Goal: Transaction & Acquisition: Purchase product/service

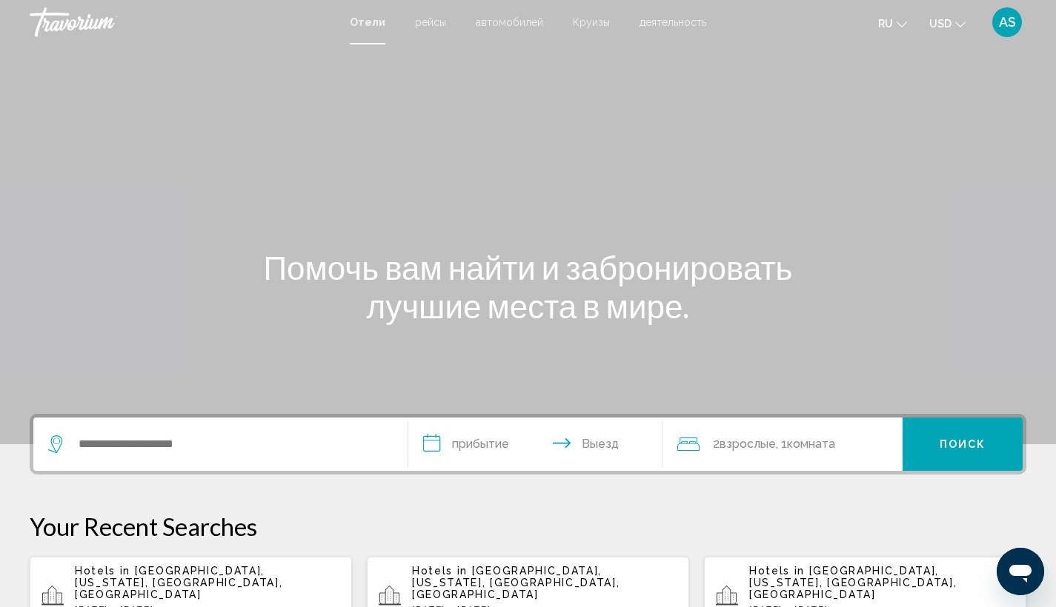
scroll to position [114, 0]
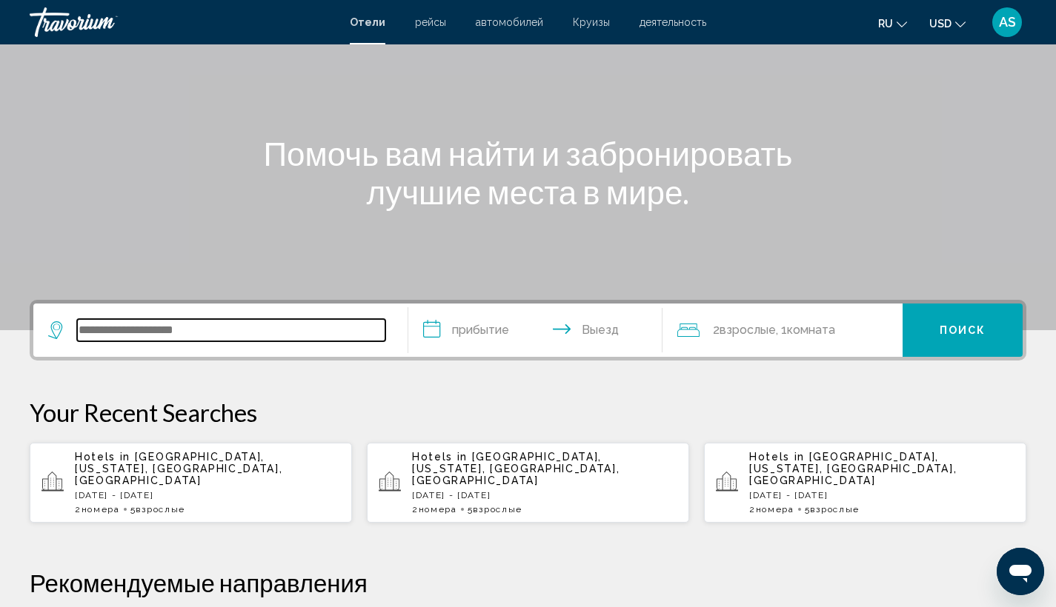
click at [183, 322] on input "Search widget" at bounding box center [231, 330] width 308 height 22
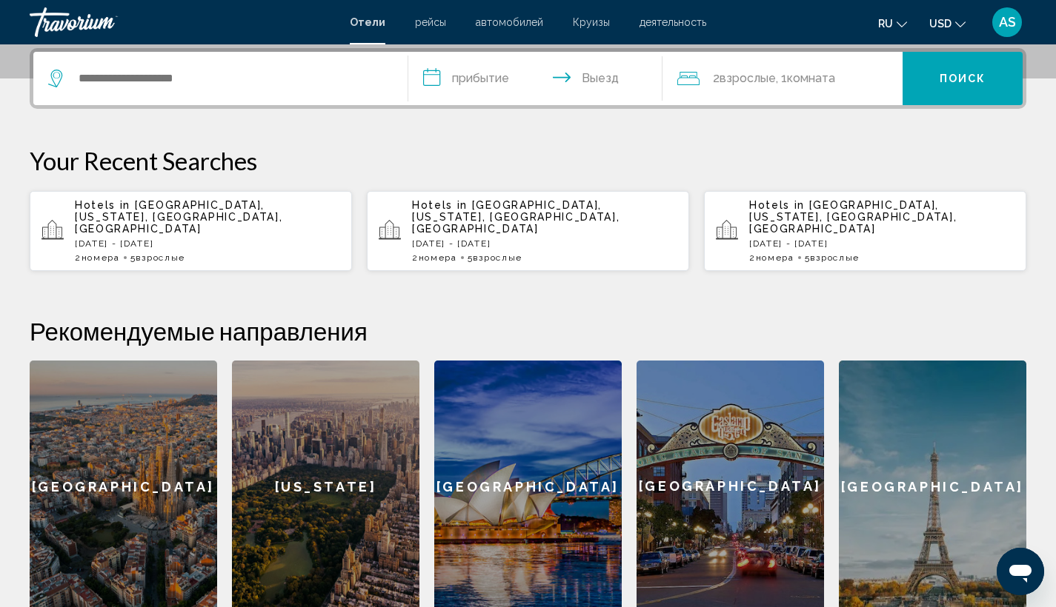
click at [271, 219] on p "Hotels in [GEOGRAPHIC_DATA], [US_STATE], [GEOGRAPHIC_DATA], [GEOGRAPHIC_DATA]" at bounding box center [207, 217] width 265 height 36
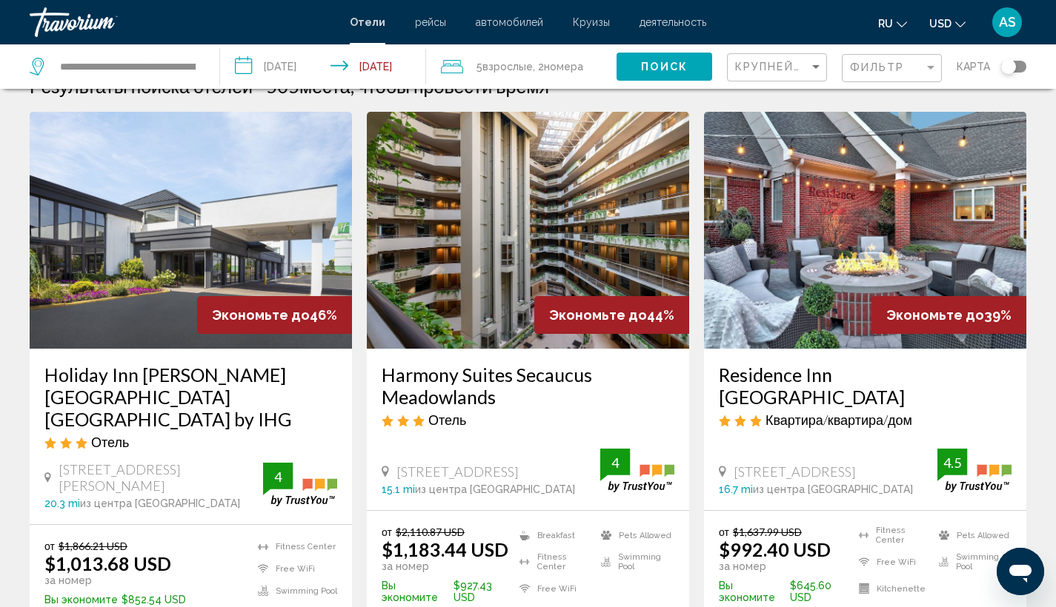
scroll to position [207, 0]
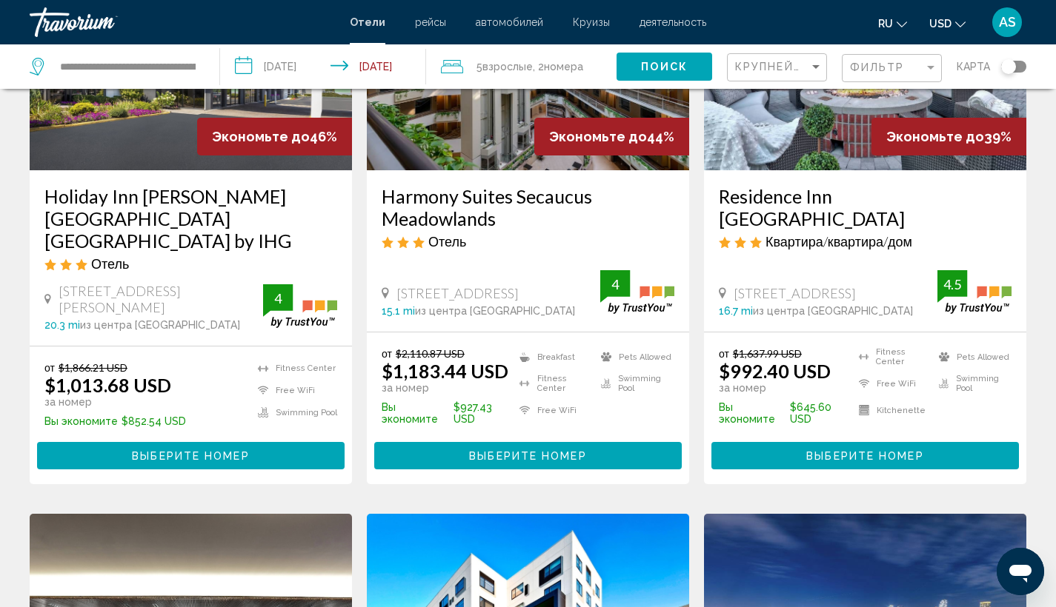
click at [793, 214] on h3 "Residence Inn [PERSON_NAME][GEOGRAPHIC_DATA]" at bounding box center [865, 207] width 293 height 44
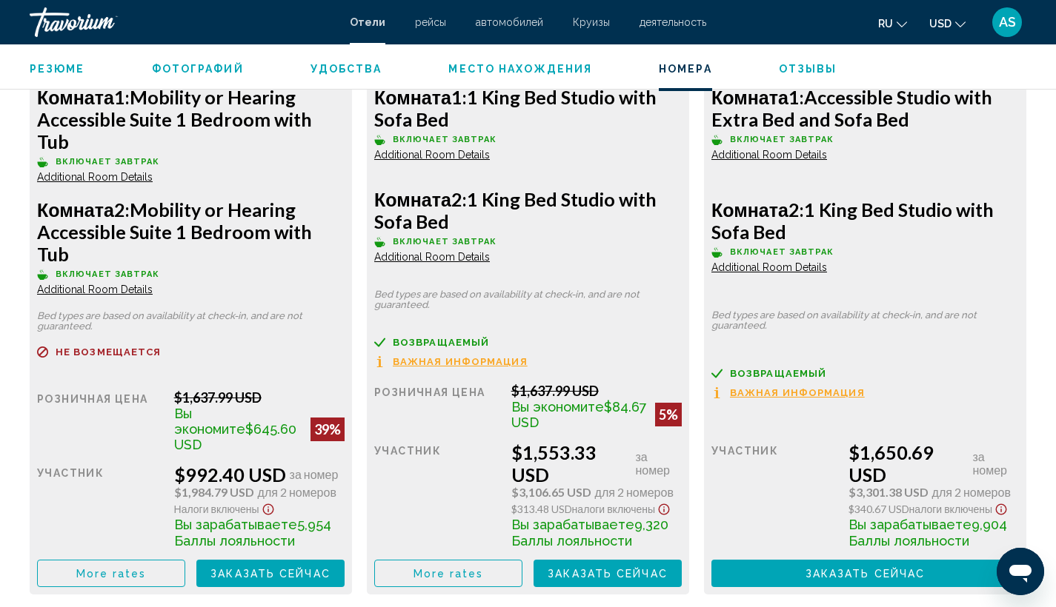
scroll to position [2315, 0]
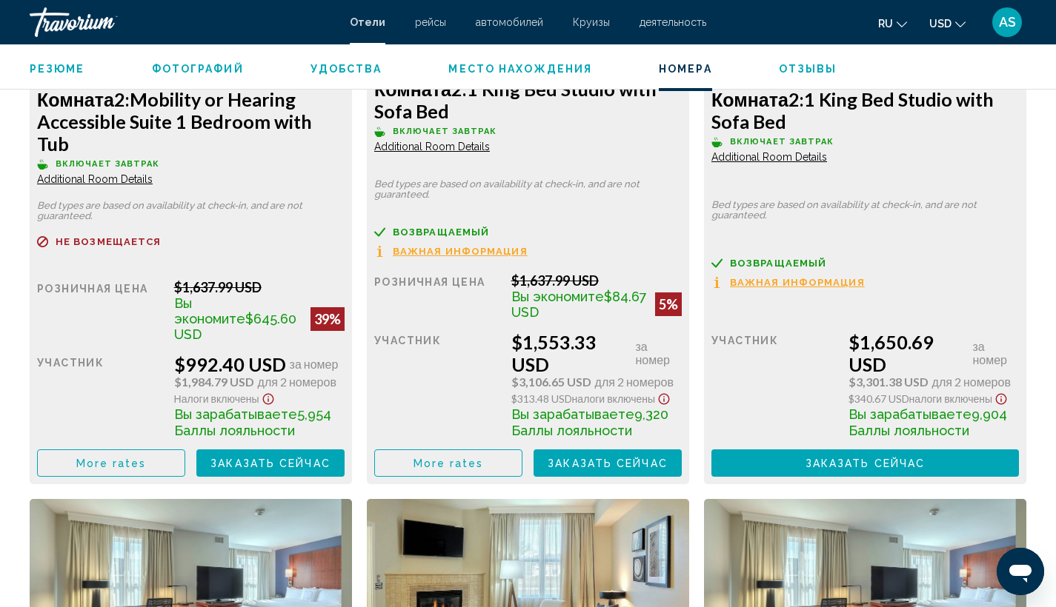
click at [298, 458] on span "Заказать сейчас" at bounding box center [270, 464] width 120 height 12
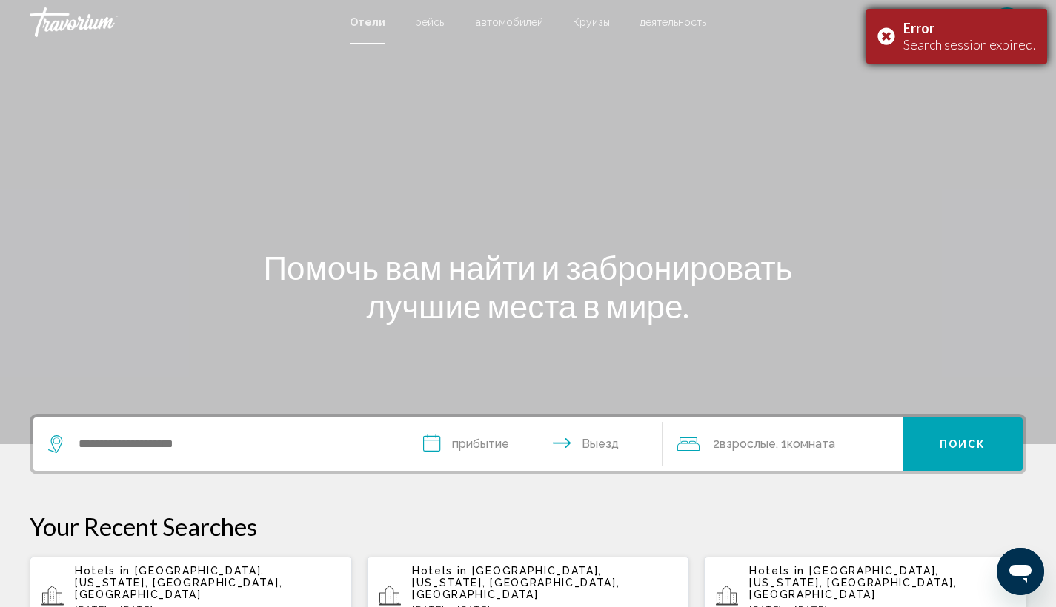
click at [949, 40] on div "Search session expired." at bounding box center [969, 44] width 133 height 16
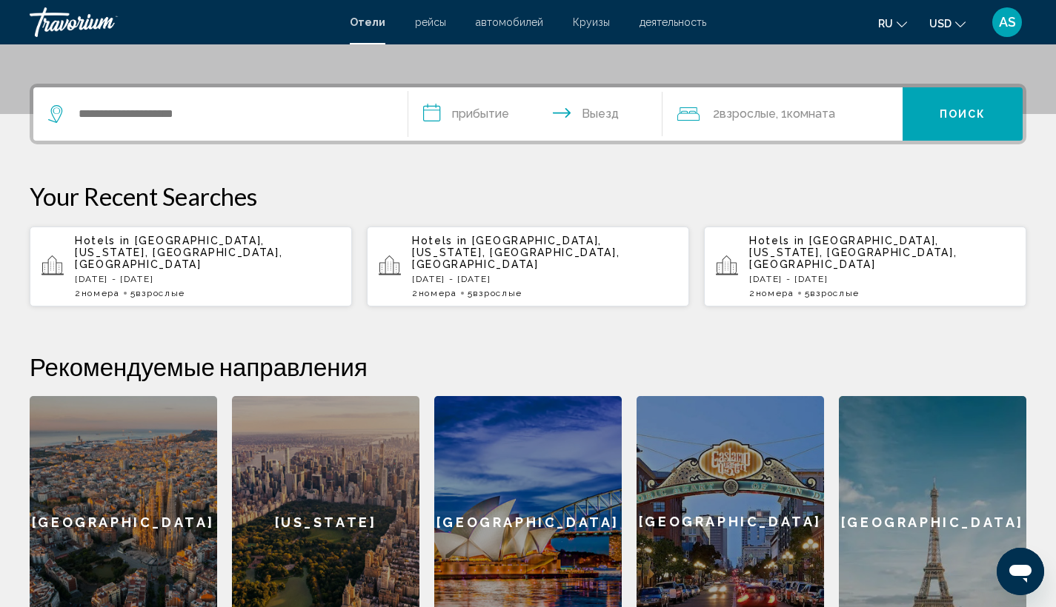
scroll to position [302, 0]
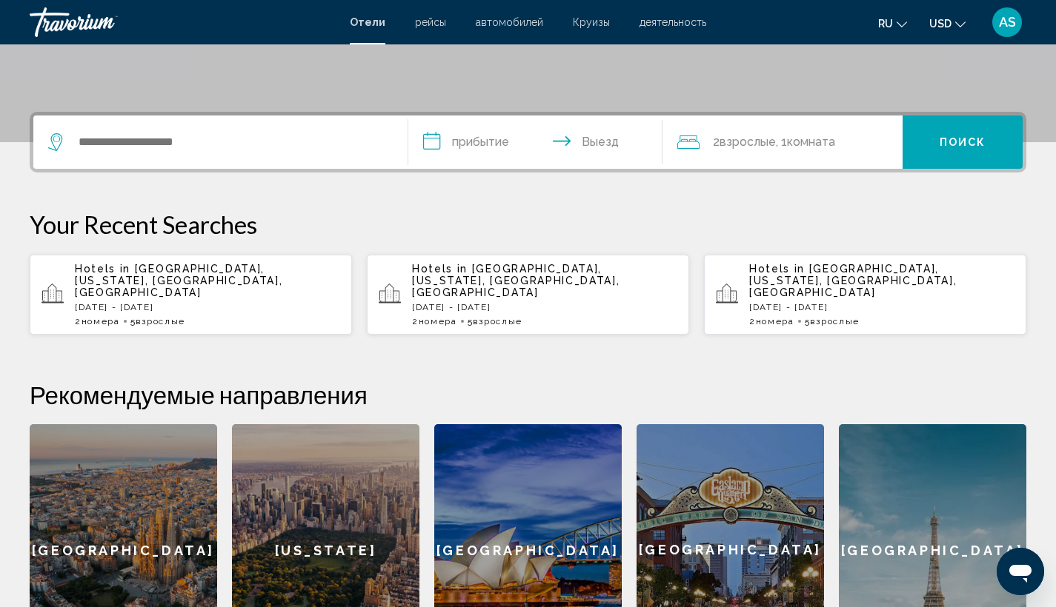
click at [146, 304] on div "Hotels in Coney Island, New York, NY, United States Mon, 06 Oct - Sun, 12 Oct 2…" at bounding box center [207, 295] width 265 height 64
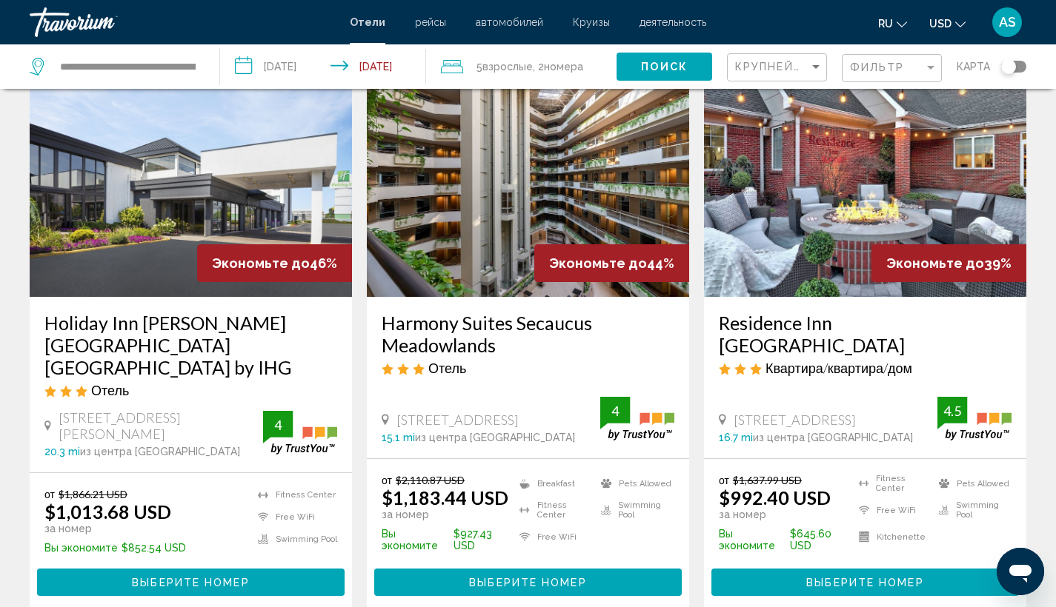
scroll to position [206, 0]
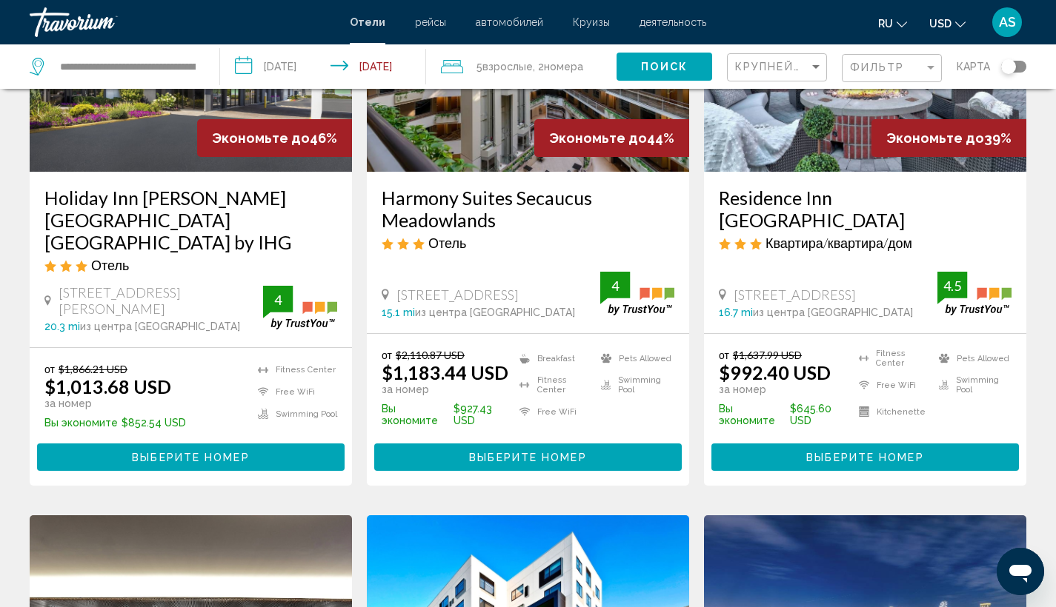
click at [1014, 575] on icon "Открыть окно обмена сообщениями" at bounding box center [1020, 574] width 22 height 18
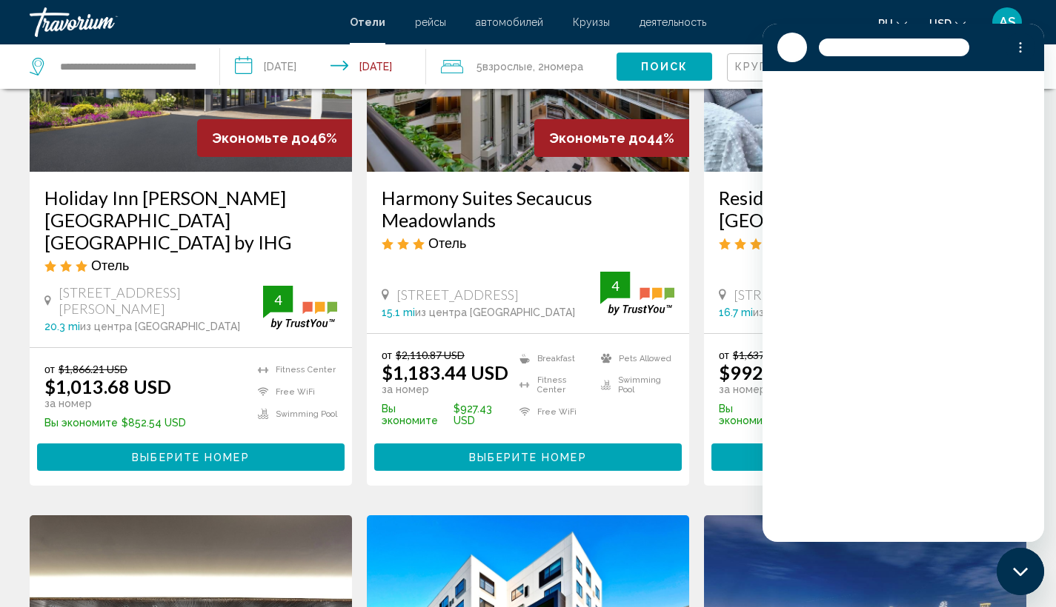
scroll to position [0, 0]
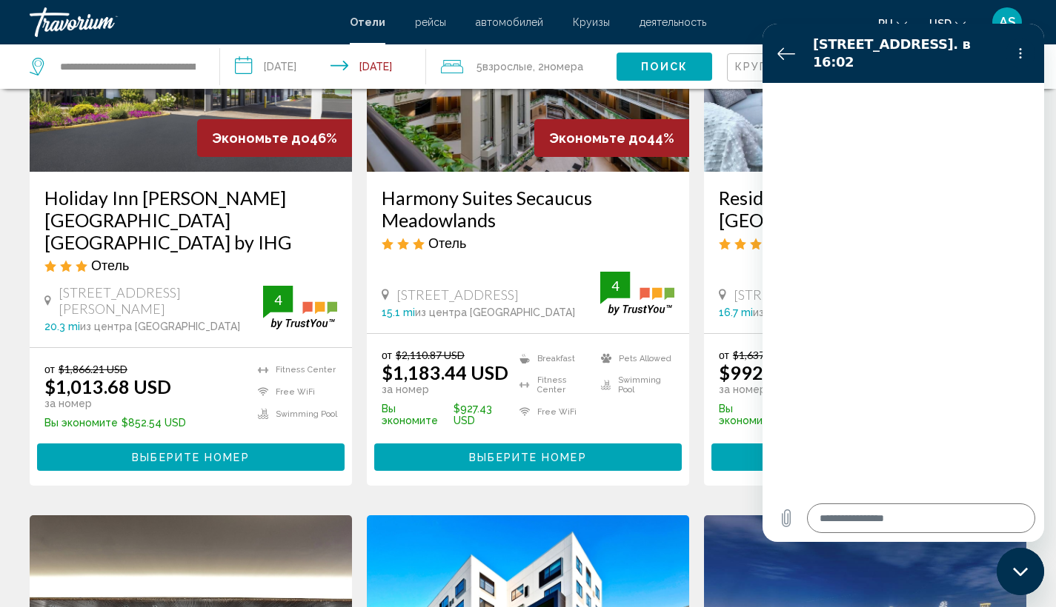
type textarea "*"
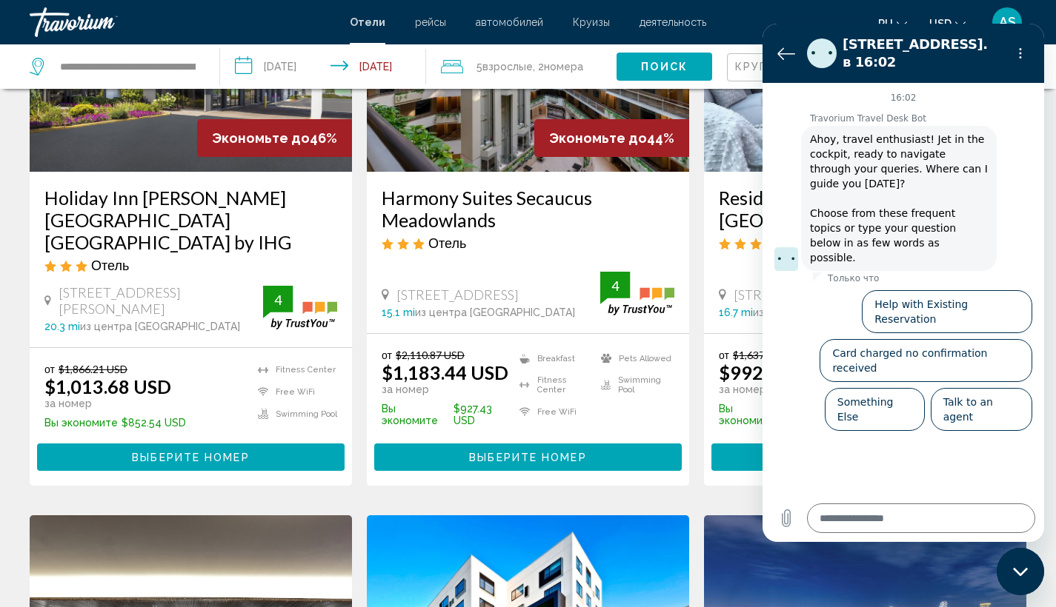
click at [729, 249] on icon "3 star Apartment" at bounding box center [725, 244] width 12 height 13
click at [741, 195] on h3 "Residence Inn [PERSON_NAME][GEOGRAPHIC_DATA]" at bounding box center [865, 209] width 293 height 44
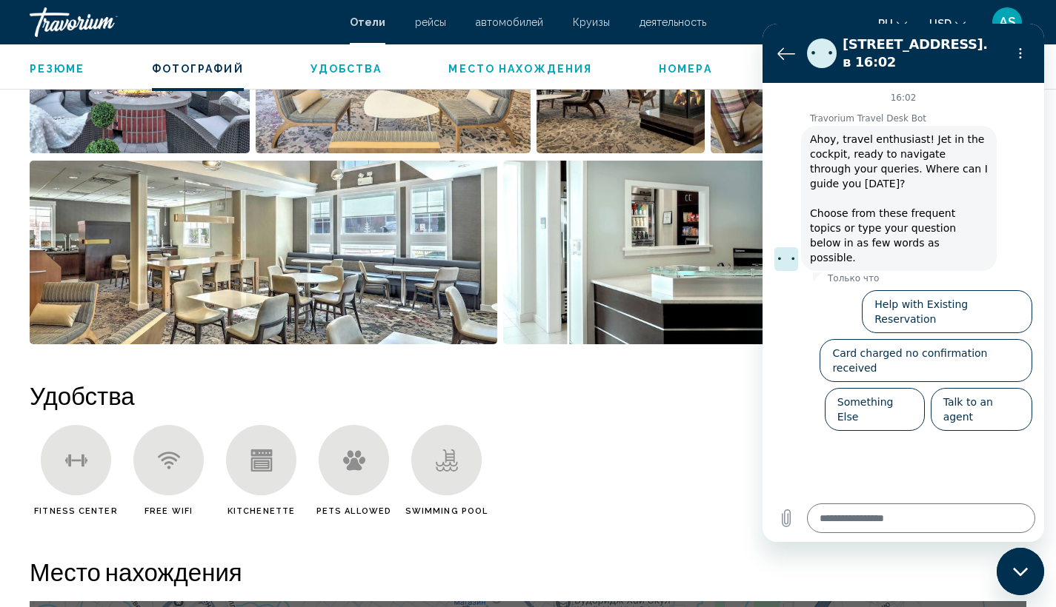
scroll to position [1527, 0]
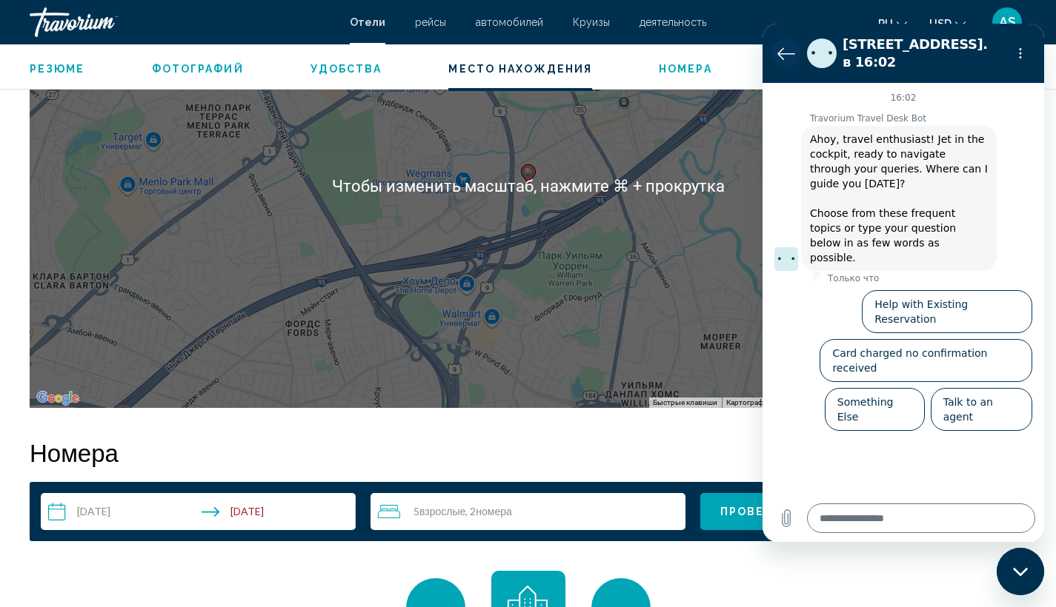
click at [793, 44] on icon "Вернуться к списку разговоров" at bounding box center [786, 53] width 18 height 18
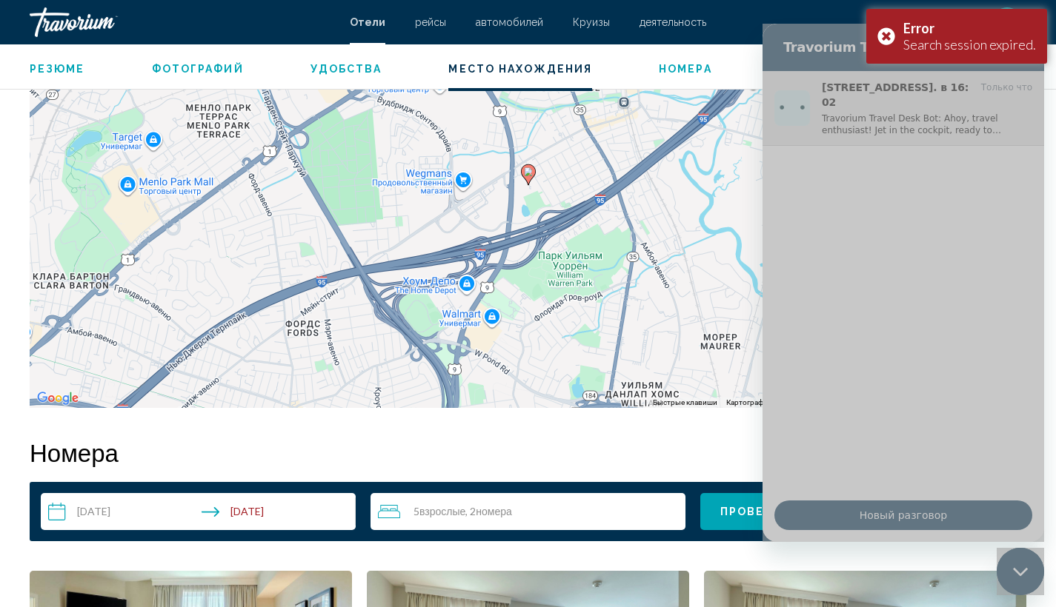
click at [915, 116] on p "Travorium Travel Desk Bot: Ahoy, travel enthusiast! Jet in the cockpit, ready t…" at bounding box center [926, 125] width 210 height 24
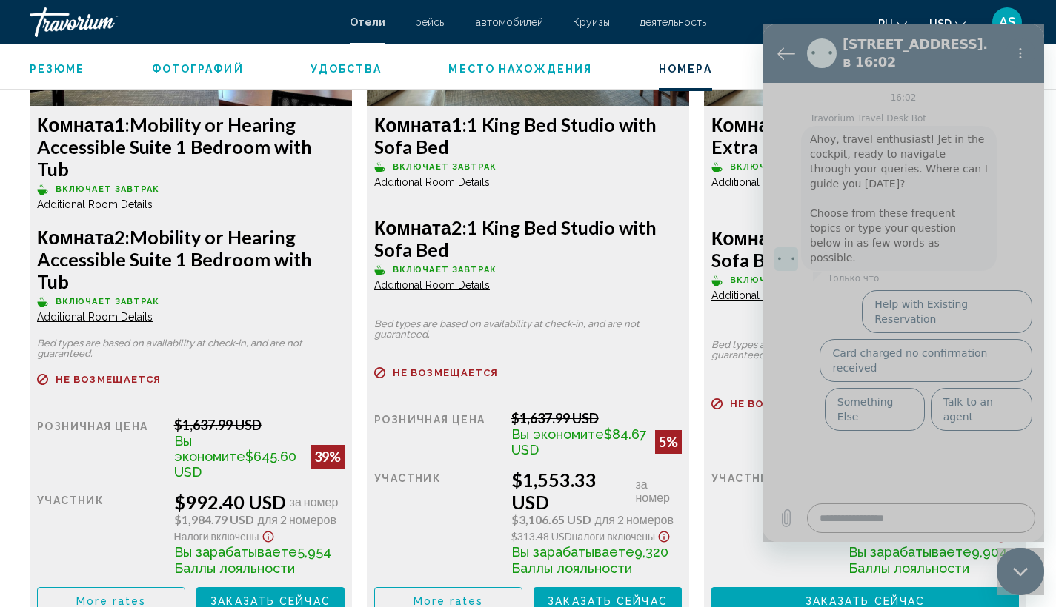
scroll to position [2201, 0]
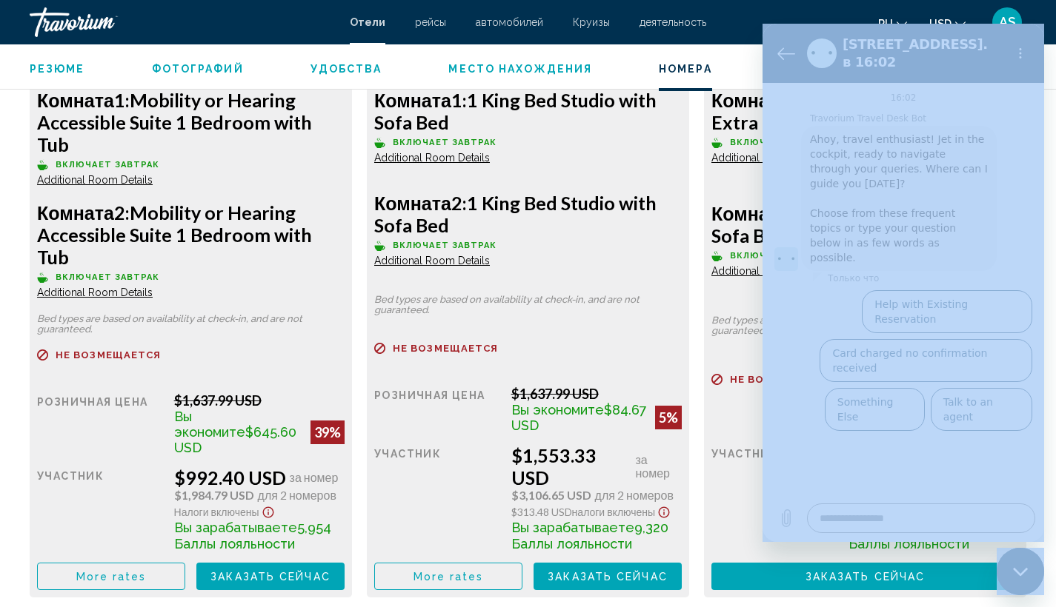
click at [263, 571] on span "Заказать сейчас" at bounding box center [270, 577] width 120 height 12
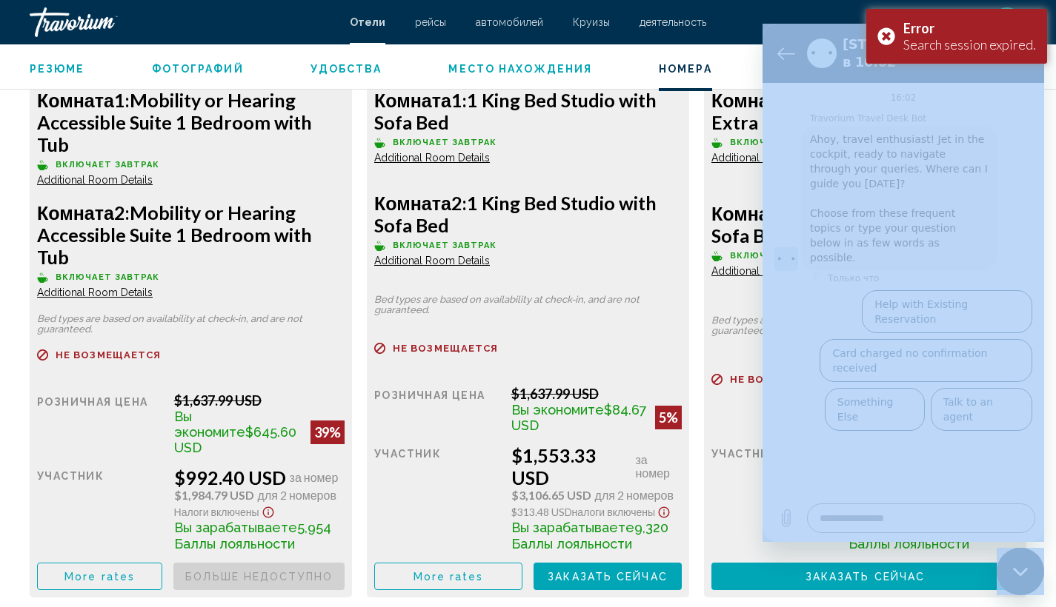
scroll to position [2076, 0]
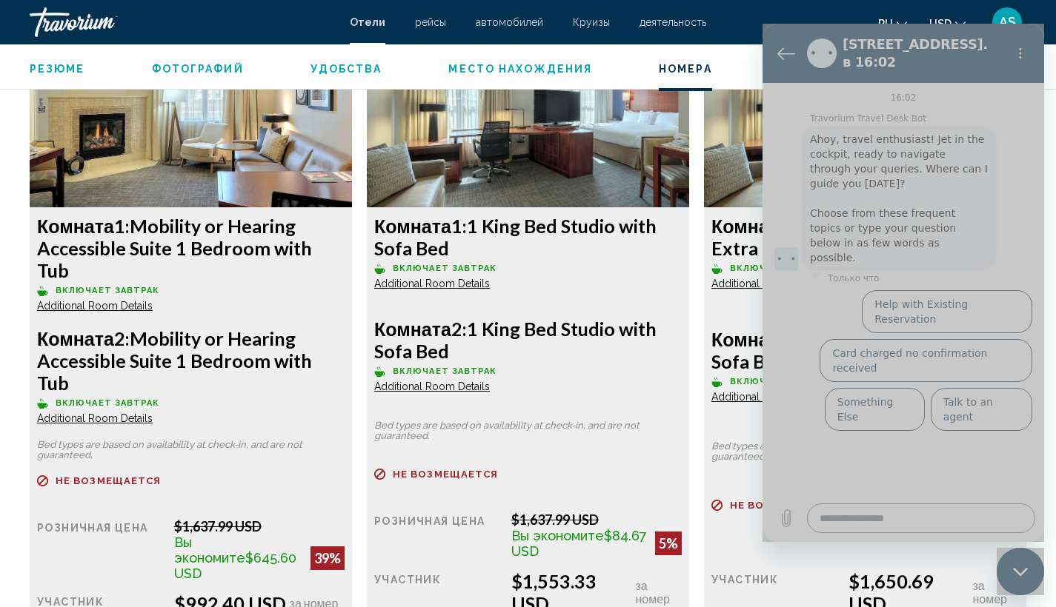
click at [787, 54] on icon "Вернуться к списку разговоров" at bounding box center [786, 53] width 18 height 18
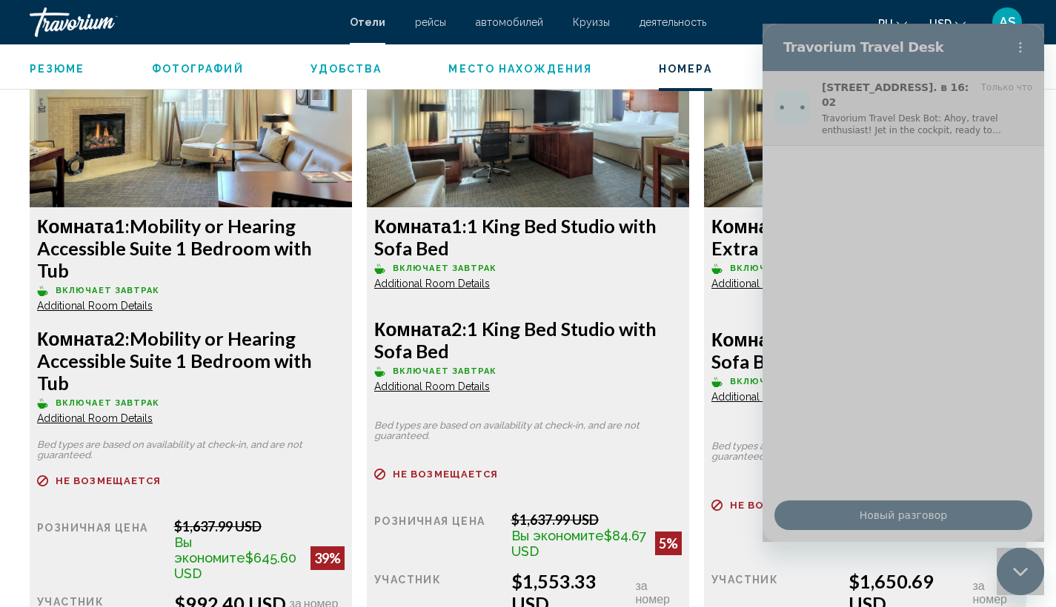
click at [856, 119] on p "Travorium Travel Desk Bot: Ahoy, travel enthusiast! Jet in the cockpit, ready t…" at bounding box center [926, 125] width 210 height 24
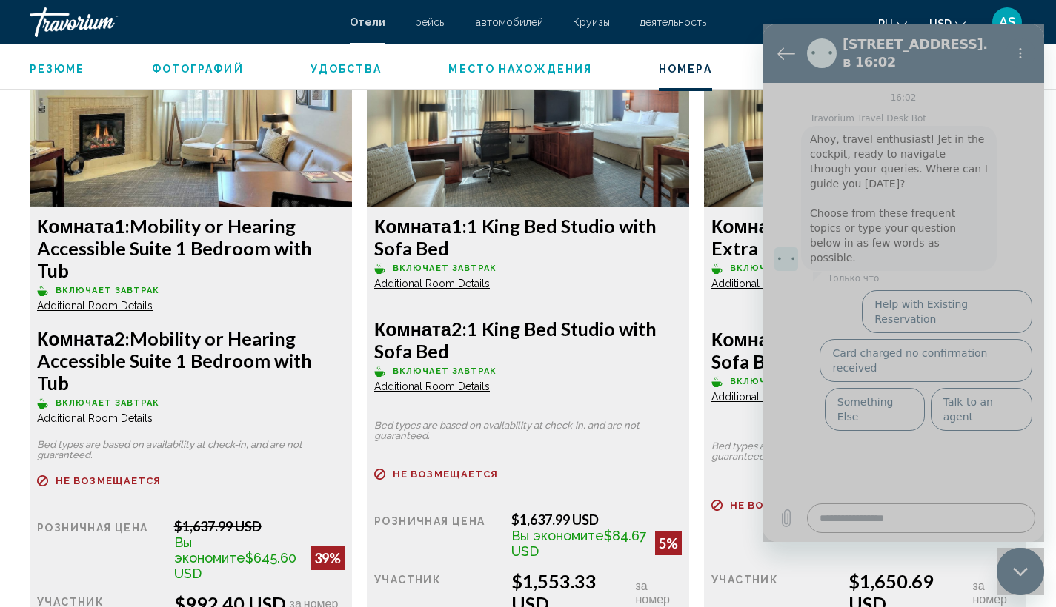
scroll to position [2073, 0]
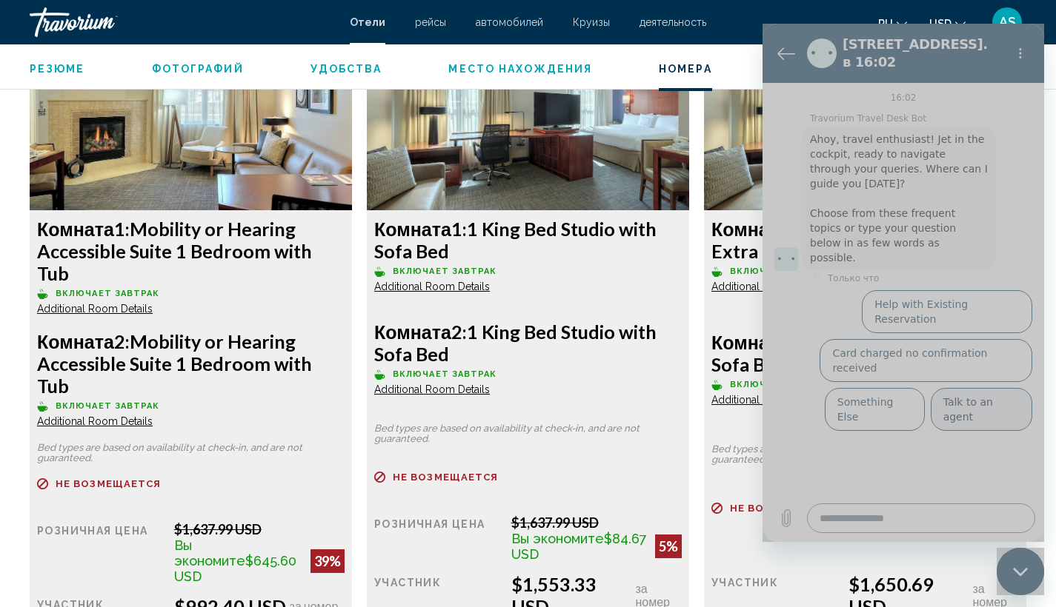
click at [959, 388] on button "Talk to an agent" at bounding box center [980, 409] width 101 height 43
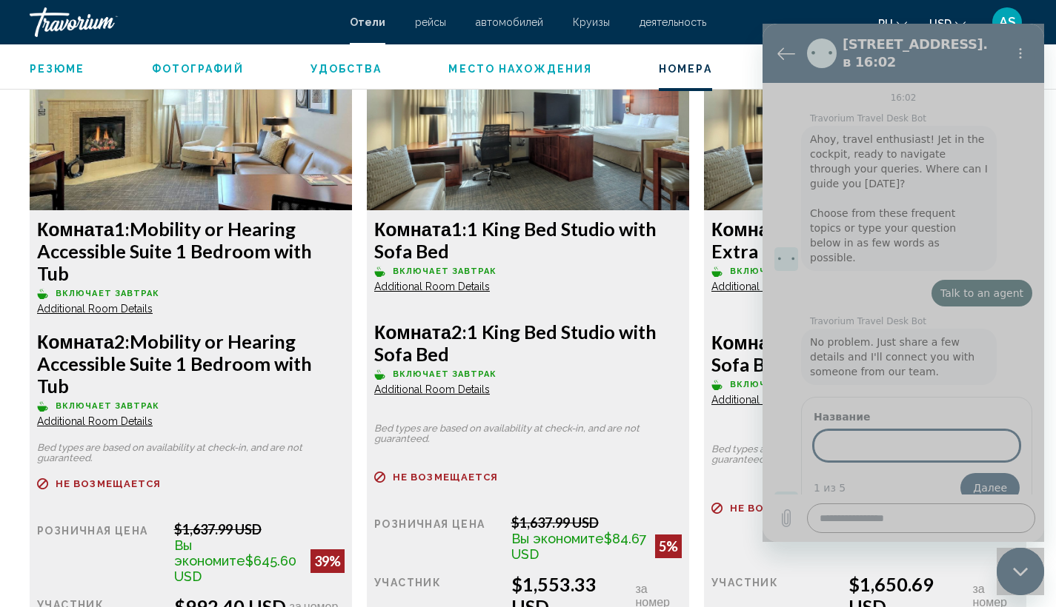
type textarea "*"
type input "*******"
click at [999, 479] on span "Далее" at bounding box center [990, 488] width 34 height 18
type textarea "*"
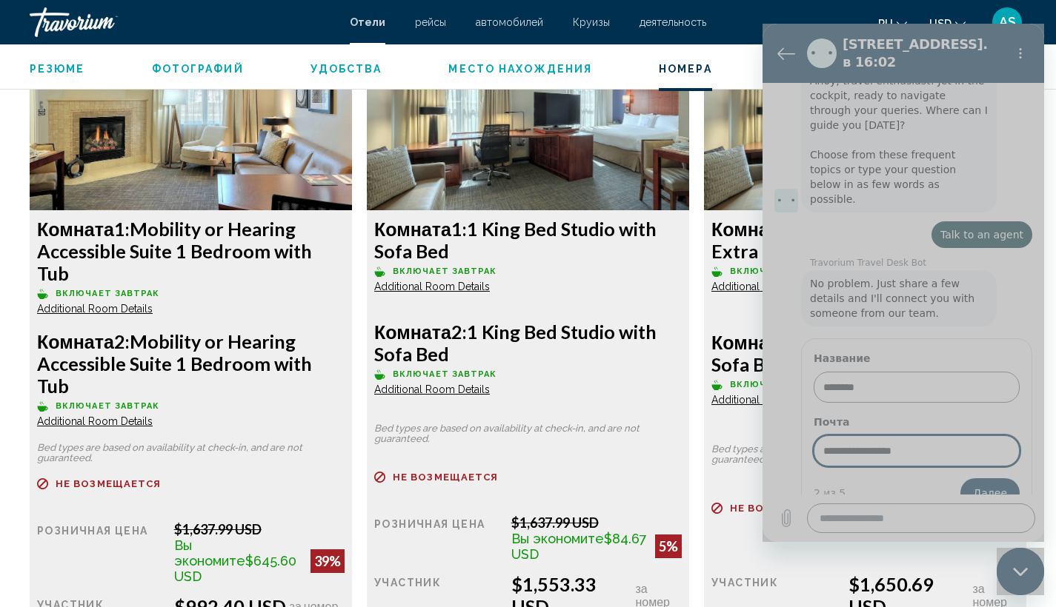
type input "**********"
click at [980, 479] on button "Далее" at bounding box center [989, 494] width 59 height 30
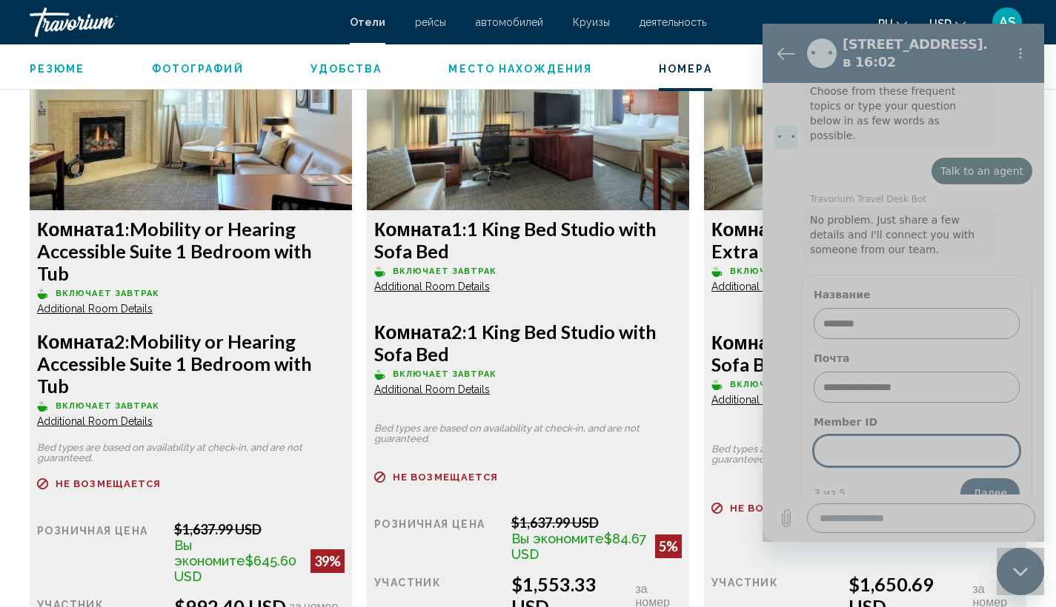
type textarea "*"
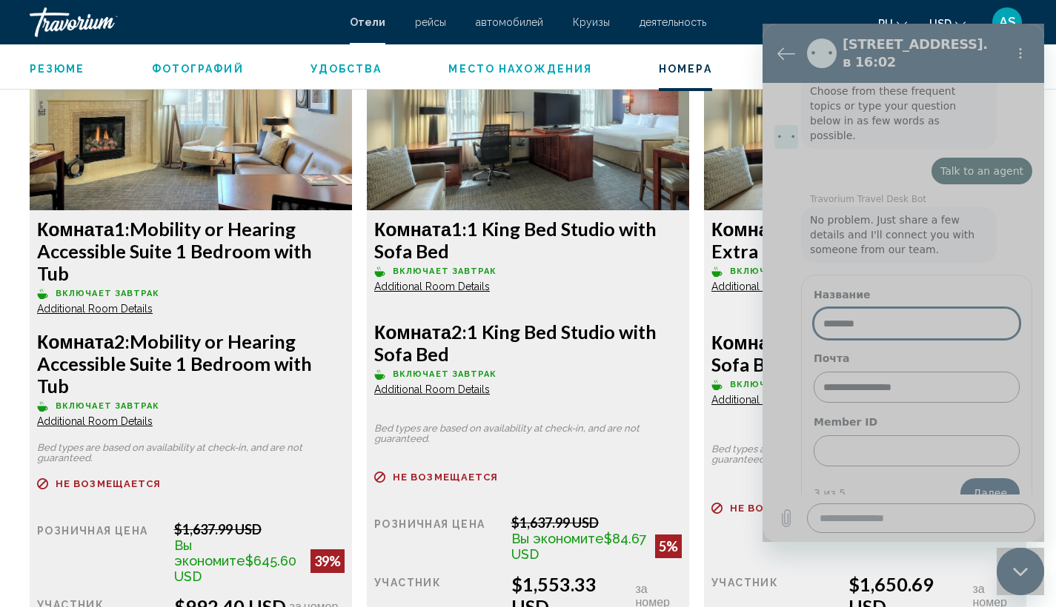
drag, startPoint x: 885, startPoint y: 295, endPoint x: 1407, endPoint y: 289, distance: 522.2
paste input "**********"
type input "**********"
type textarea "*"
type input "**********"
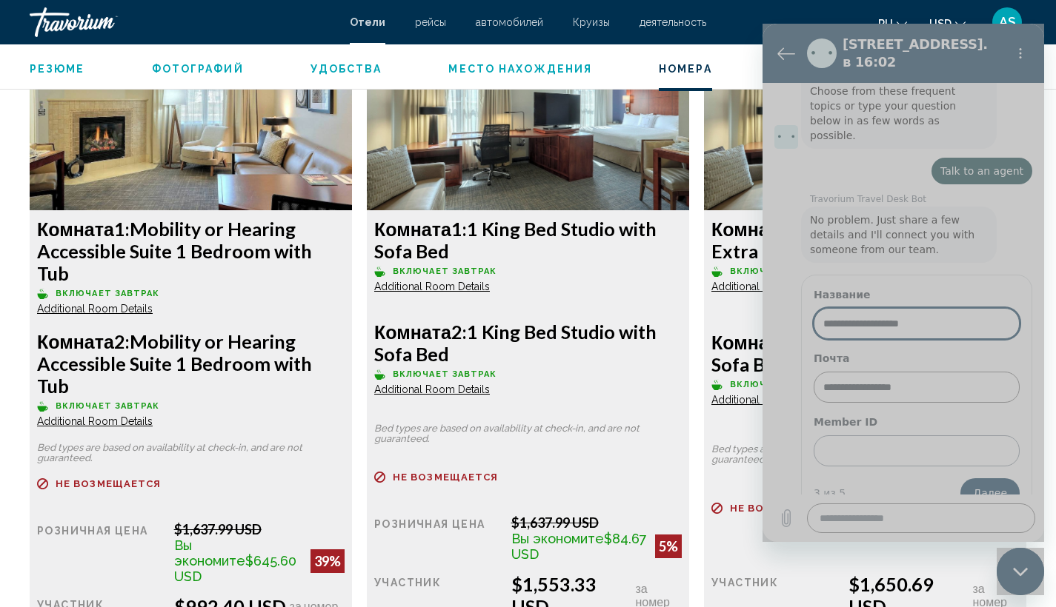
click at [860, 437] on input "Member ID" at bounding box center [916, 451] width 206 height 31
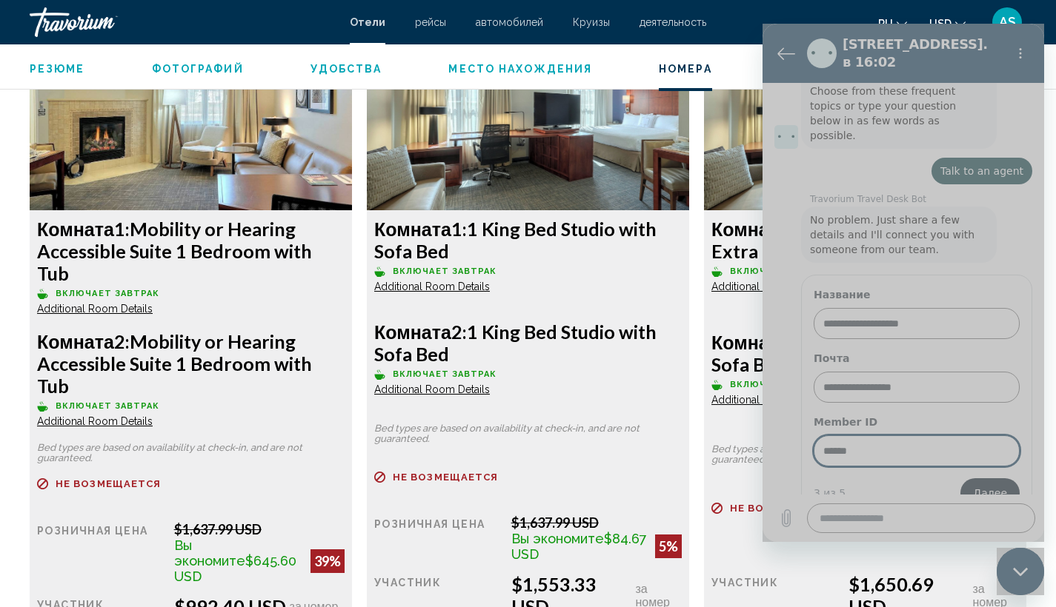
type input "******"
click at [991, 484] on span "Далее" at bounding box center [990, 493] width 34 height 18
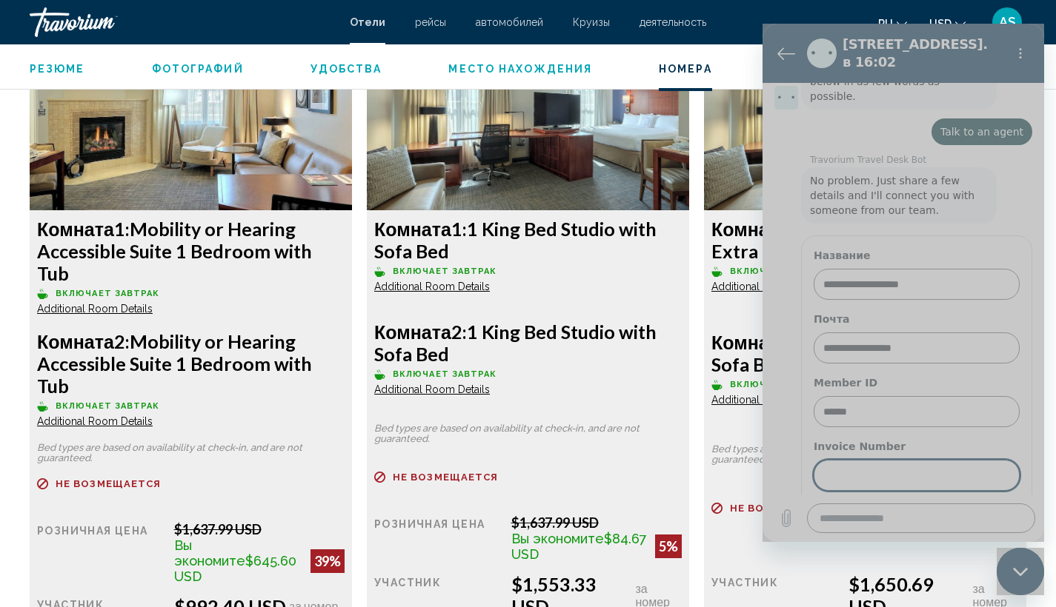
scroll to position [186, 0]
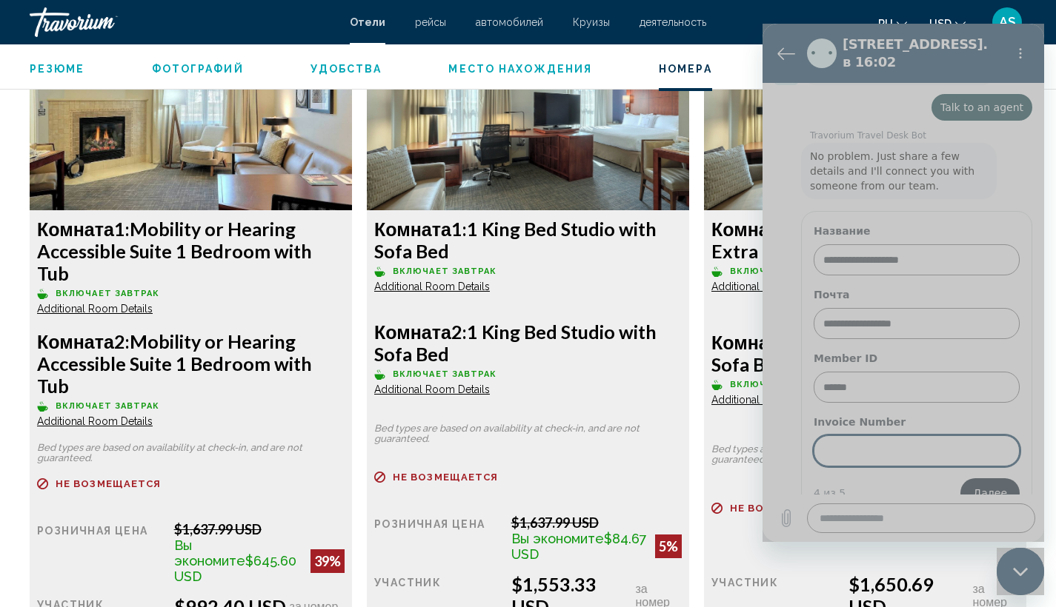
click at [983, 484] on span "Далее" at bounding box center [990, 493] width 34 height 18
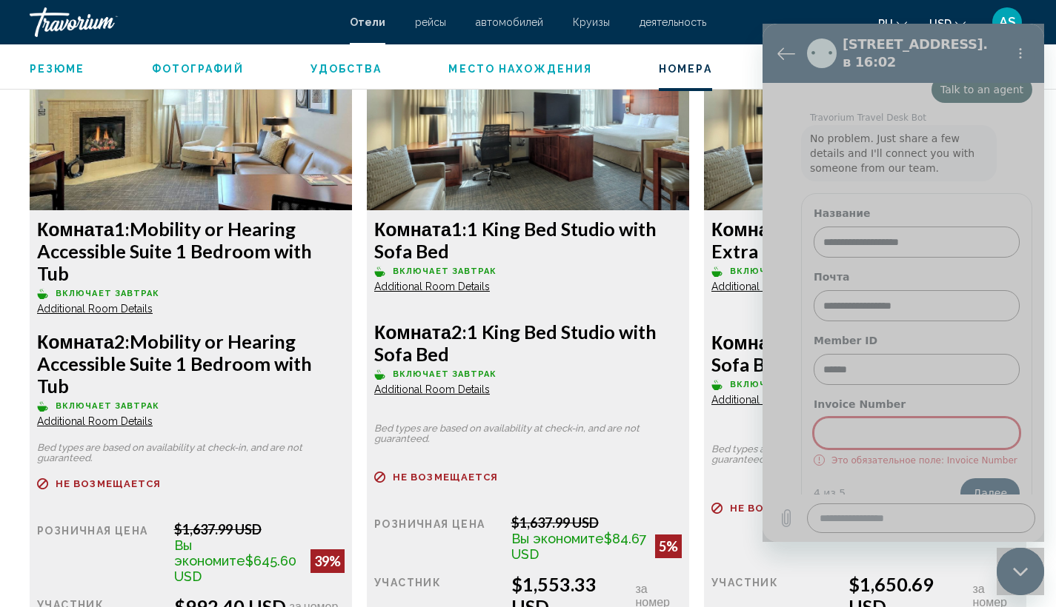
click at [829, 397] on label "Invoice Number" at bounding box center [916, 404] width 206 height 15
click at [829, 418] on input "Invoice Number" at bounding box center [916, 433] width 206 height 31
click at [829, 397] on label "Invoice Number" at bounding box center [916, 404] width 206 height 15
click at [829, 418] on input "Invoice Number" at bounding box center [916, 433] width 206 height 31
drag, startPoint x: 824, startPoint y: 375, endPoint x: 901, endPoint y: 376, distance: 77.1
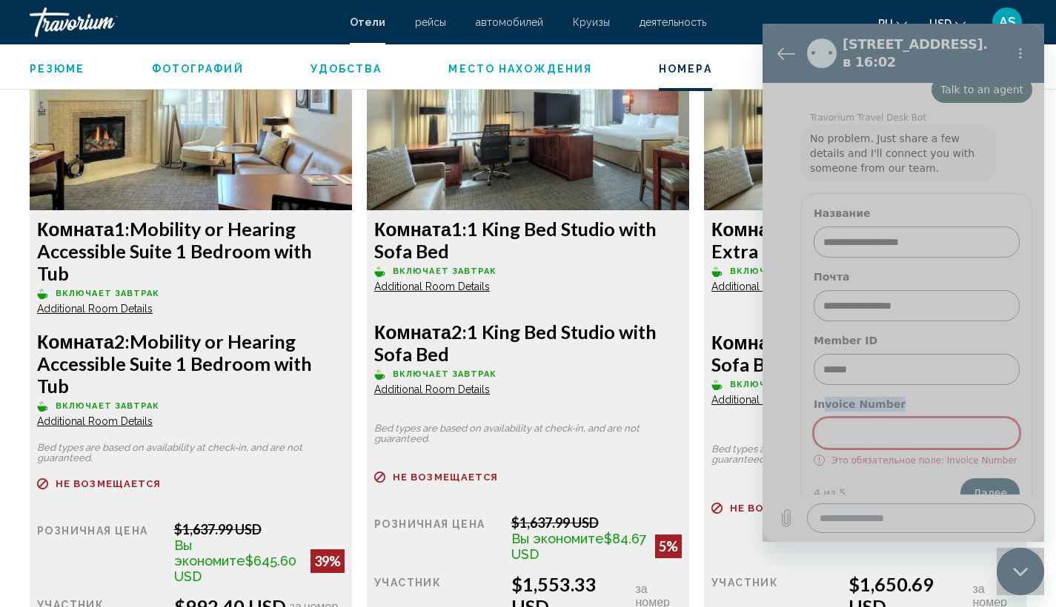
click at [901, 397] on label "Invoice Number" at bounding box center [916, 404] width 206 height 15
click at [901, 418] on input "Invoice Number" at bounding box center [916, 433] width 206 height 31
click at [910, 366] on div "**********" at bounding box center [916, 336] width 206 height 261
drag, startPoint x: 907, startPoint y: 371, endPoint x: 810, endPoint y: 376, distance: 96.4
click at [810, 376] on div "**********" at bounding box center [916, 356] width 231 height 327
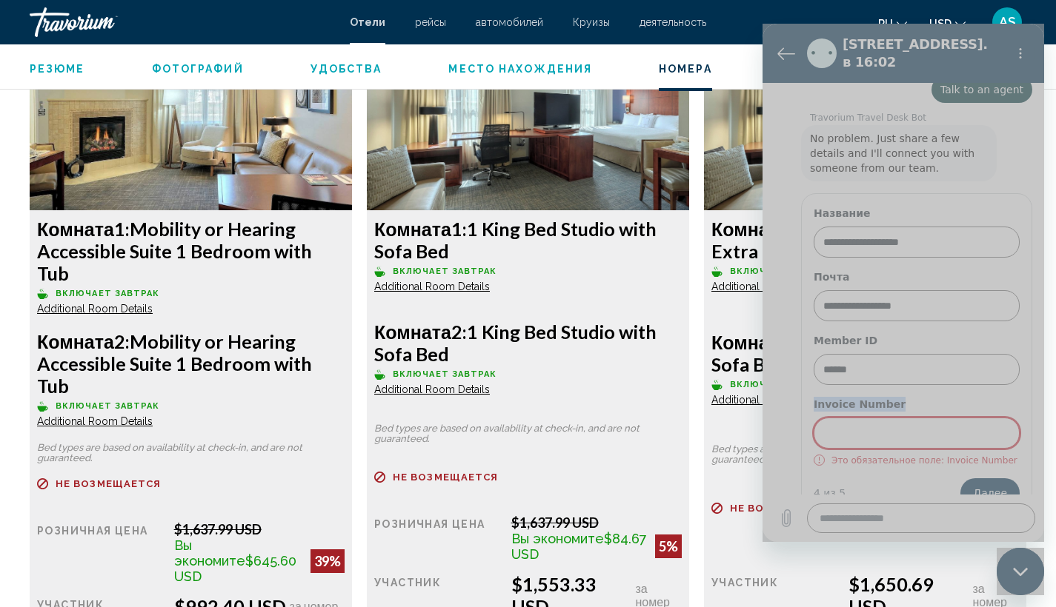
copy label "Invoice Number"
type textarea "*"
click at [864, 418] on input "Invoice Number" at bounding box center [916, 433] width 206 height 31
paste input "**********"
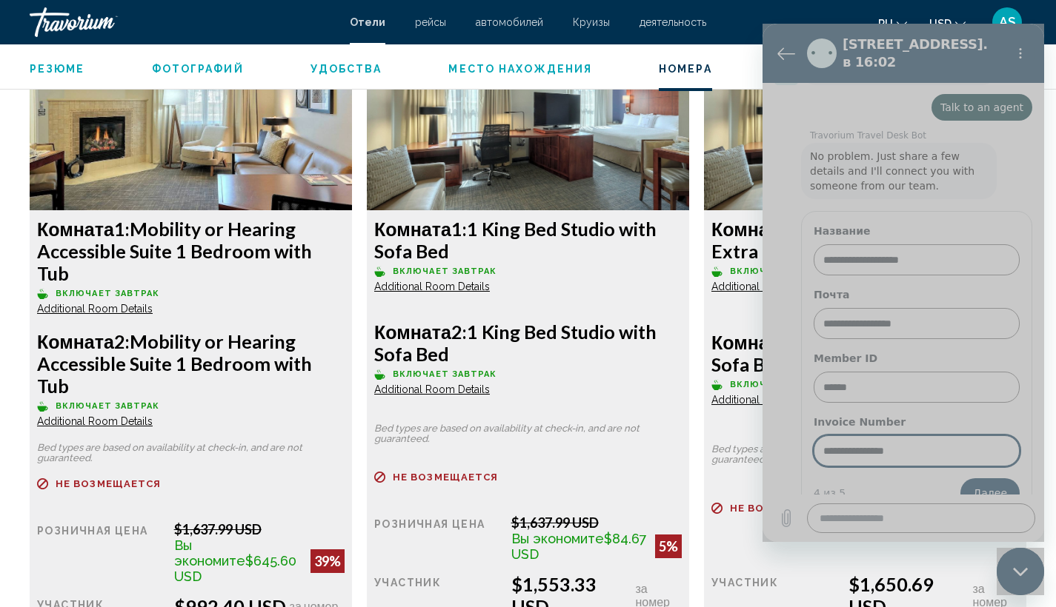
type input "**********"
click at [902, 479] on div "4 из 5 Далее" at bounding box center [916, 494] width 206 height 30
click at [973, 484] on span "Далее" at bounding box center [990, 493] width 34 height 18
type textarea "*"
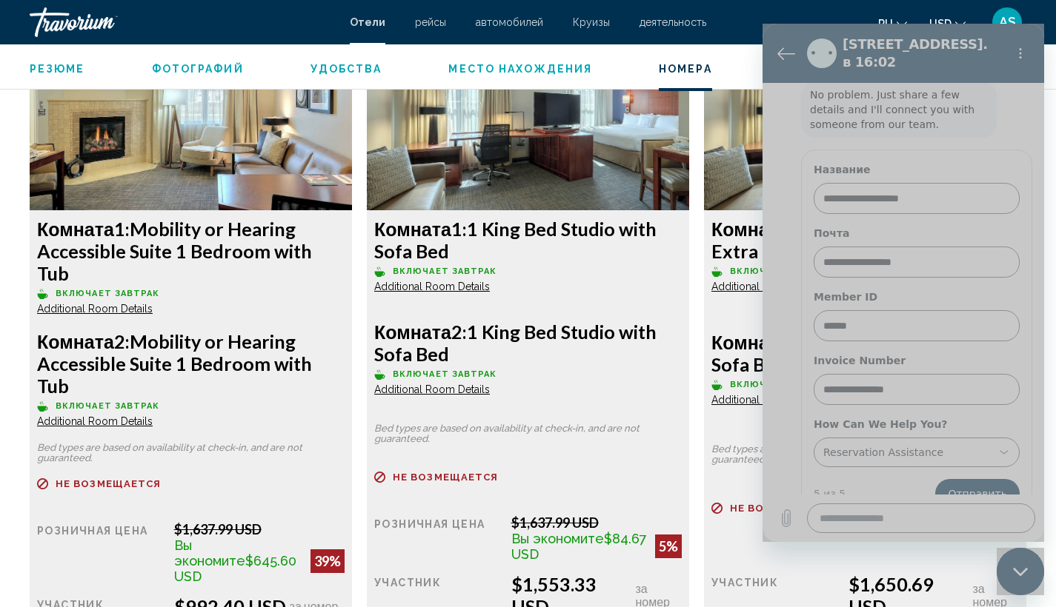
scroll to position [248, 0]
click at [924, 439] on div "**********" at bounding box center [907, 452] width 172 height 27
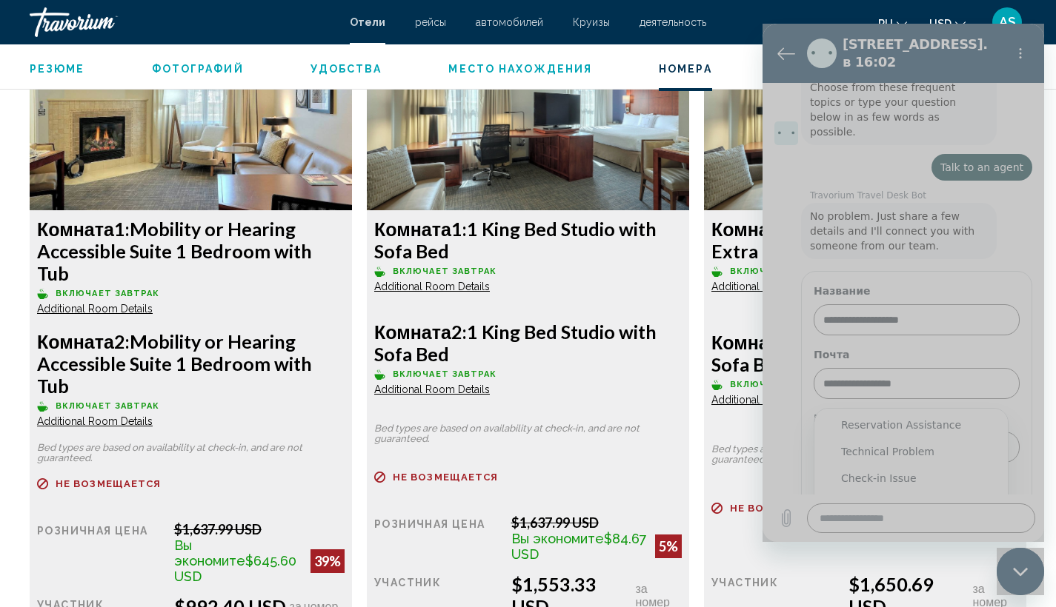
scroll to position [155, 0]
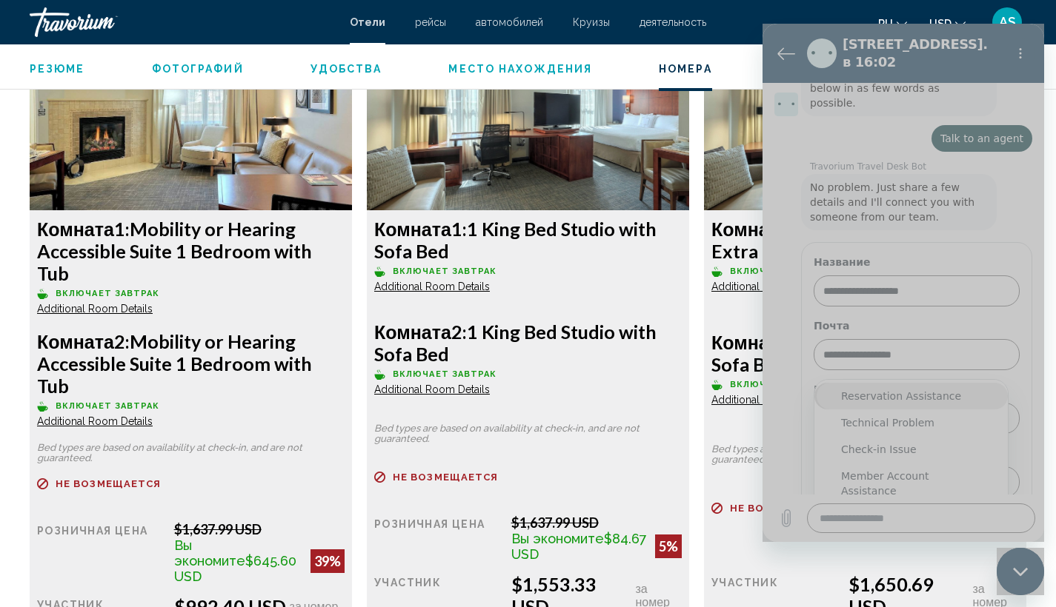
click at [945, 389] on div "Reservation Assistance" at bounding box center [911, 396] width 140 height 15
type input "**********"
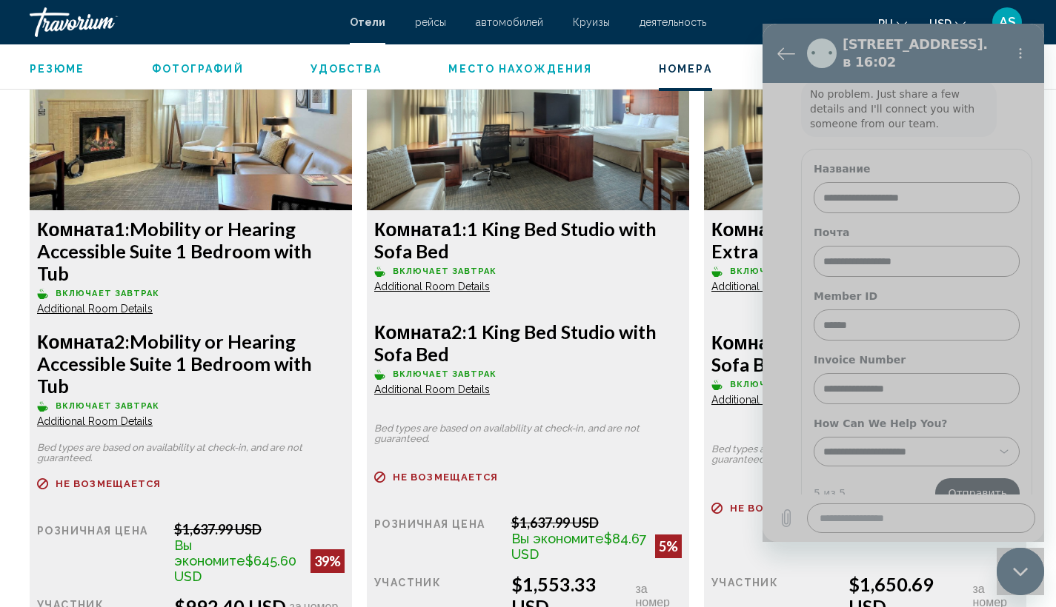
click at [976, 484] on span "Отправить" at bounding box center [976, 493] width 59 height 18
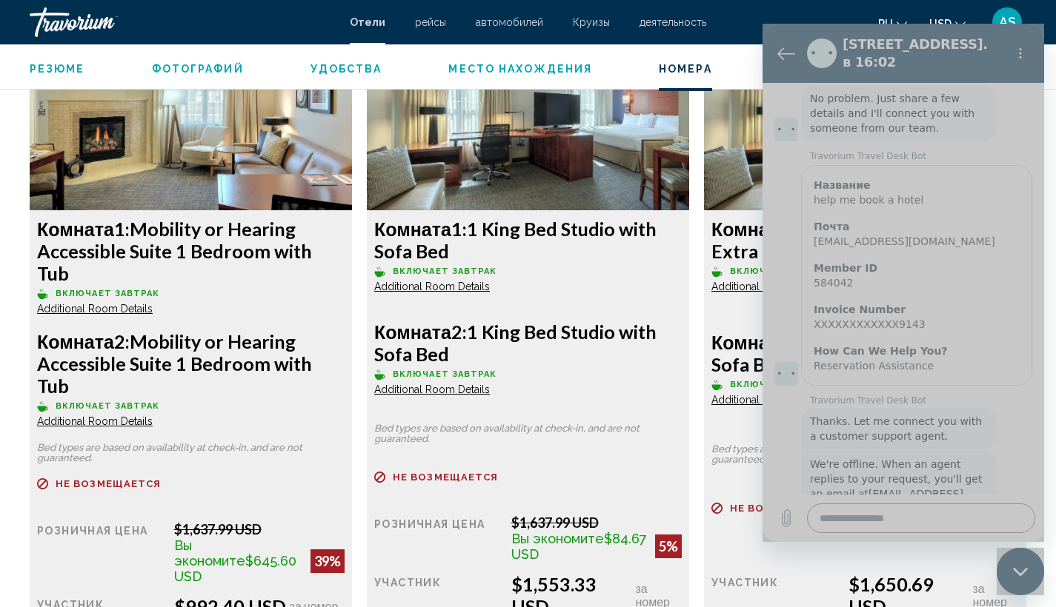
scroll to position [247, 0]
drag, startPoint x: 813, startPoint y: 434, endPoint x: 958, endPoint y: 468, distance: 148.4
click at [958, 468] on span "We're offline. When an agent replies to your request, you'll get an email at sv…" at bounding box center [898, 484] width 176 height 56
copy span "We're offline. When an agent replies to your request, you'll get an email at sv…"
type textarea "*"
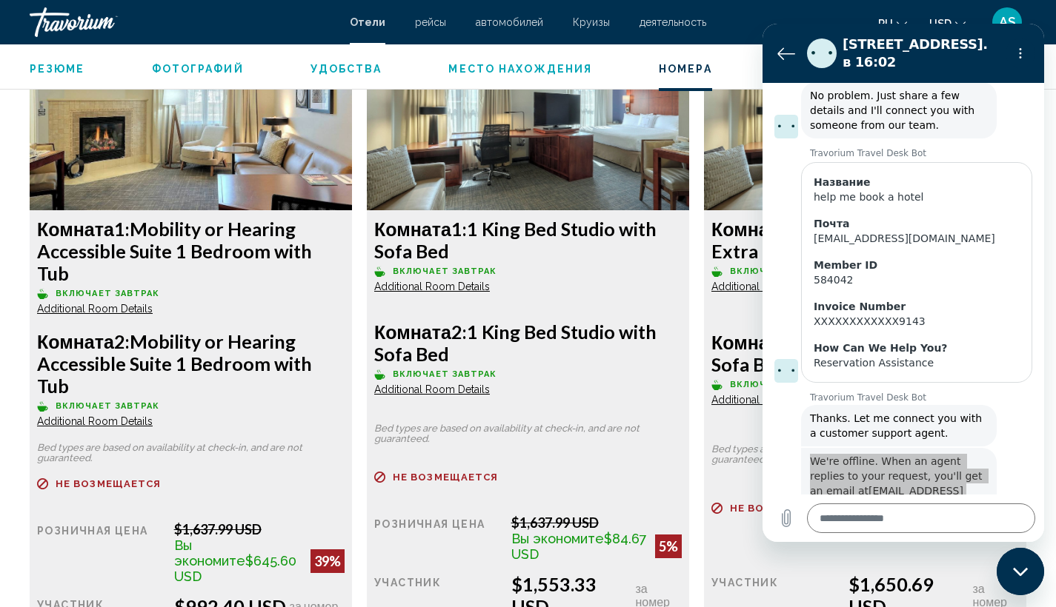
click at [352, 373] on div "Комната 1: 1 King Bed Studio with Sofa Bed Включает завтрак Additional Room Det…" at bounding box center [191, 468] width 322 height 516
click at [699, 380] on div "Комната 1: Accessible Studio with Extra Bed and Sofa Bed Включает завтрак Addit…" at bounding box center [864, 375] width 337 height 701
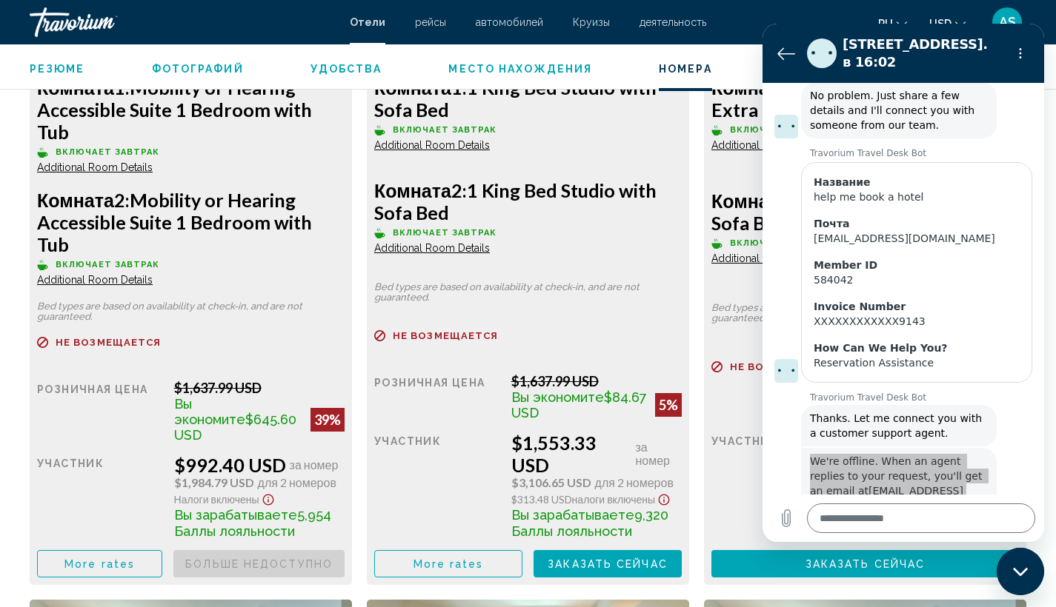
scroll to position [2359, 0]
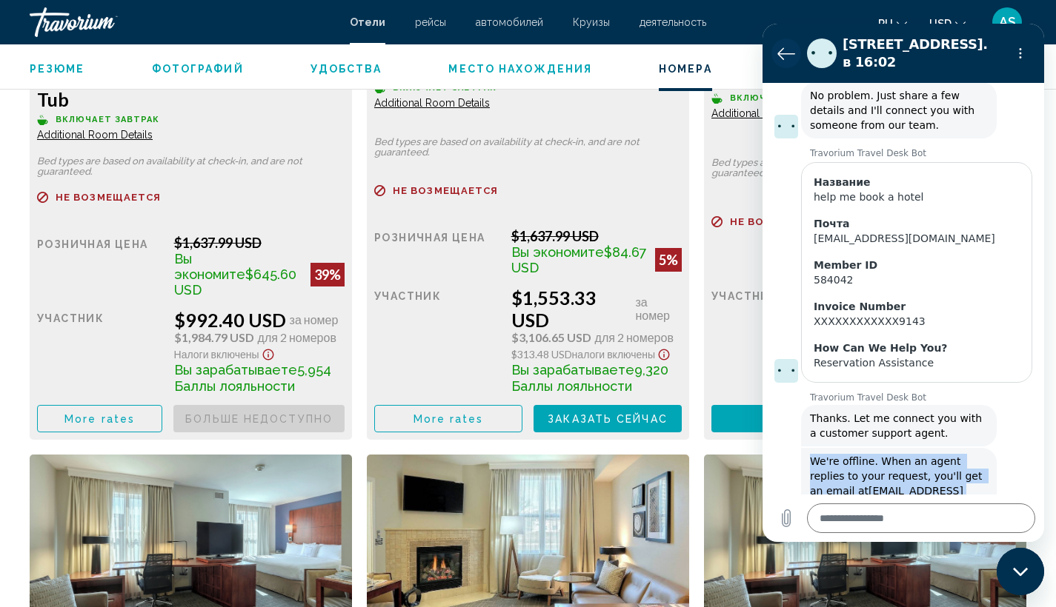
click at [790, 52] on icon "Вернуться к списку разговоров" at bounding box center [786, 53] width 18 height 18
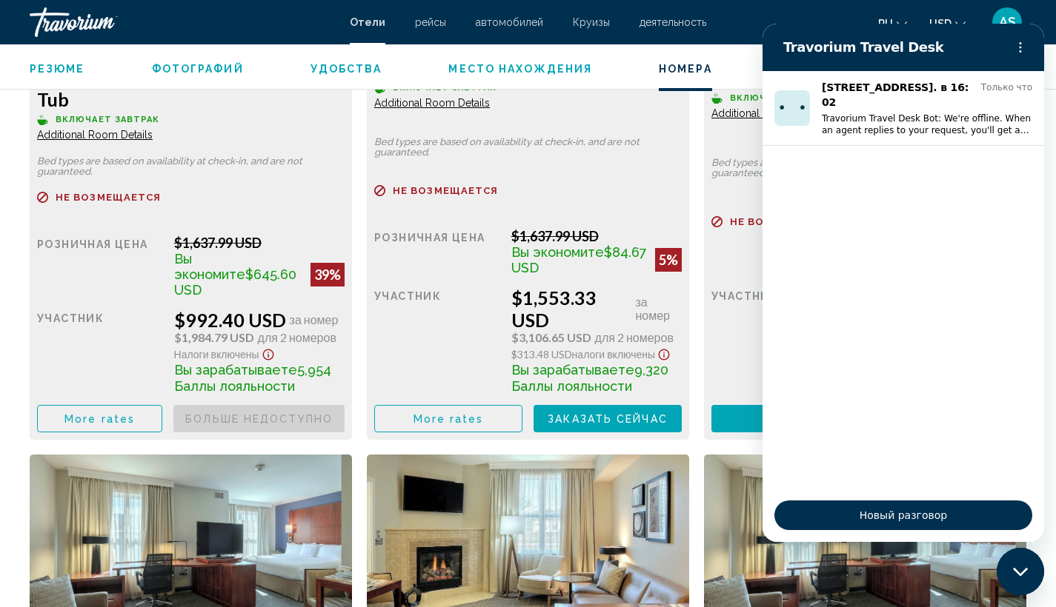
click at [344, 246] on div "Розничная цена $1,637.99 USD Вы экономите $84.67 USD 5% когда вы выкупаете учас…" at bounding box center [190, 334] width 307 height 198
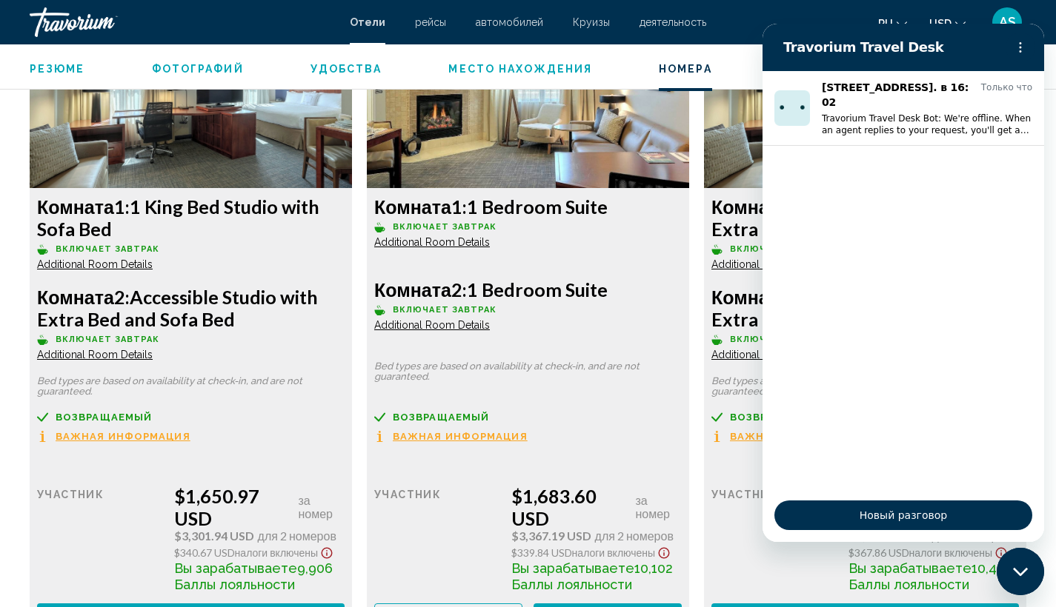
scroll to position [2808, 0]
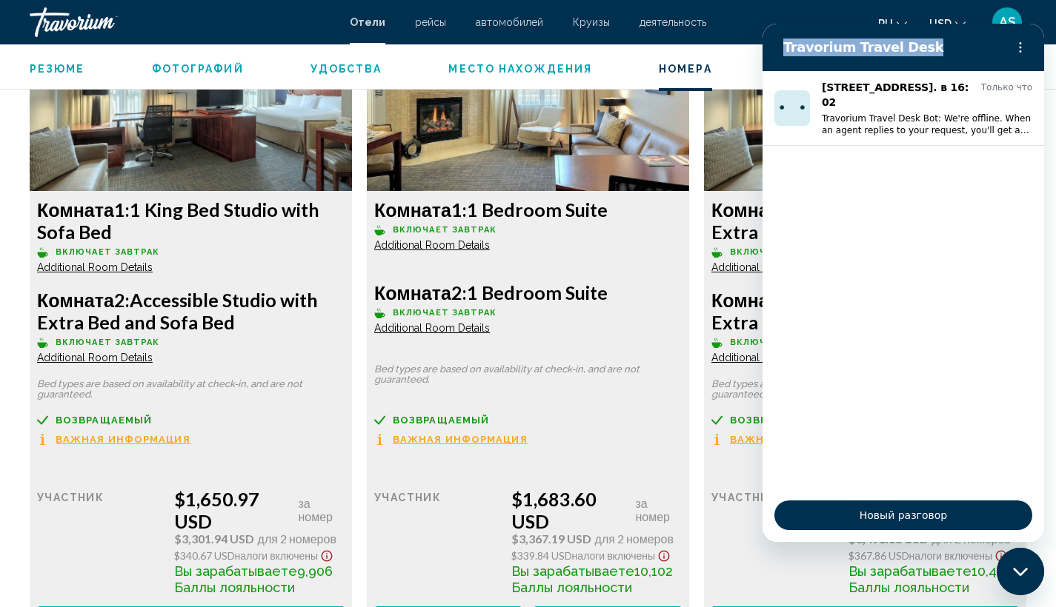
drag, startPoint x: 964, startPoint y: 30, endPoint x: 952, endPoint y: 68, distance: 40.3
click at [952, 68] on section "Travorium Travel Desk" at bounding box center [902, 47] width 281 height 47
click at [1031, 45] on button "Меню параметров" at bounding box center [1020, 48] width 30 height 30
click at [731, 58] on div "Резюме Фотографий Удобства Место нахождения Номера Отзывы Проверить наличие сво…" at bounding box center [528, 67] width 1056 height 46
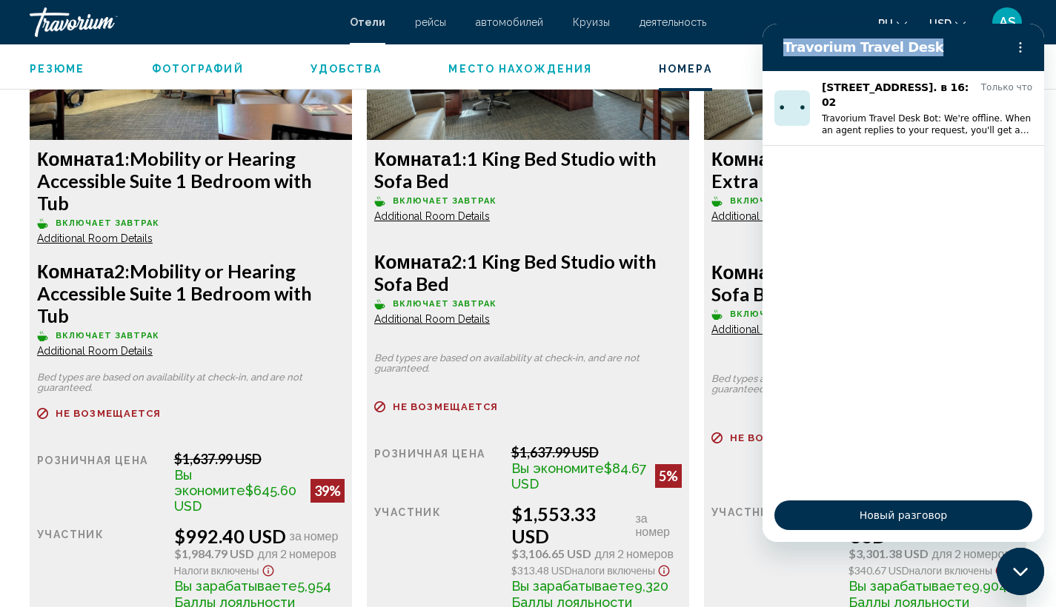
scroll to position [2393, 0]
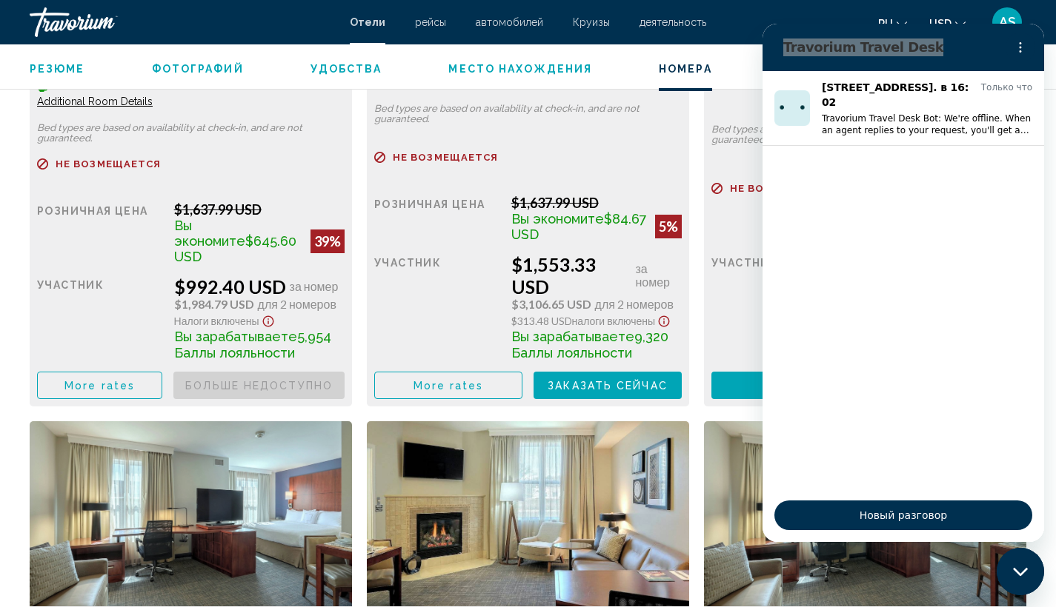
click at [173, 372] on div "More rates Заказать сейчас Больше недоступно" at bounding box center [190, 385] width 307 height 27
click at [130, 380] on span "More rates" at bounding box center [99, 386] width 70 height 12
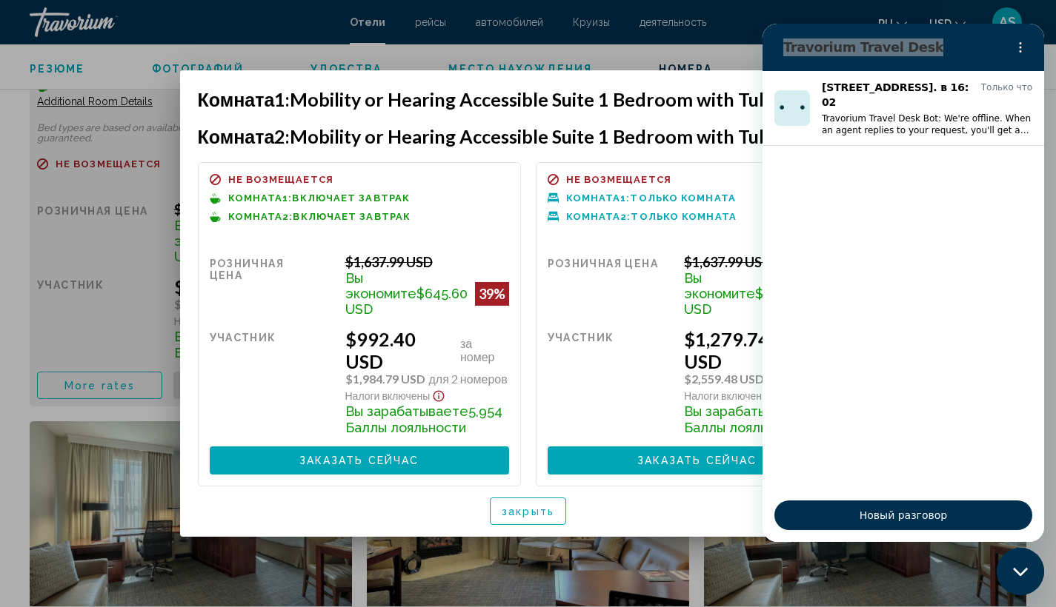
click at [413, 470] on button "Заказать сейчас Больше недоступно" at bounding box center [359, 460] width 299 height 27
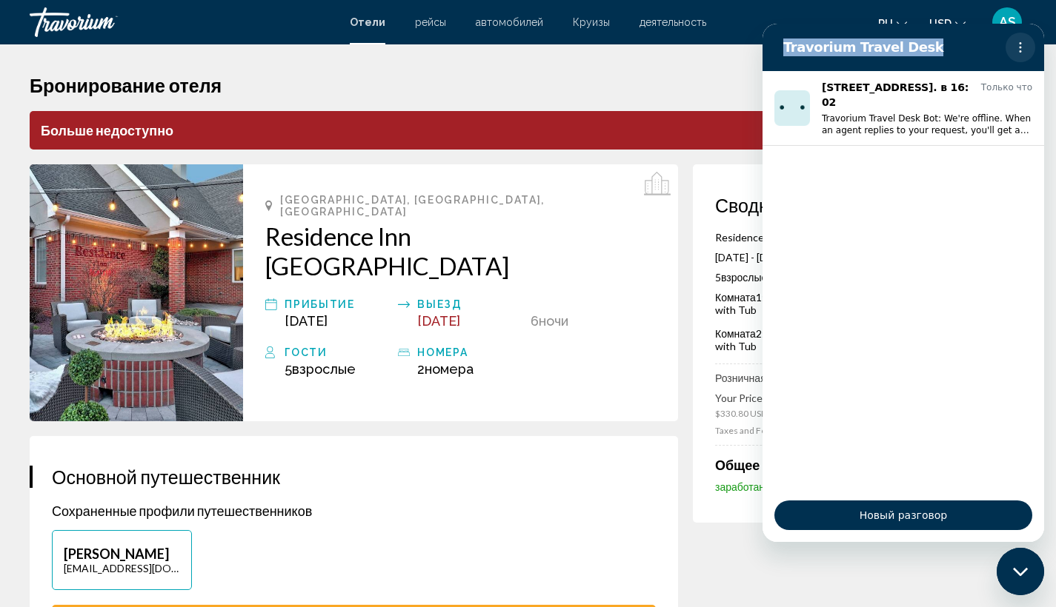
click at [1022, 48] on icon "Меню параметров" at bounding box center [1020, 47] width 12 height 12
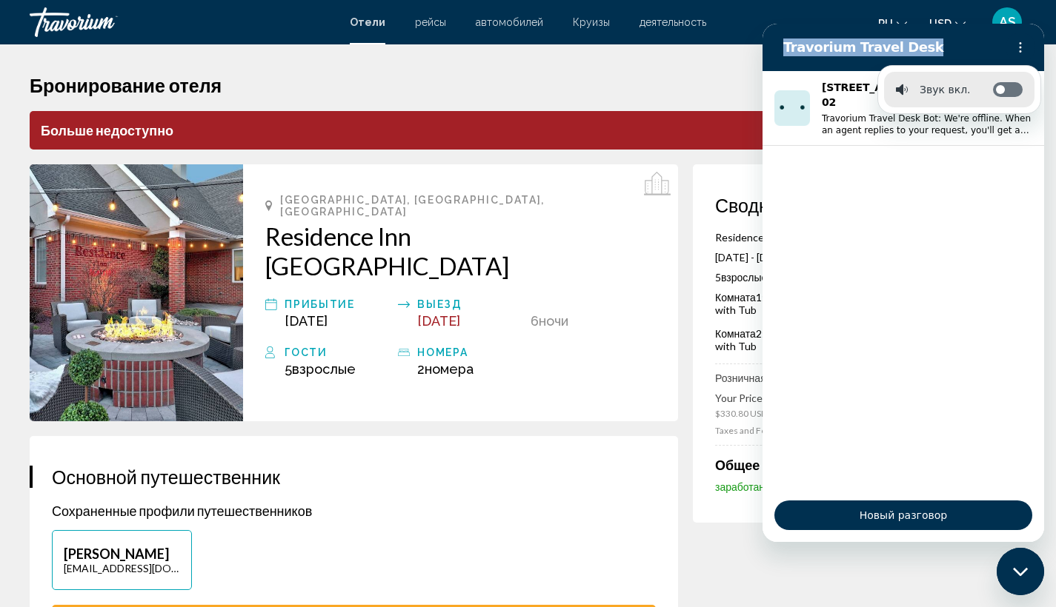
click at [1006, 84] on icon at bounding box center [1000, 90] width 12 height 12
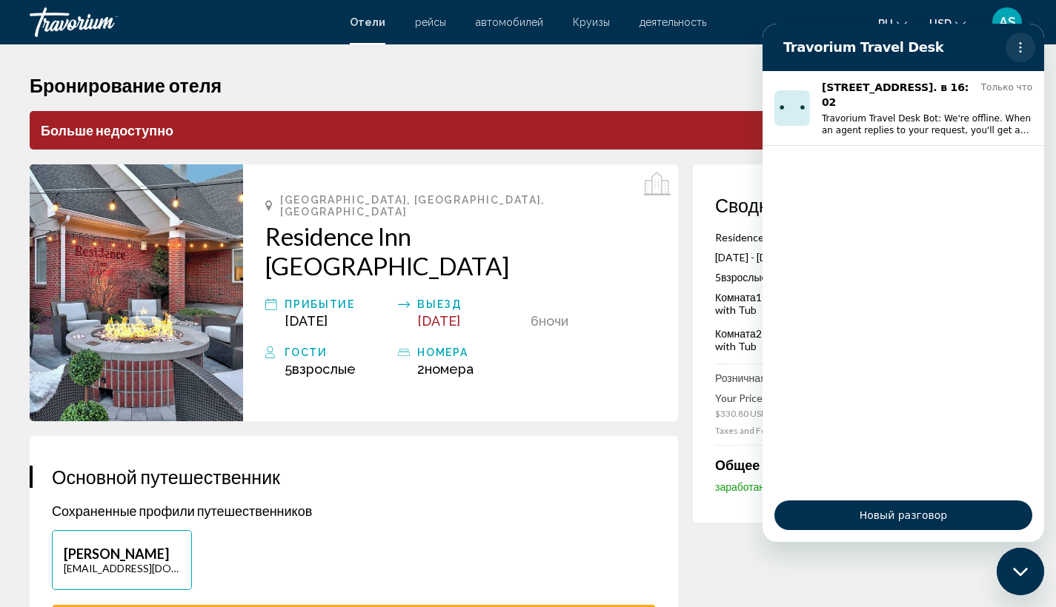
click at [1016, 48] on icon "Меню параметров" at bounding box center [1020, 47] width 12 height 12
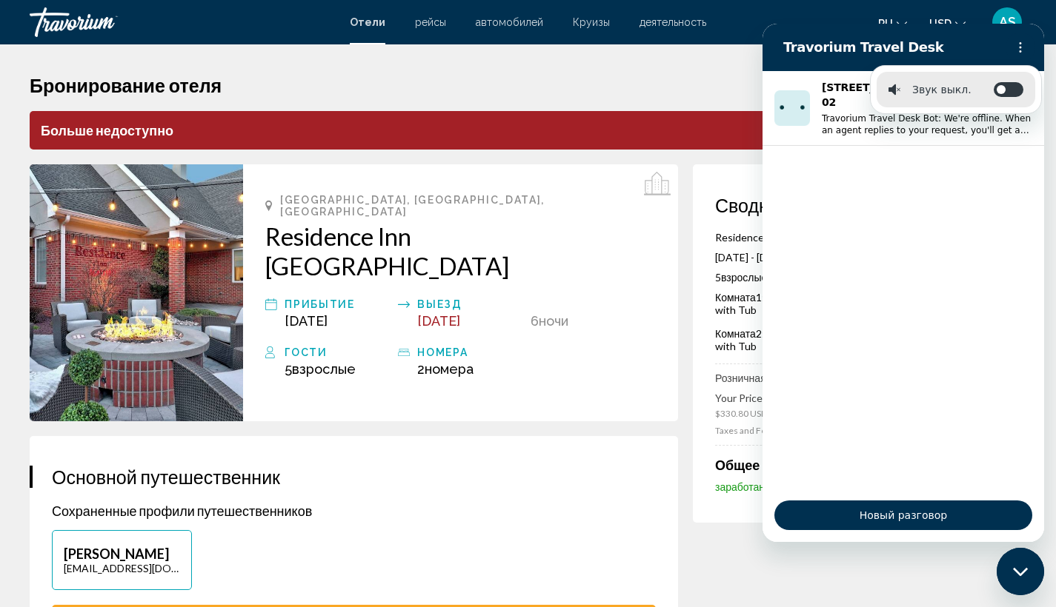
click at [723, 78] on h1 "Бронирование отеля" at bounding box center [528, 85] width 996 height 22
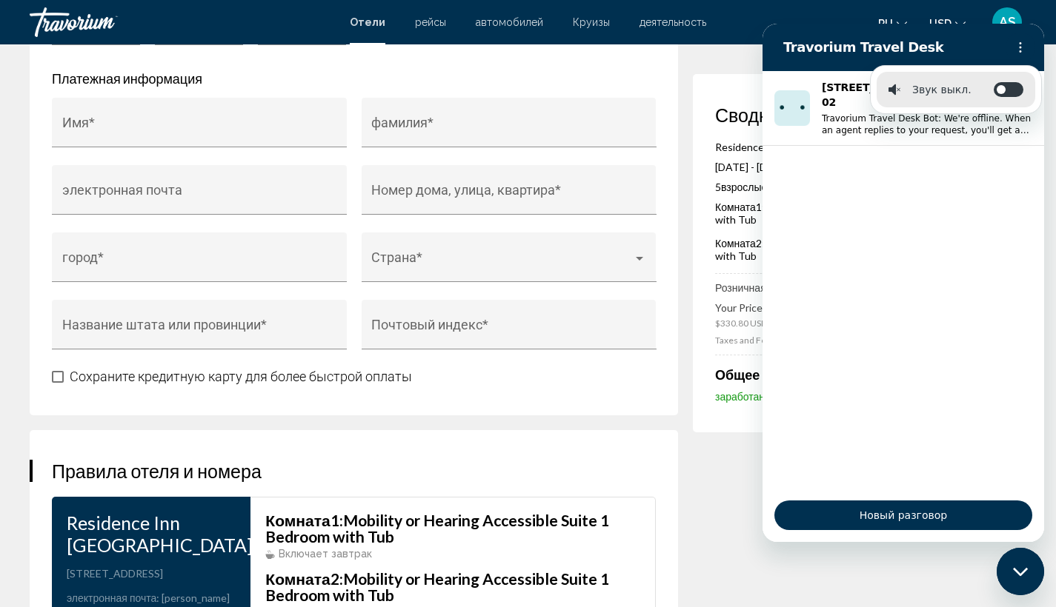
scroll to position [1772, 0]
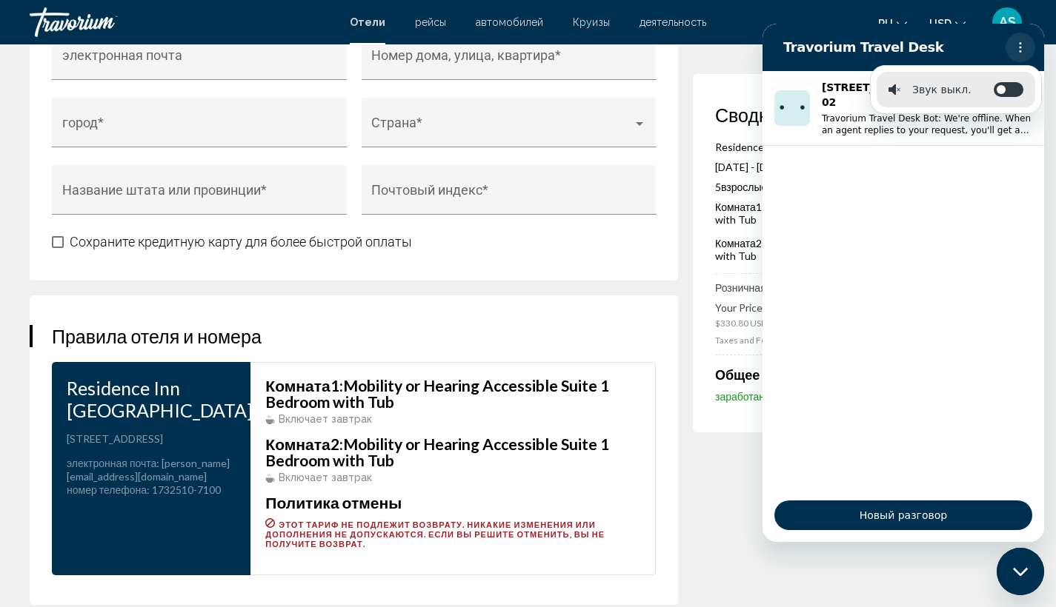
click at [1022, 51] on icon "Меню параметров" at bounding box center [1020, 47] width 12 height 12
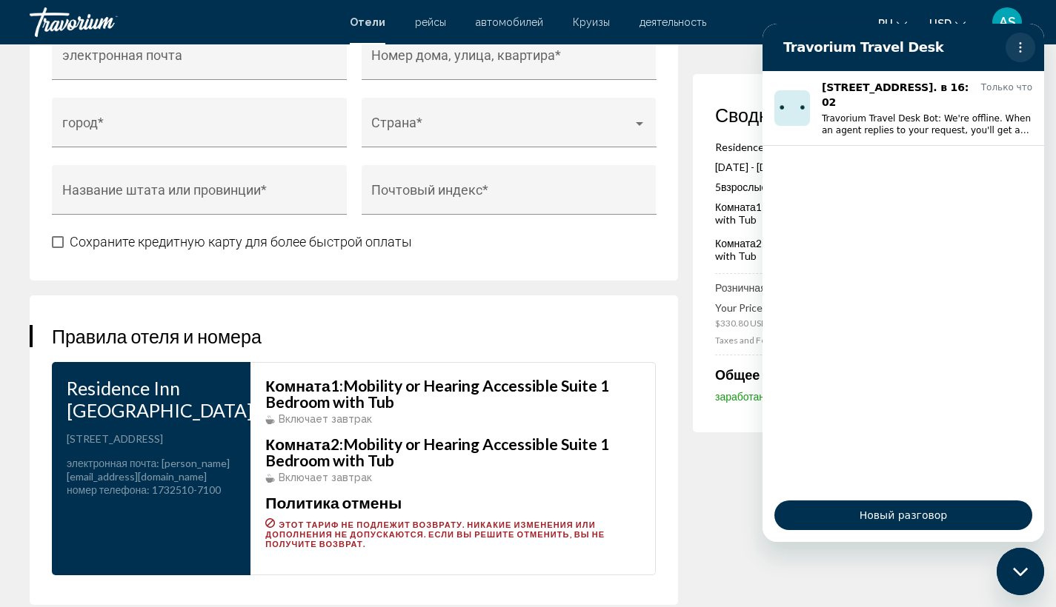
click at [1019, 51] on circle "Меню параметров" at bounding box center [1020, 51] width 2 height 2
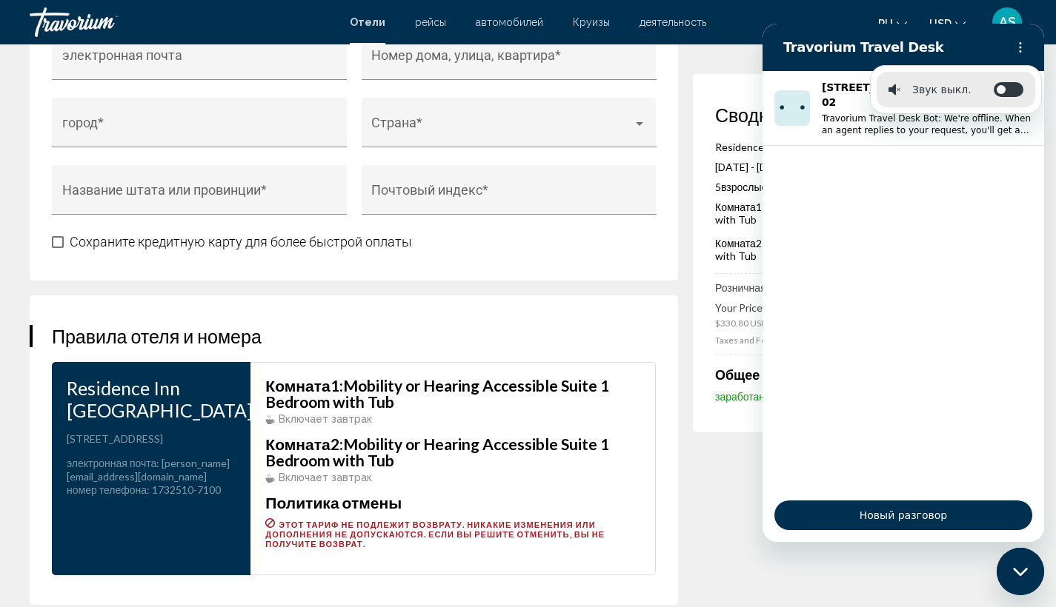
click at [1042, 570] on button "Закрыть окно обмена сообщениями" at bounding box center [1019, 571] width 47 height 47
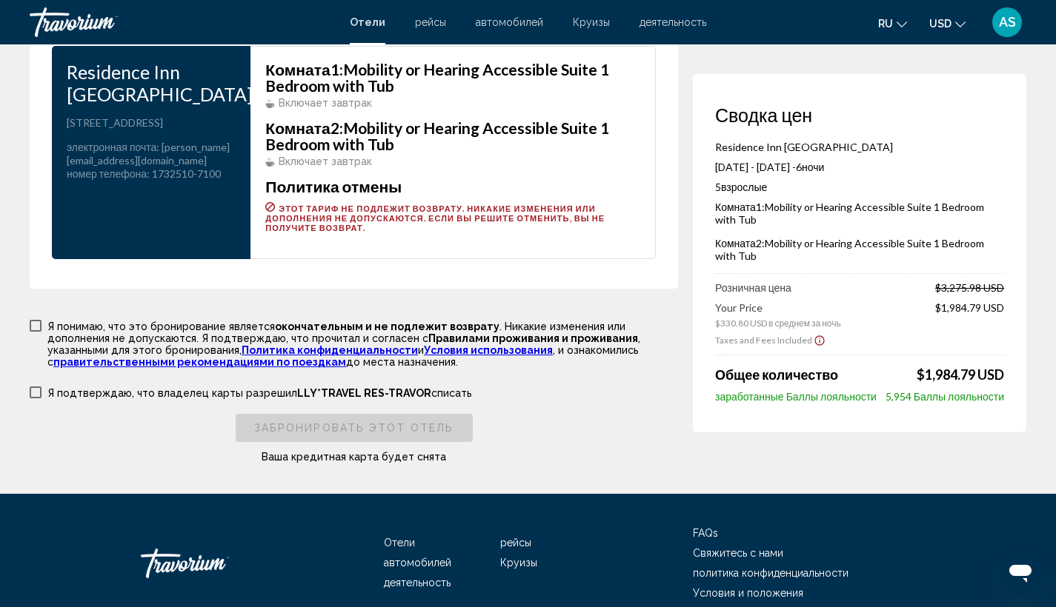
scroll to position [1978, 0]
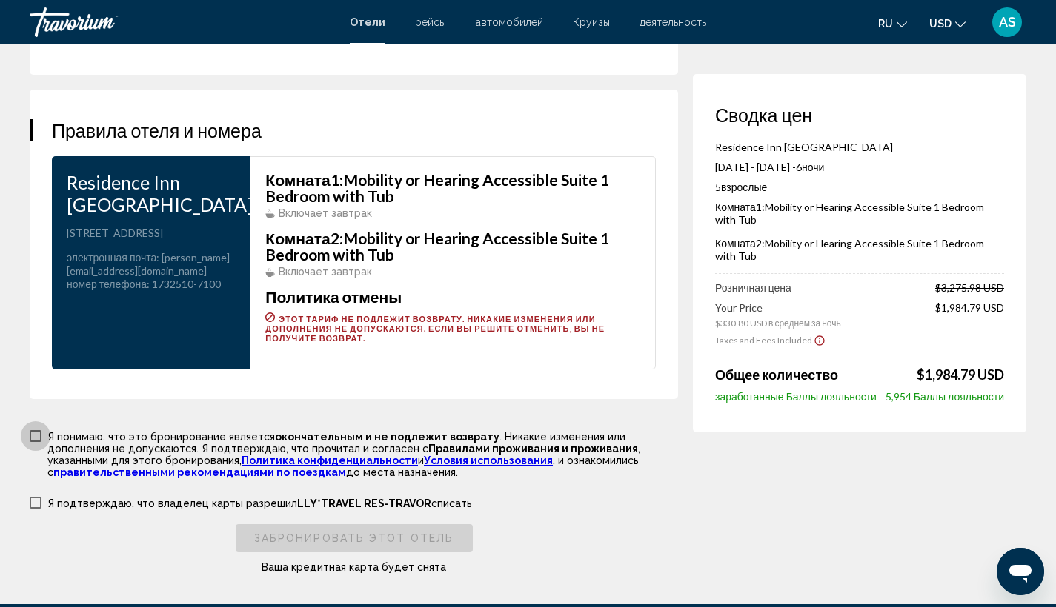
click at [121, 439] on p "Я понимаю, что это бронирование является окончательным и не подлежит возврату .…" at bounding box center [362, 454] width 630 height 47
click at [44, 505] on label "Я подтверждаю, что владелец карты разрешил LLY*TRAVEL RES-TRAVOR списать" at bounding box center [251, 503] width 442 height 14
click at [55, 506] on p "Я подтверждаю, что владелец карты разрешил LLY*TRAVEL RES-TRAVOR списать" at bounding box center [259, 504] width 424 height 12
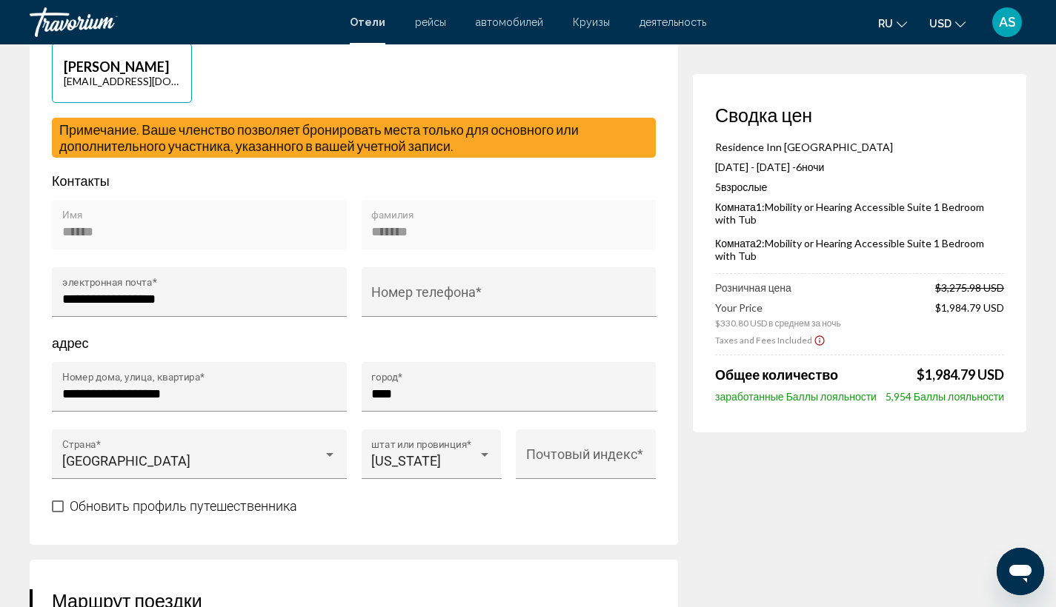
scroll to position [471, 0]
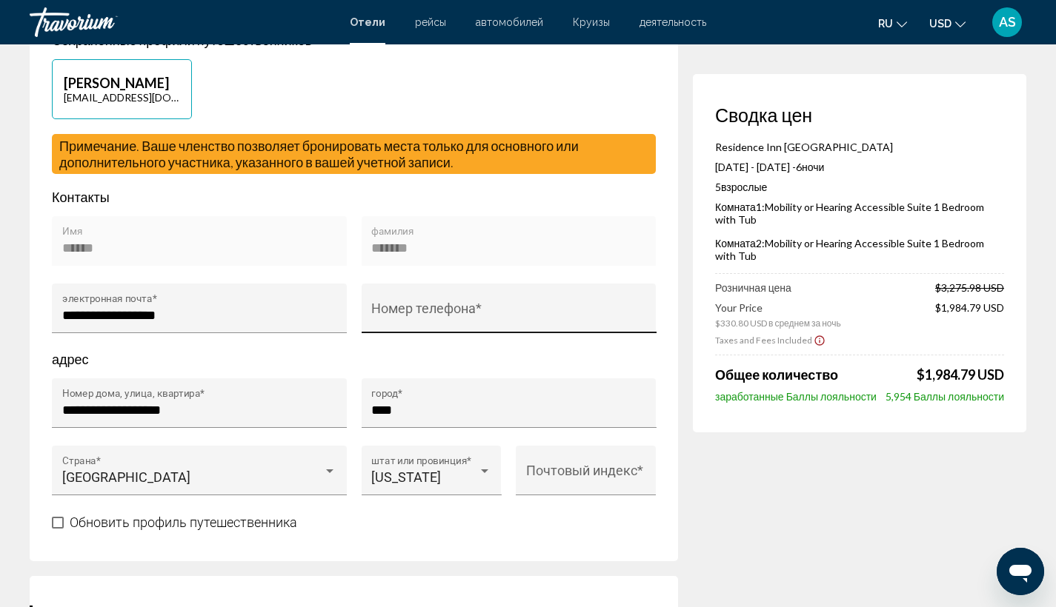
click at [545, 308] on input "Номер телефона *" at bounding box center [508, 315] width 275 height 15
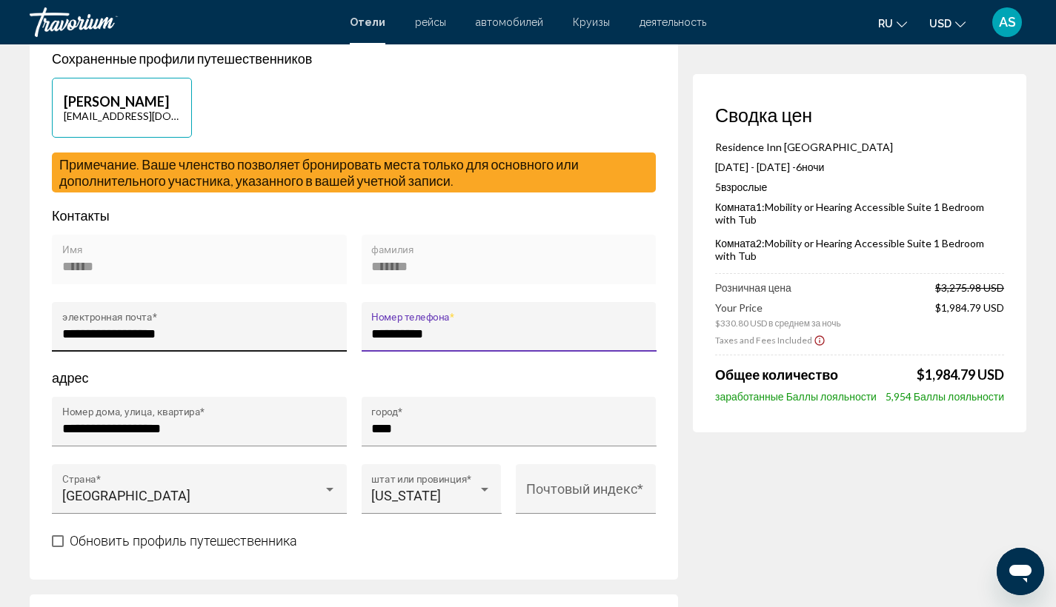
scroll to position [568, 0]
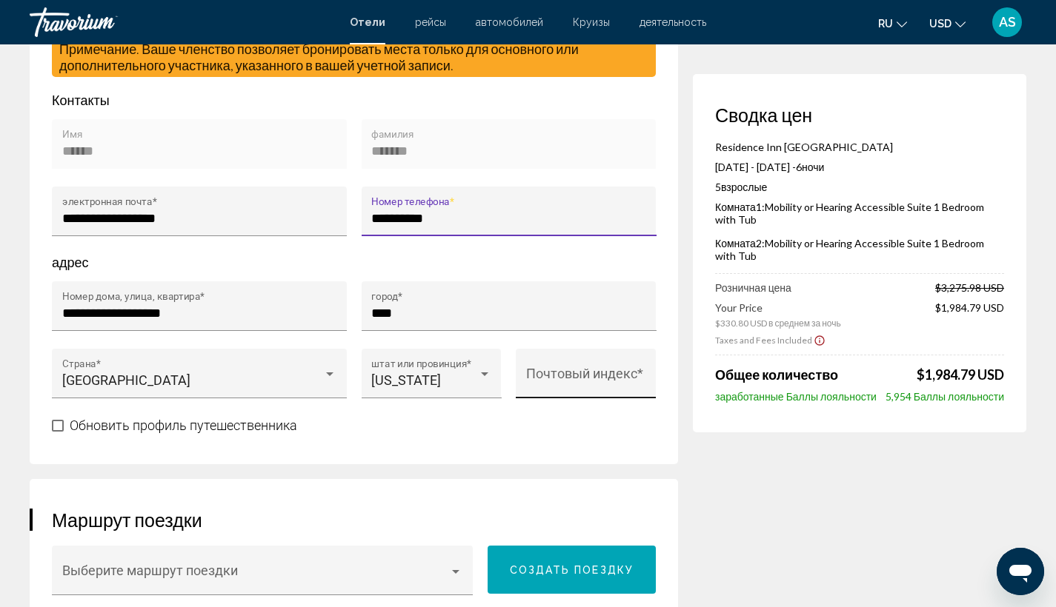
type input "**********"
click at [576, 359] on div "Почтовый индекс *" at bounding box center [586, 378] width 120 height 39
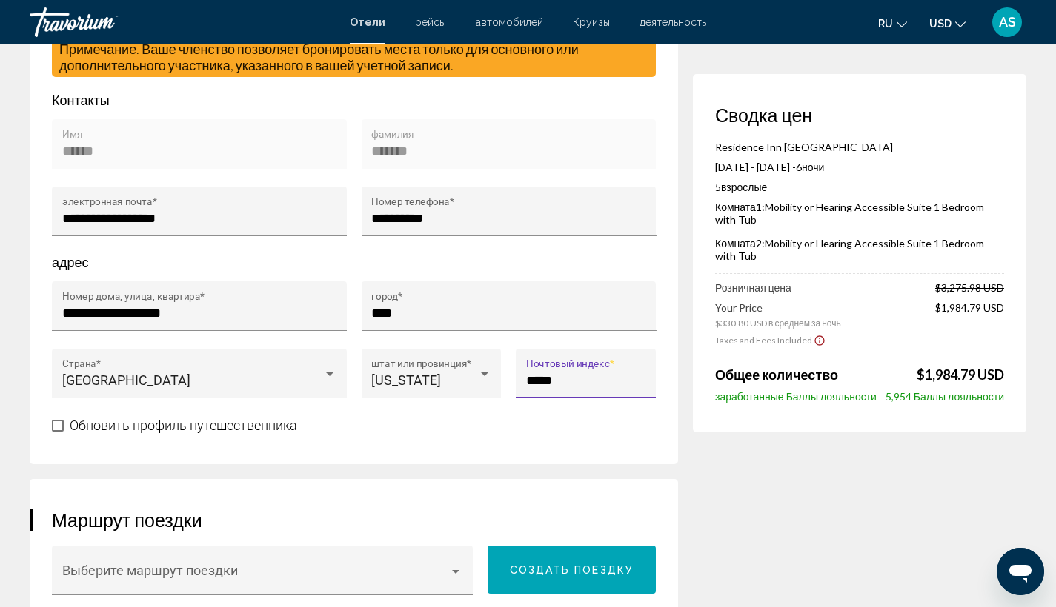
type input "*****"
click at [492, 417] on div "Обновить профиль путешественника" at bounding box center [354, 425] width 604 height 19
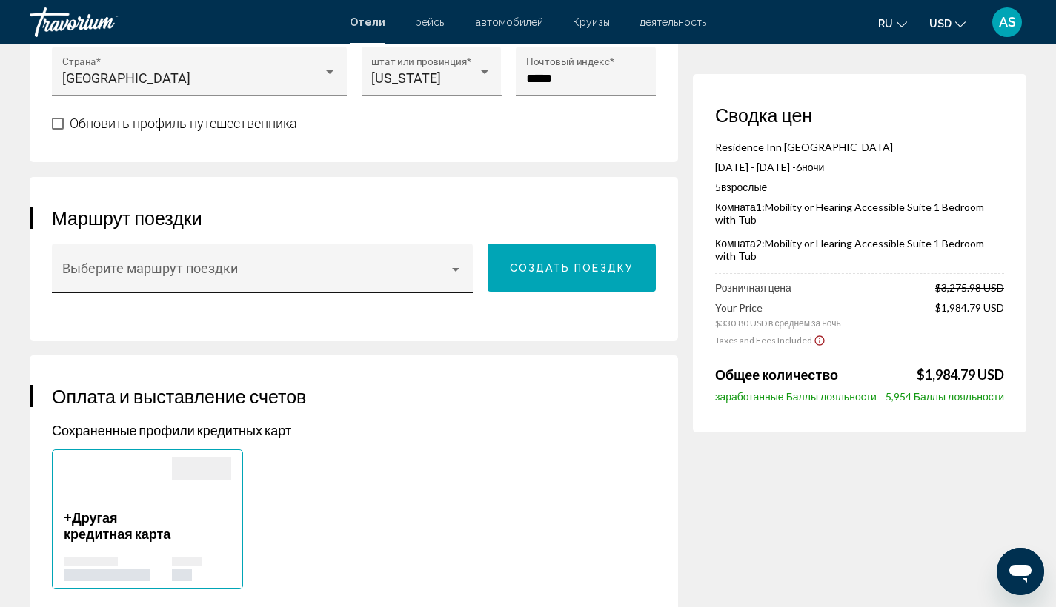
click at [449, 268] on span "Main content" at bounding box center [255, 275] width 387 height 15
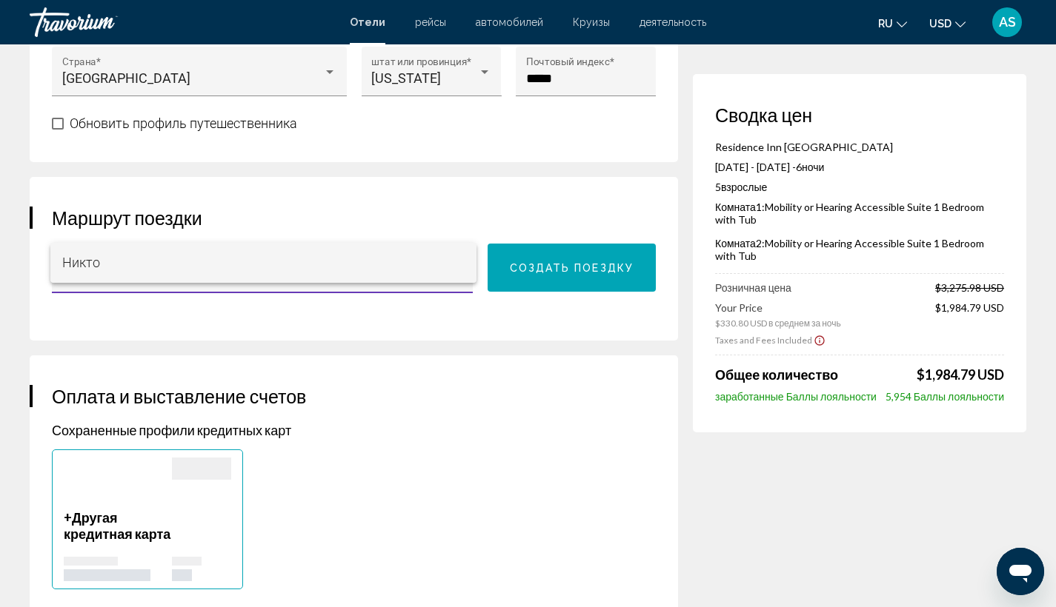
click at [464, 181] on div at bounding box center [528, 303] width 1056 height 607
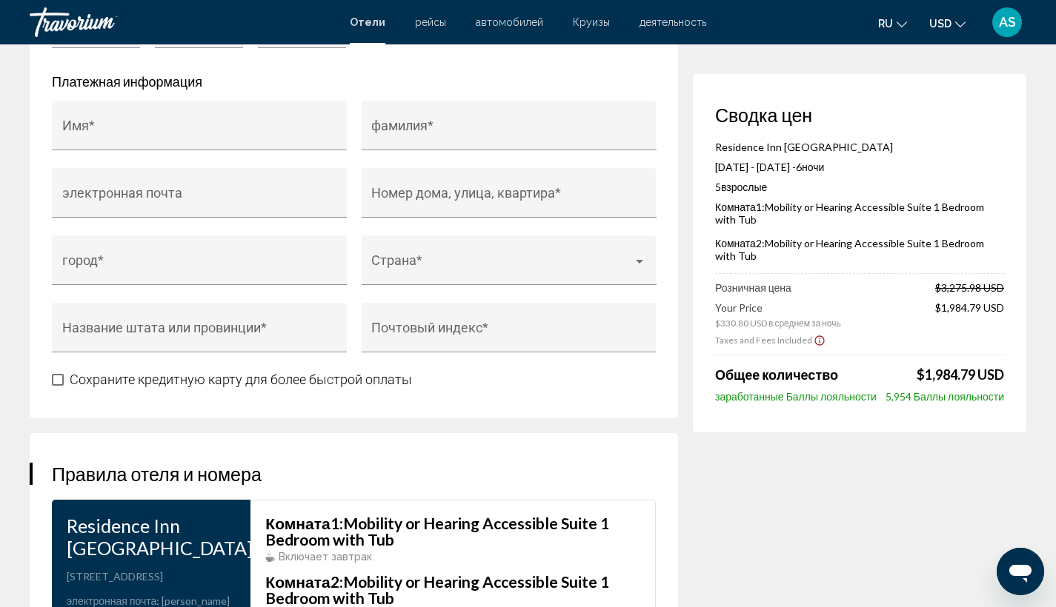
scroll to position [1606, 0]
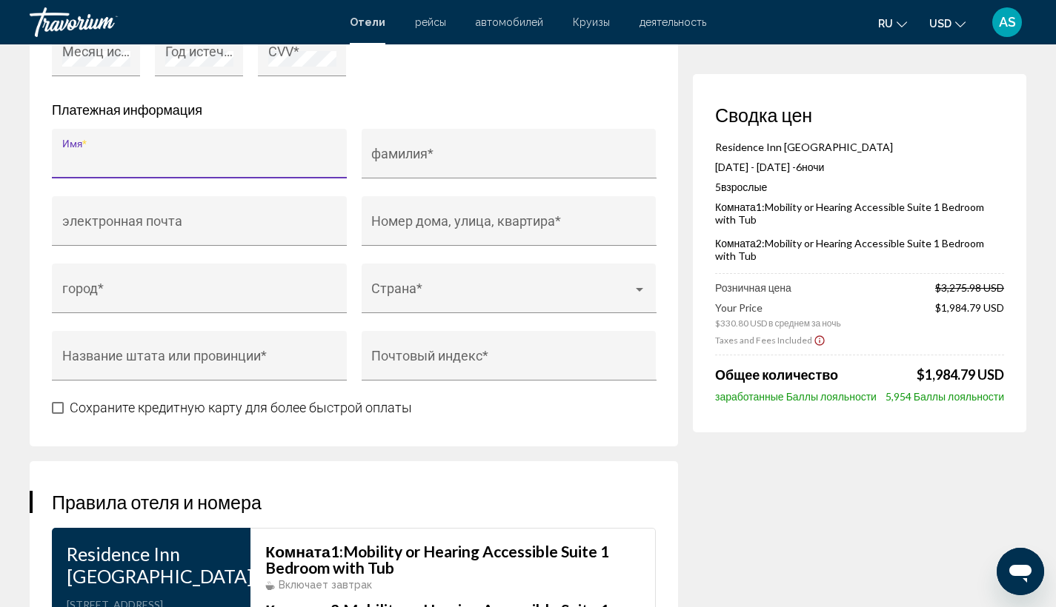
click at [231, 161] on input "Имя *" at bounding box center [199, 160] width 275 height 15
type input "*"
type input "******"
click at [450, 164] on input "фамилия *" at bounding box center [508, 160] width 275 height 15
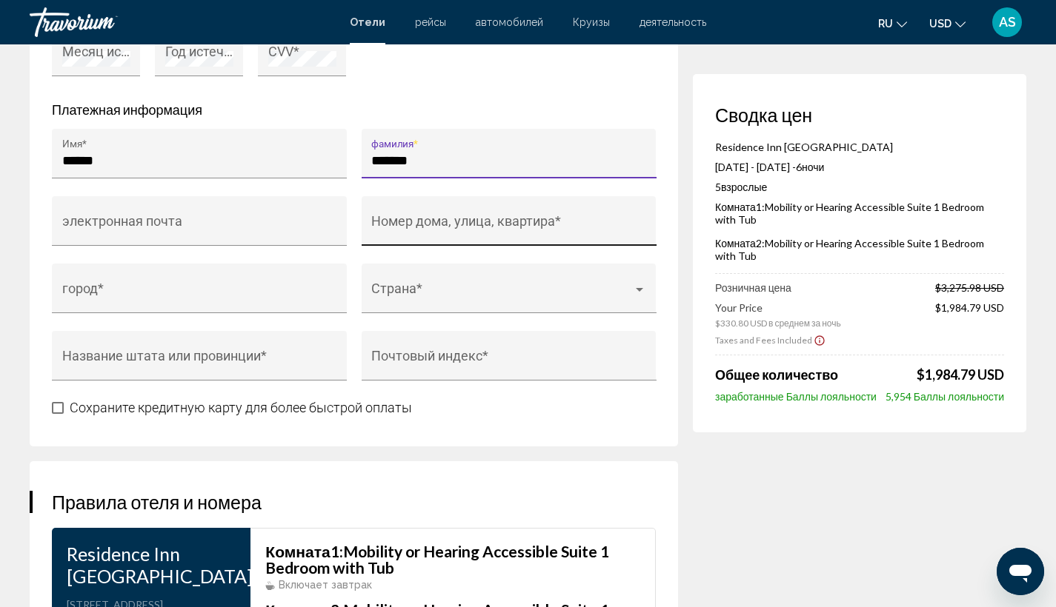
type input "*******"
click at [458, 239] on div "Номер дома, улица, квартира *" at bounding box center [508, 226] width 275 height 39
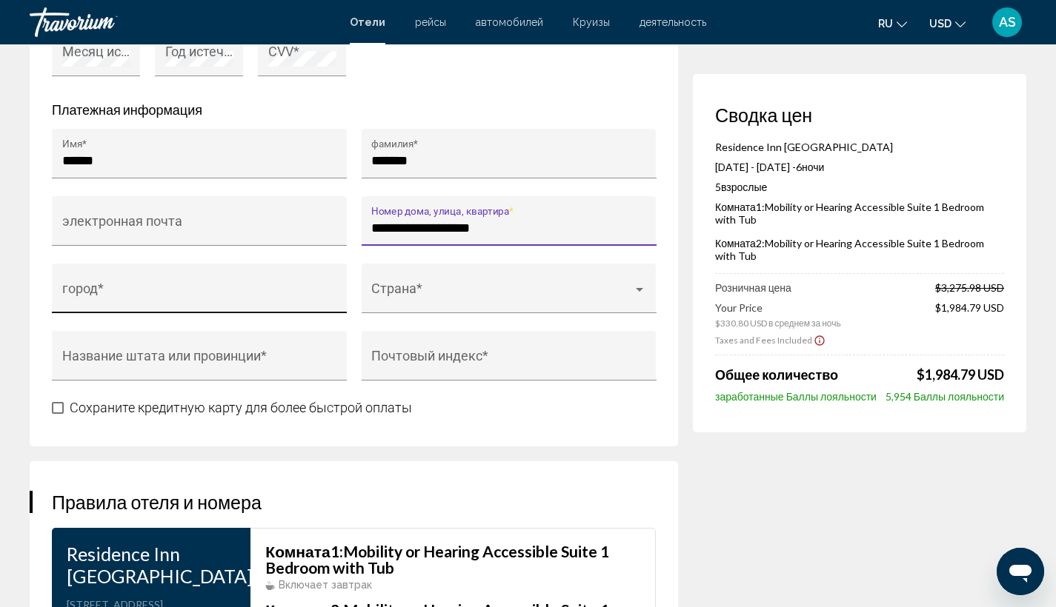
type input "**********"
click at [185, 303] on input "город *" at bounding box center [199, 295] width 275 height 15
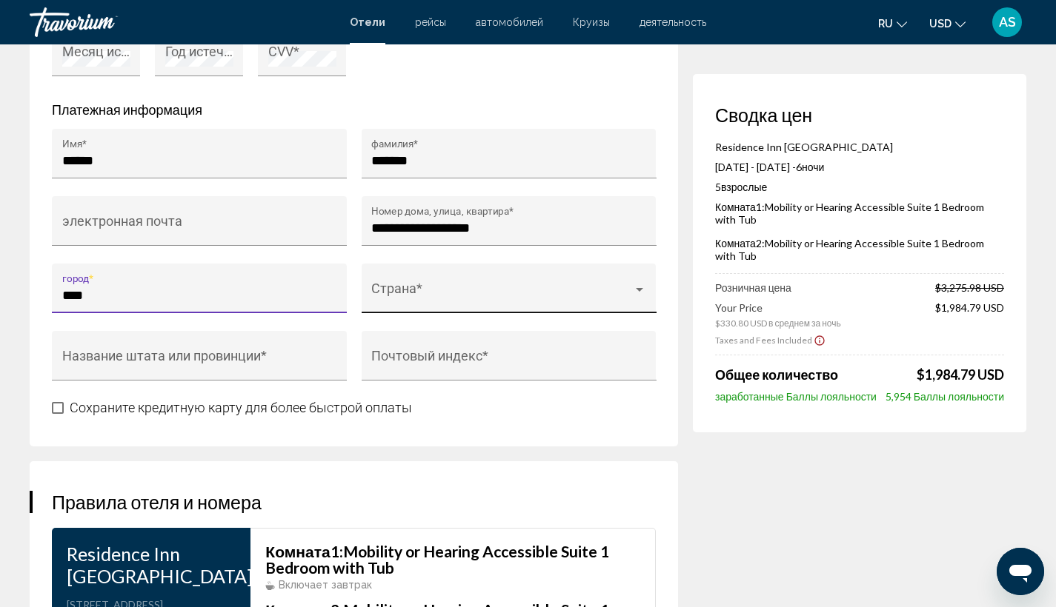
type input "****"
click at [458, 305] on div "Страна *" at bounding box center [508, 293] width 275 height 39
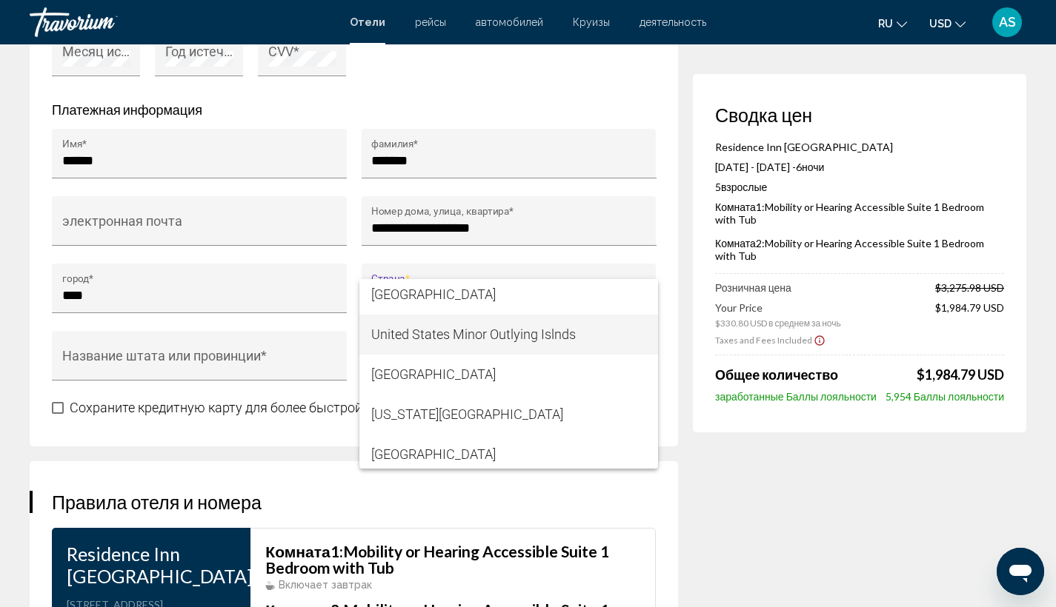
scroll to position [9664, 0]
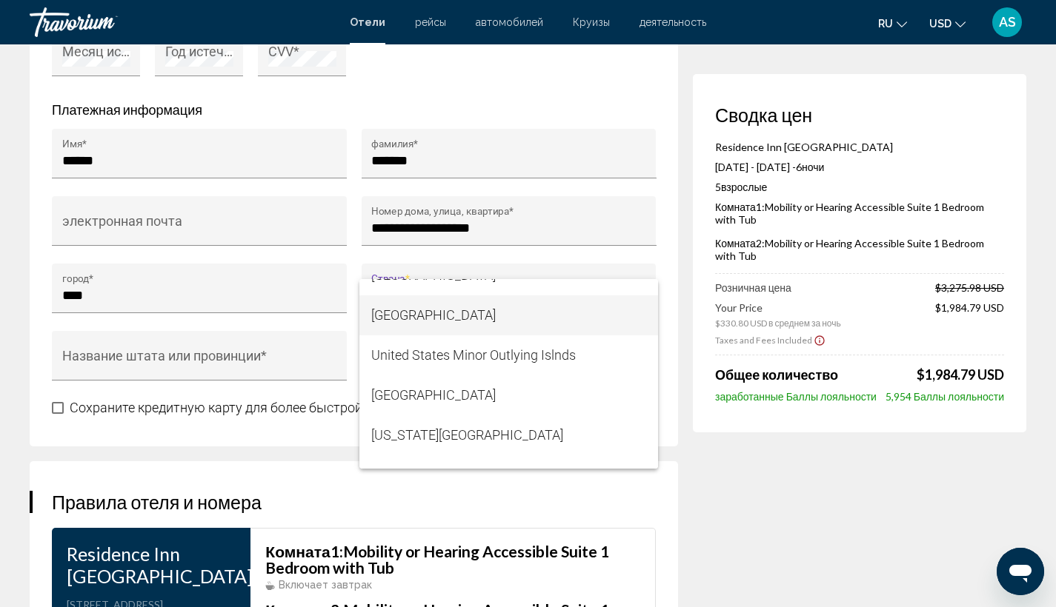
click at [537, 321] on span "[GEOGRAPHIC_DATA]" at bounding box center [508, 316] width 275 height 40
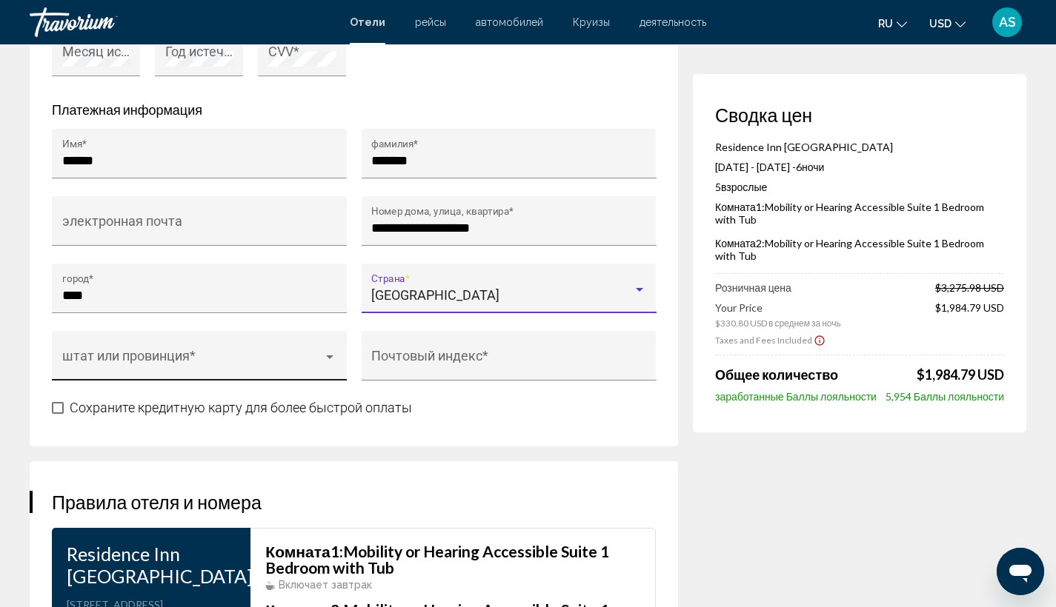
click at [310, 353] on div "штат или провинция *" at bounding box center [199, 360] width 275 height 39
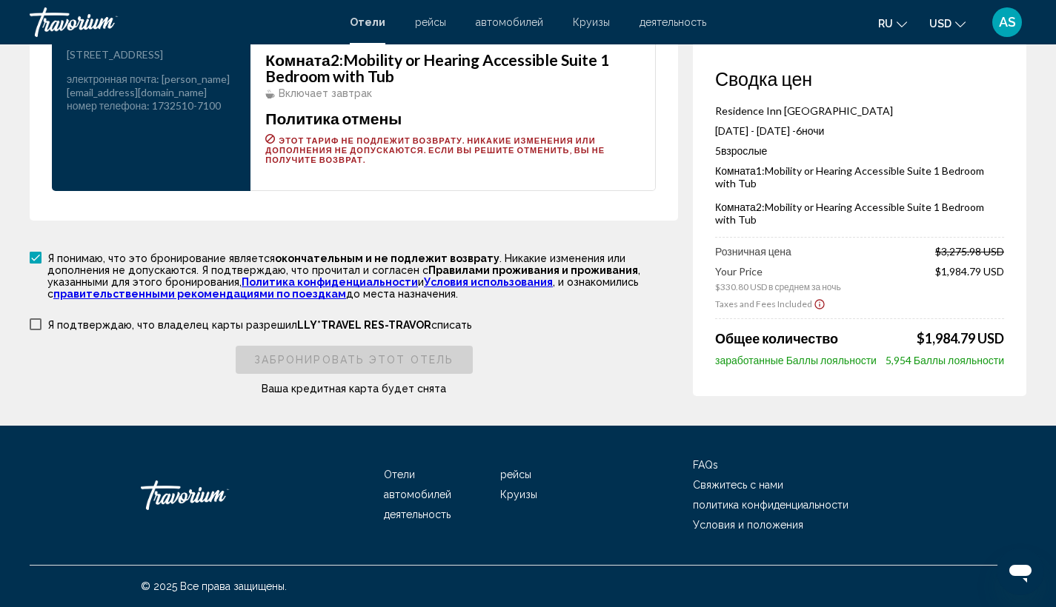
scroll to position [1651, 0]
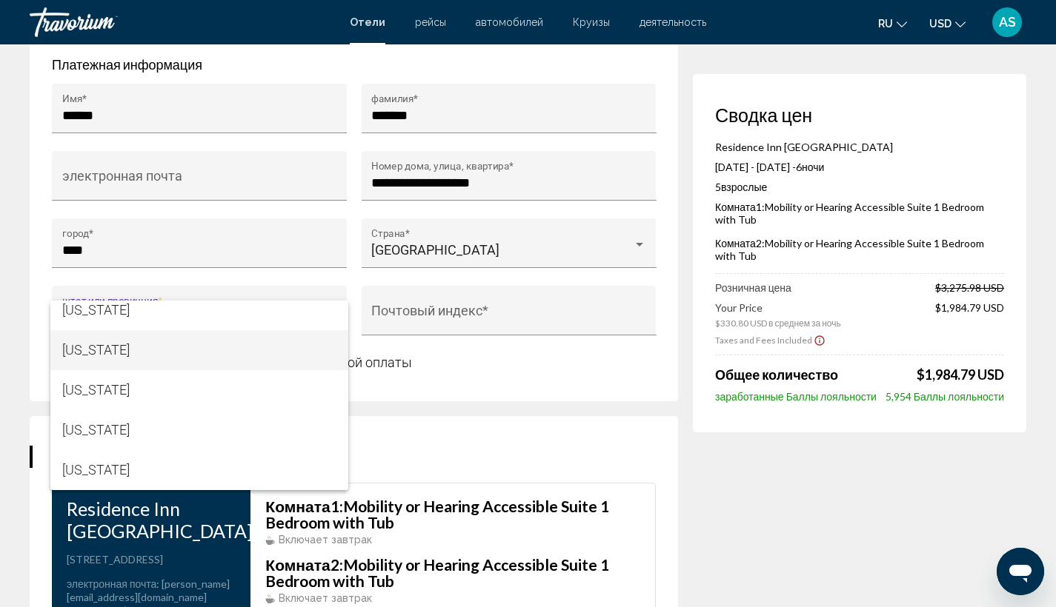
click at [247, 361] on span "[US_STATE]" at bounding box center [199, 350] width 275 height 40
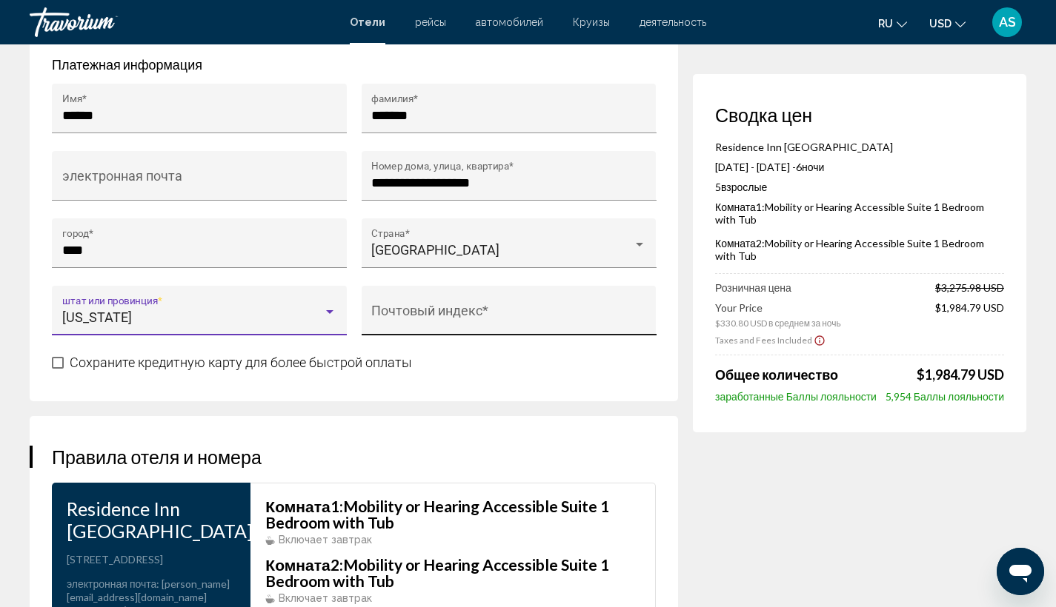
click at [412, 317] on input "Почтовый индекс *" at bounding box center [508, 317] width 275 height 15
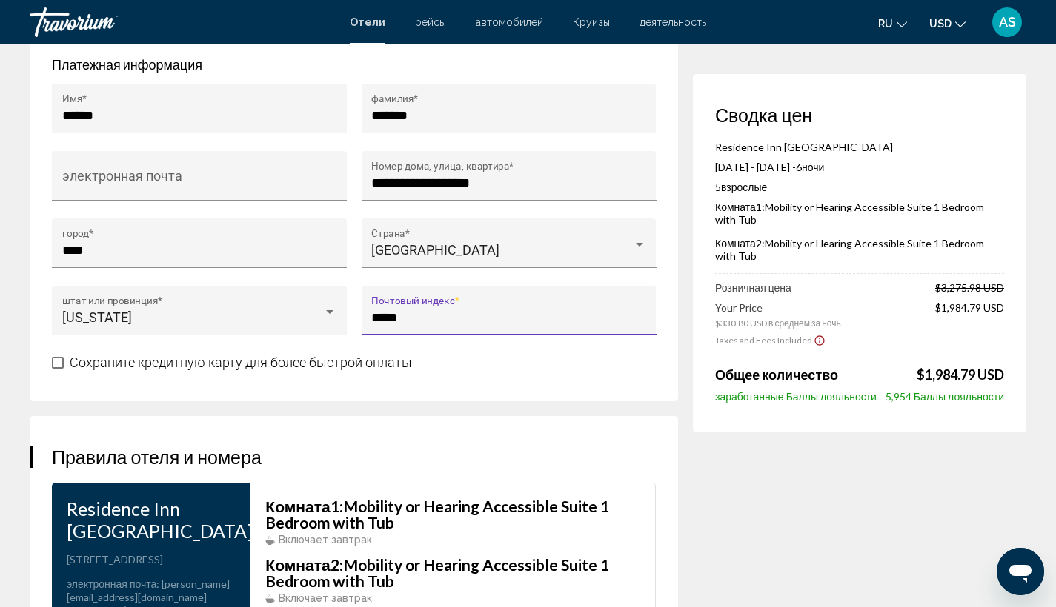
type input "*****"
click at [378, 372] on span "Сохраните кредитную карту для более быстрой оплаты" at bounding box center [241, 363] width 342 height 18
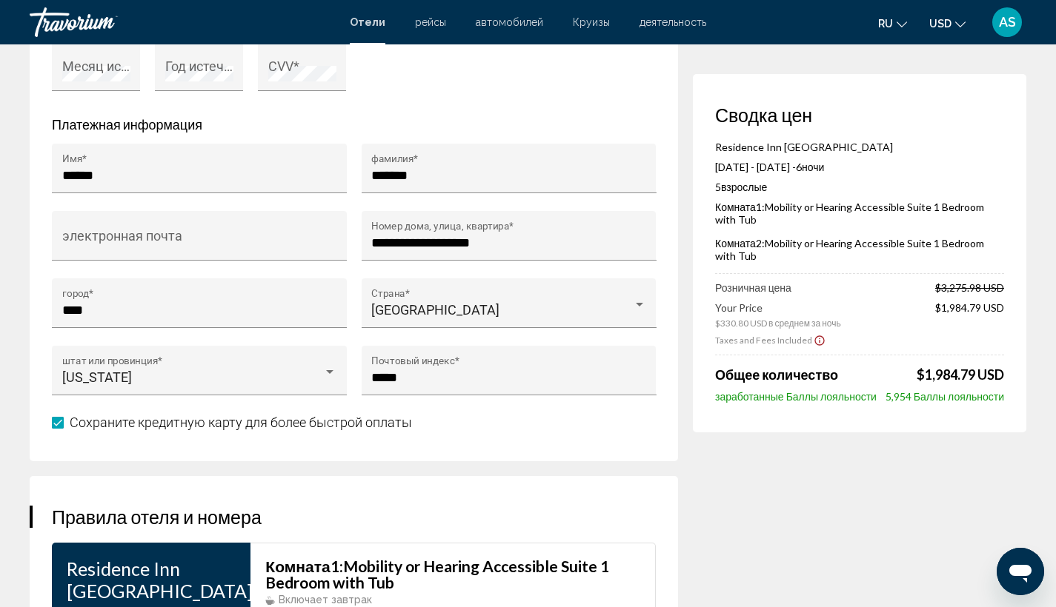
scroll to position [1525, 0]
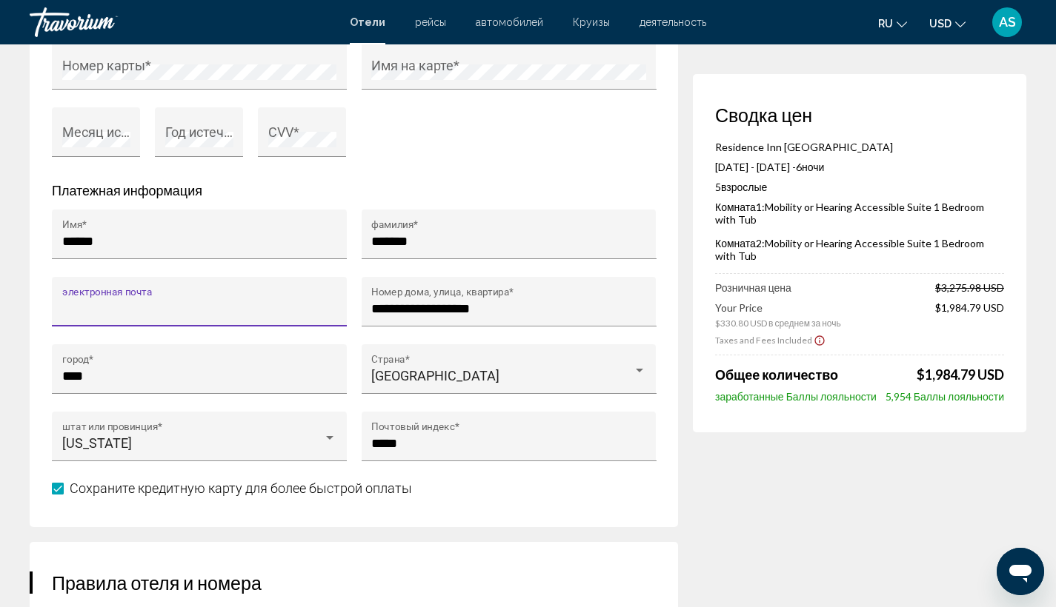
click at [311, 310] on input "электронная почта" at bounding box center [199, 308] width 275 height 15
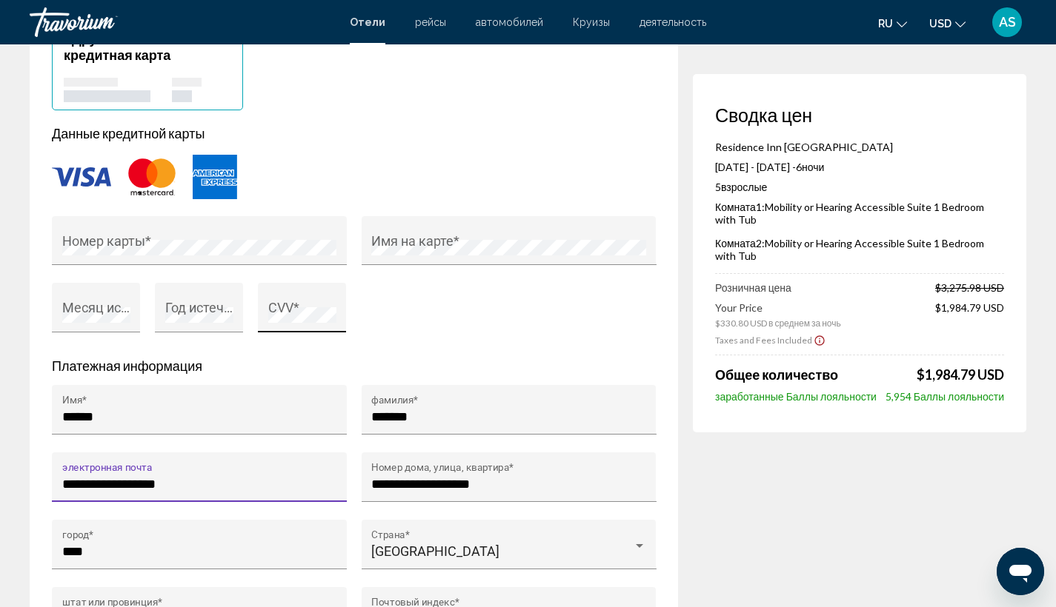
scroll to position [1236, 0]
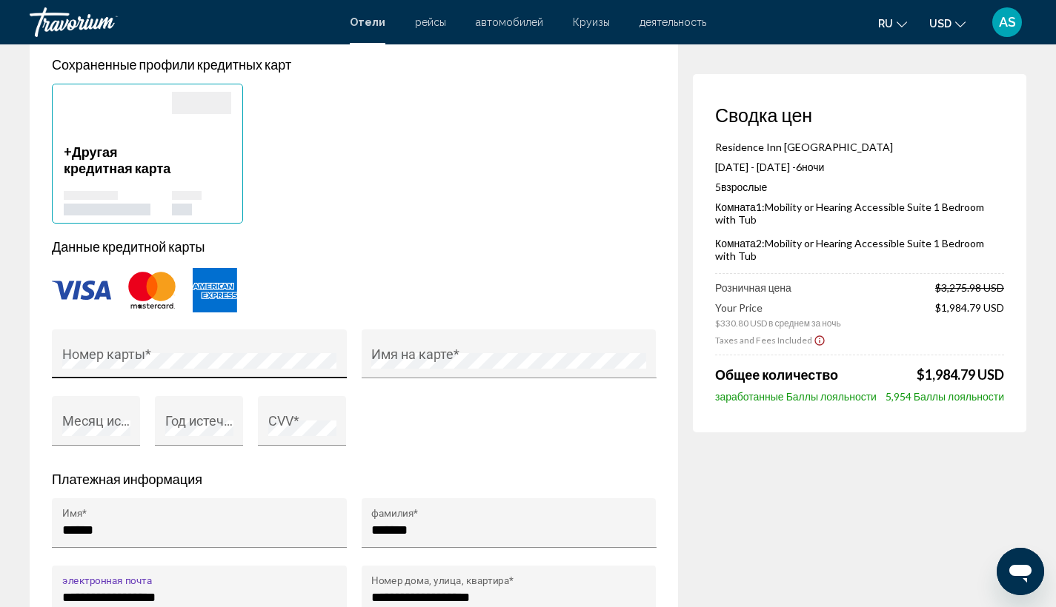
type input "**********"
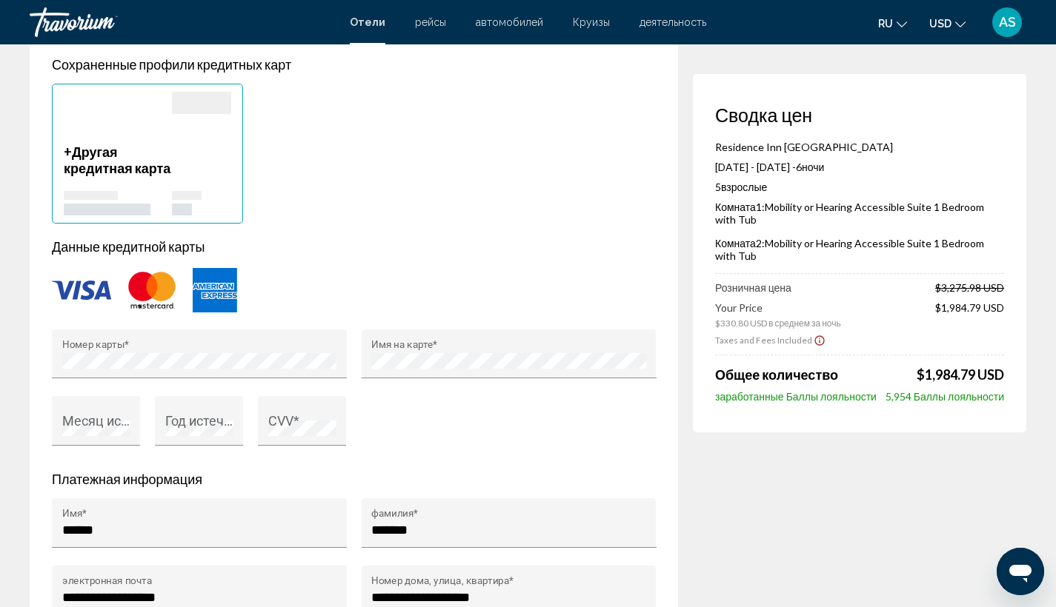
click at [447, 255] on p "Данные кредитной карты" at bounding box center [354, 247] width 604 height 16
click at [105, 420] on div "Месяц истечения *" at bounding box center [96, 426] width 68 height 39
click at [246, 414] on div "Год истечения *" at bounding box center [198, 429] width 103 height 67
click at [227, 420] on div "Год истечения *" at bounding box center [199, 426] width 68 height 39
click at [441, 442] on div "Номер карты * Имя на карте * Месяц истечения * Год истечения * CVV *" at bounding box center [353, 397] width 619 height 135
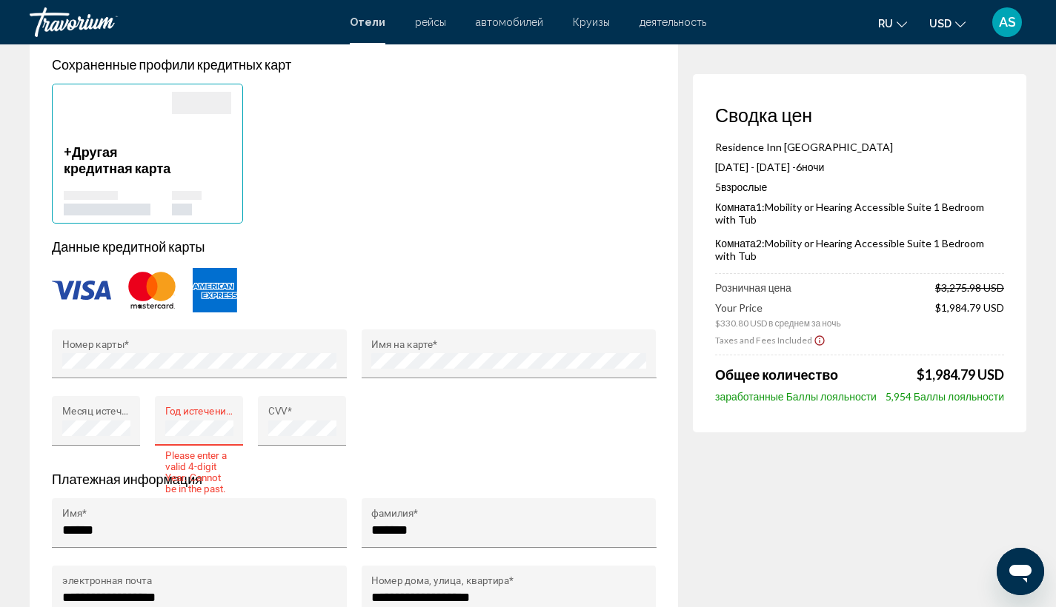
click at [350, 441] on div "CVV *" at bounding box center [301, 429] width 103 height 67
click at [513, 431] on div "Номер карты * Имя на карте * Месяц истечения * Год истечения * CVV *" at bounding box center [353, 397] width 619 height 135
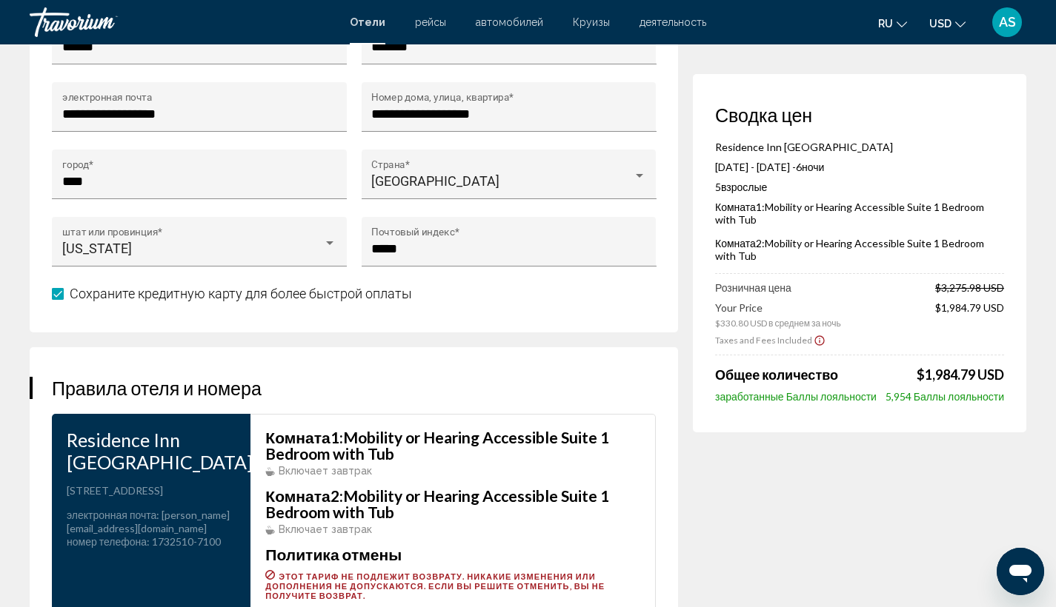
scroll to position [2159, 0]
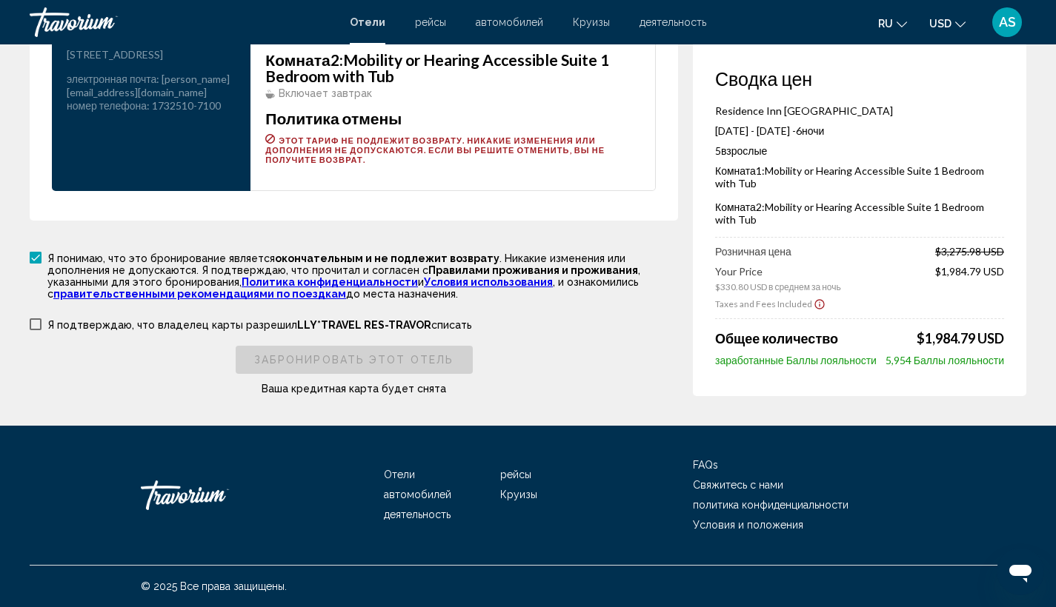
click at [232, 325] on p "Я подтверждаю, что владелец карты разрешил LLY*TRAVEL RES-TRAVOR списать" at bounding box center [259, 325] width 424 height 12
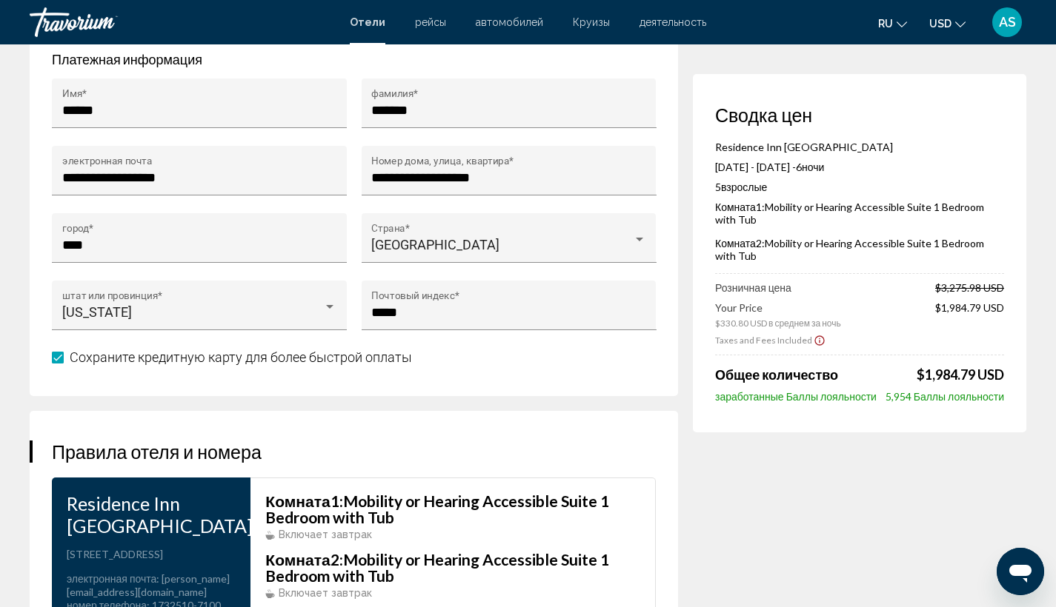
scroll to position [940, 0]
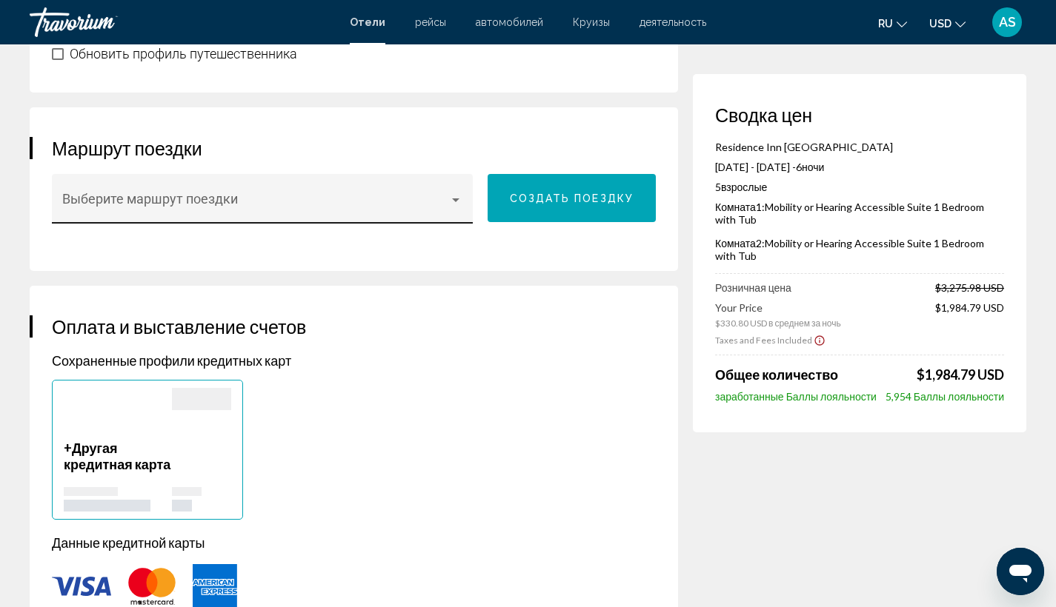
click at [406, 174] on div "Выберите маршрут поездки" at bounding box center [262, 199] width 421 height 50
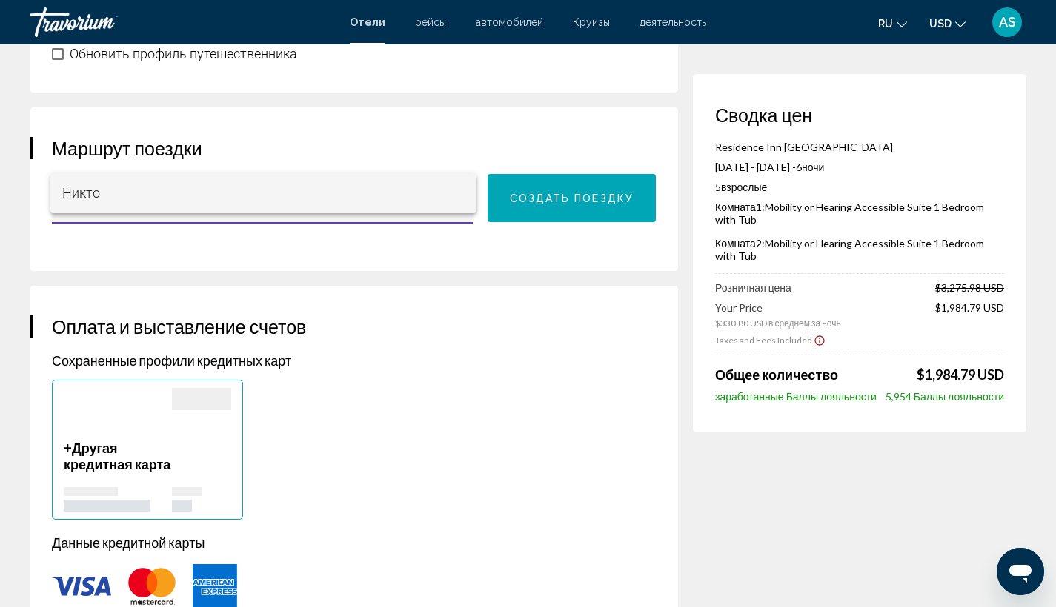
click at [386, 190] on span "Никто" at bounding box center [263, 193] width 403 height 40
click at [533, 193] on span "Создать поездку" at bounding box center [572, 199] width 124 height 12
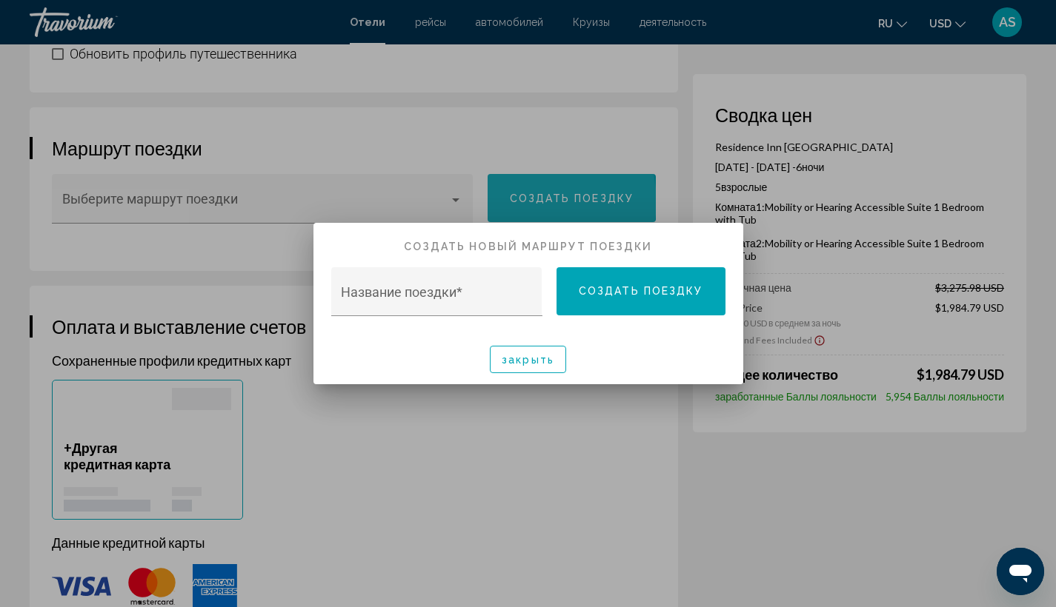
scroll to position [0, 0]
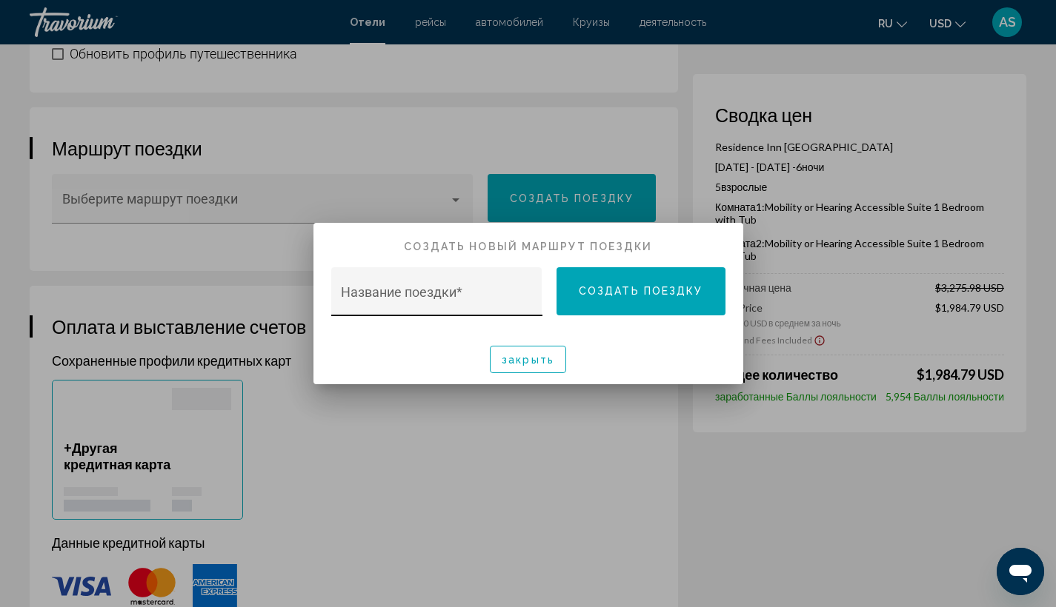
click at [506, 295] on input "Название поездки *" at bounding box center [436, 299] width 191 height 15
type input "*"
type input "**"
click at [596, 273] on button "Создать поездку" at bounding box center [640, 291] width 169 height 48
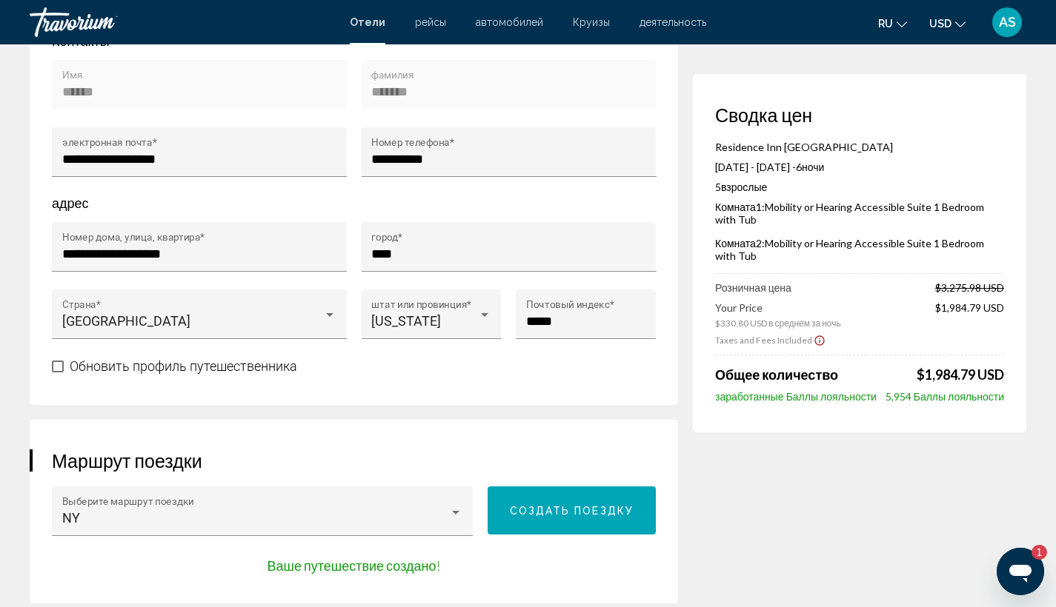
scroll to position [332, 0]
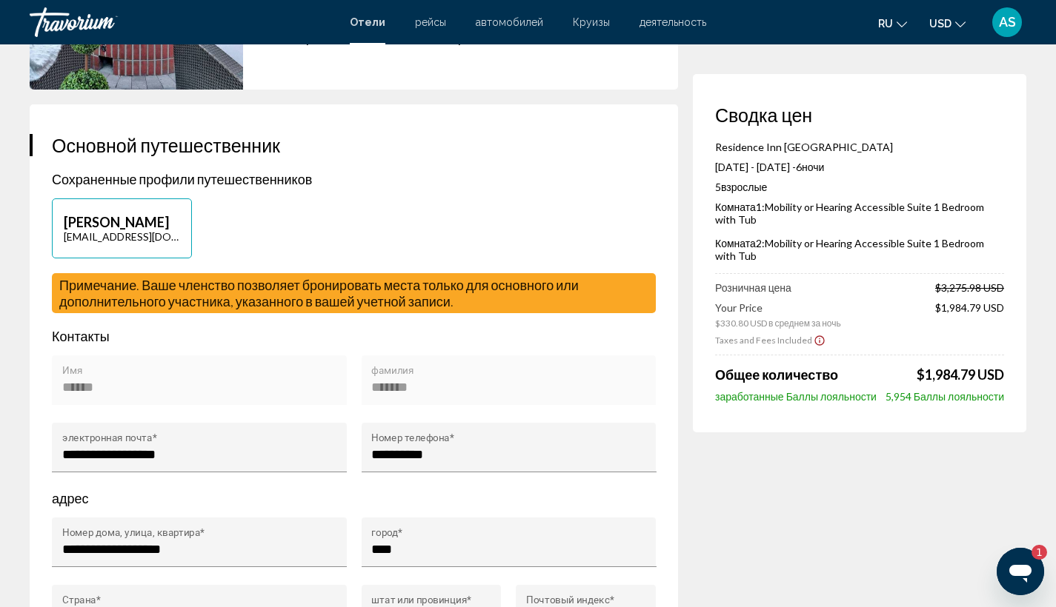
click at [153, 216] on p "[PERSON_NAME]" at bounding box center [122, 222] width 116 height 16
type input "******"
type input "*******"
type input "**********"
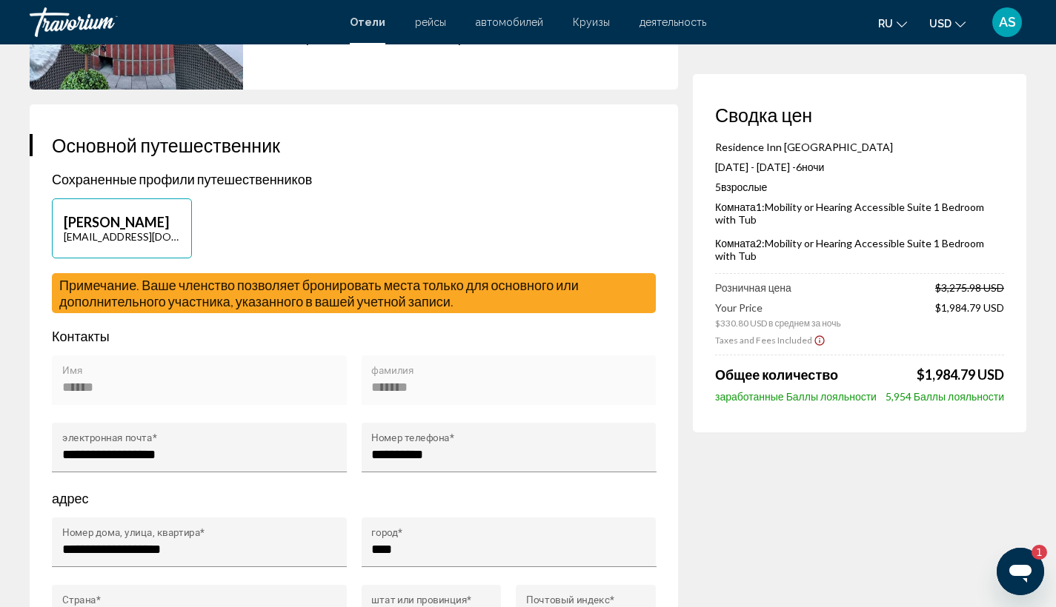
type input "****"
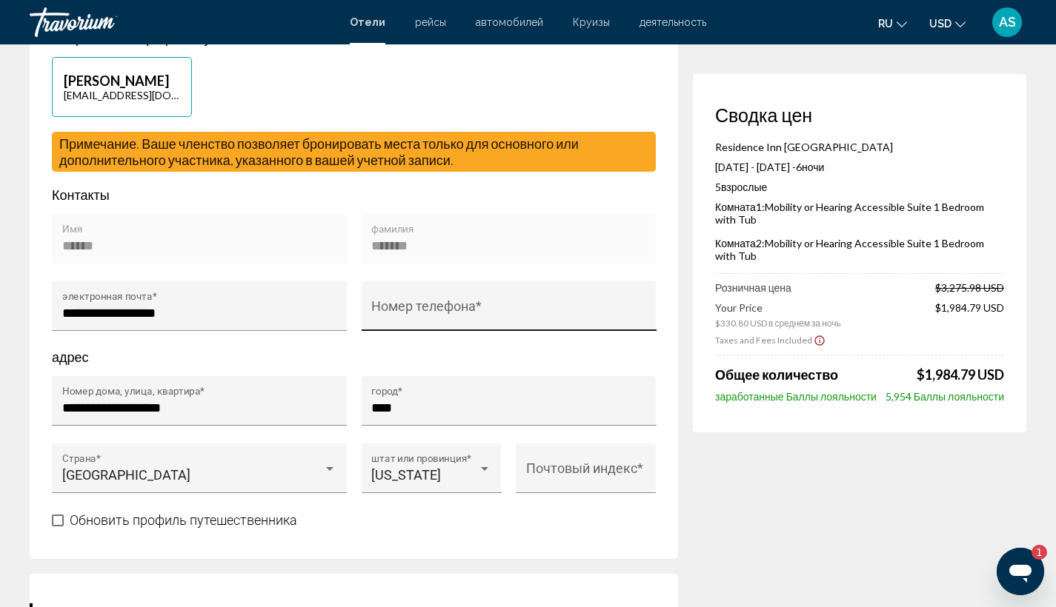
click at [395, 306] on input "Номер телефона *" at bounding box center [508, 313] width 275 height 15
type input "**********"
click at [363, 328] on div "**********" at bounding box center [508, 314] width 295 height 67
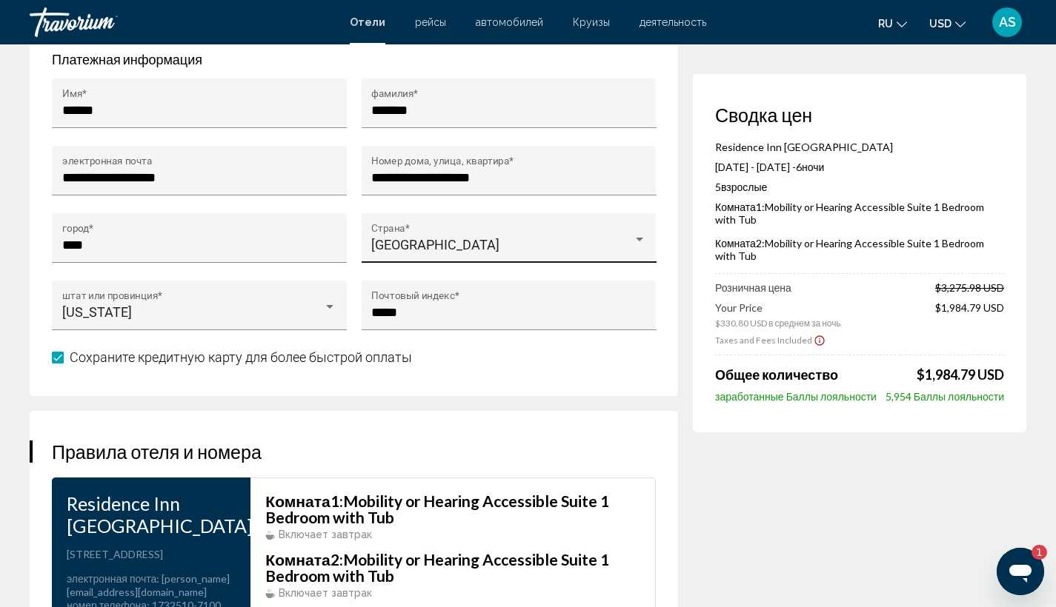
scroll to position [1170, 0]
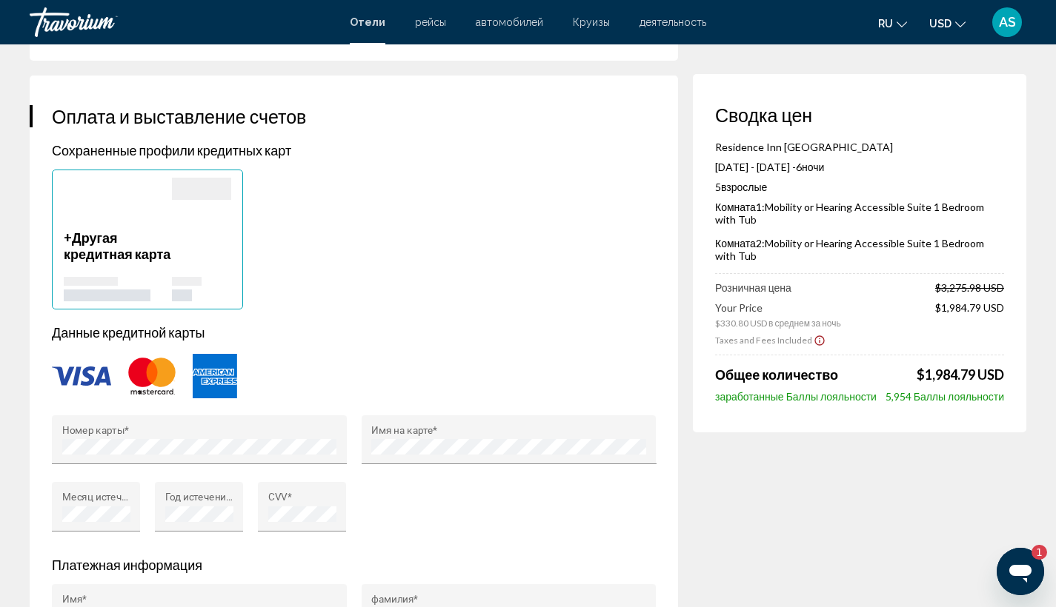
click at [201, 286] on div "Main content" at bounding box center [187, 281] width 30 height 9
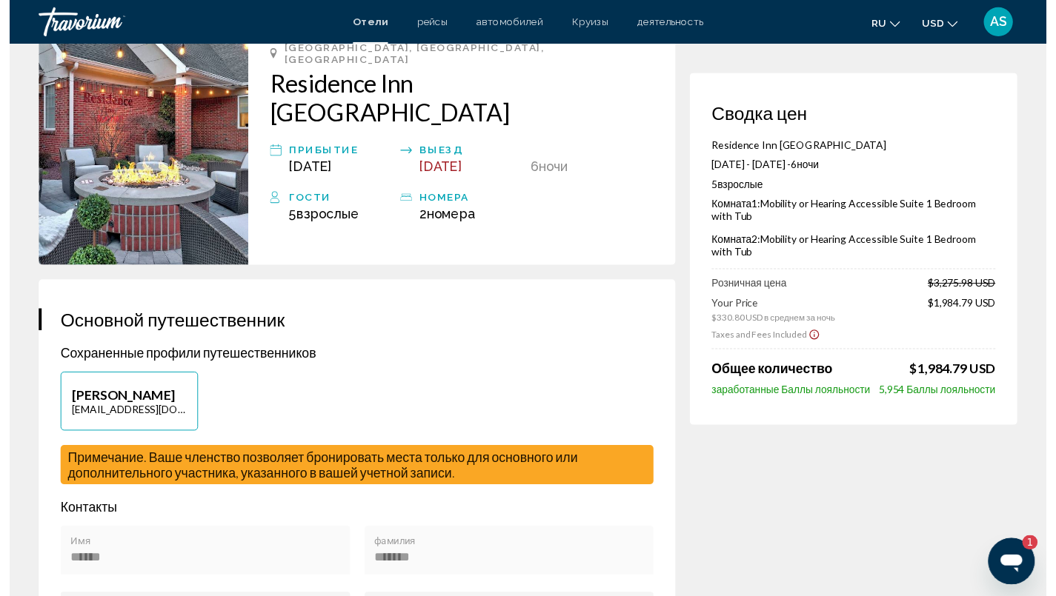
scroll to position [0, 0]
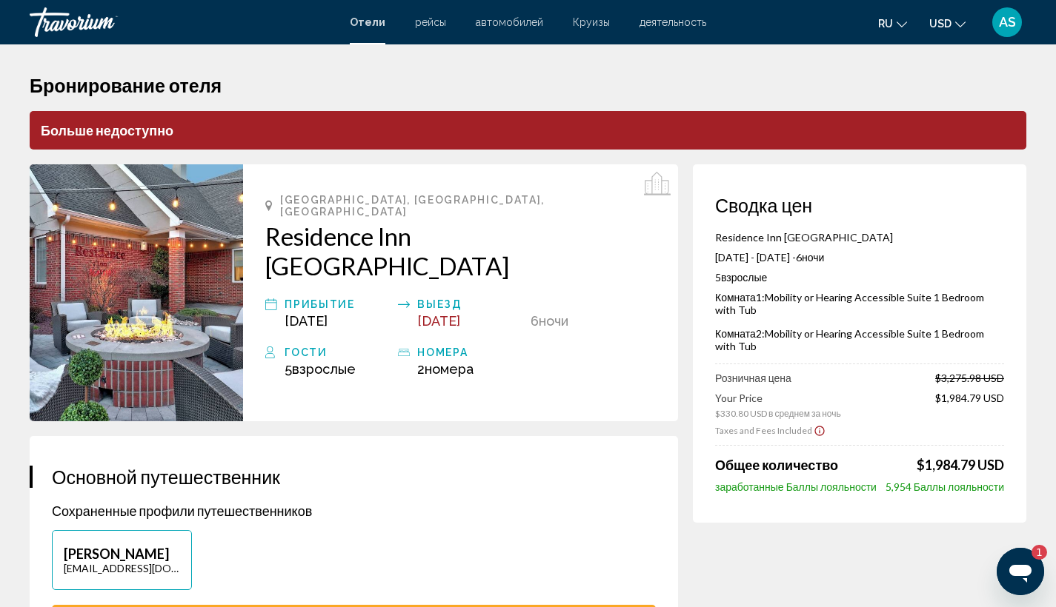
click at [223, 136] on p "Больше недоступно" at bounding box center [528, 130] width 996 height 39
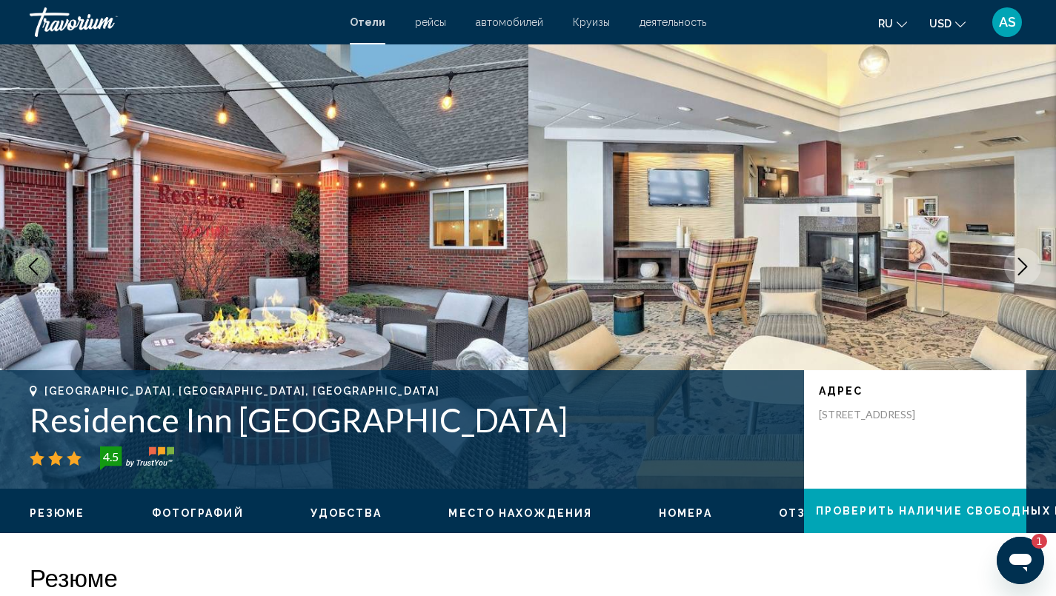
click at [356, 28] on div "Отели рейсы автомобилей Круизы деятельность Отели рейсы автомобилей Круизы деят…" at bounding box center [528, 22] width 1056 height 31
click at [362, 22] on span "Отели" at bounding box center [368, 22] width 36 height 12
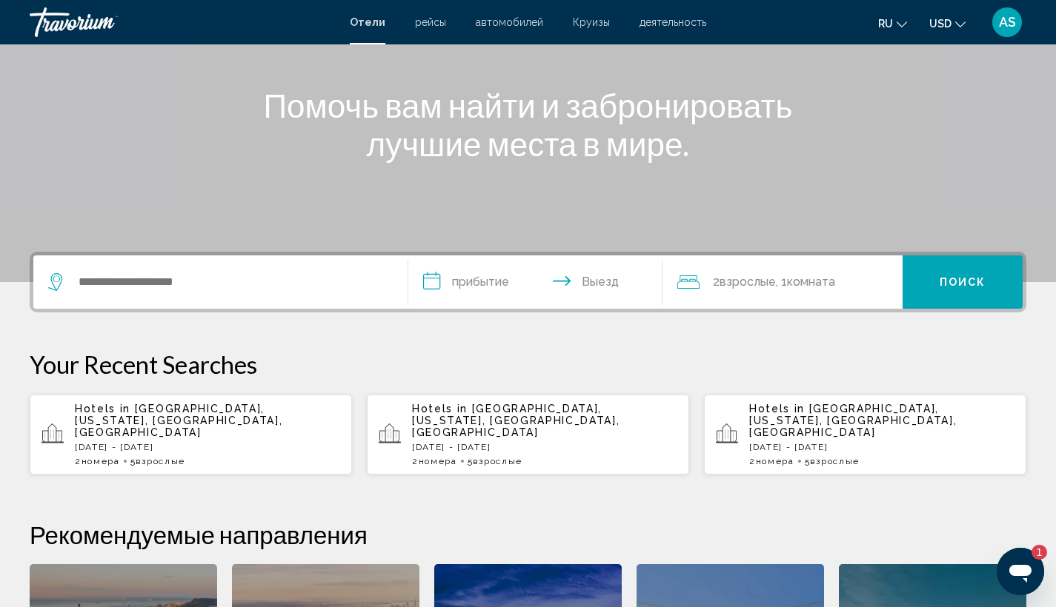
click at [494, 298] on input "**********" at bounding box center [538, 285] width 261 height 58
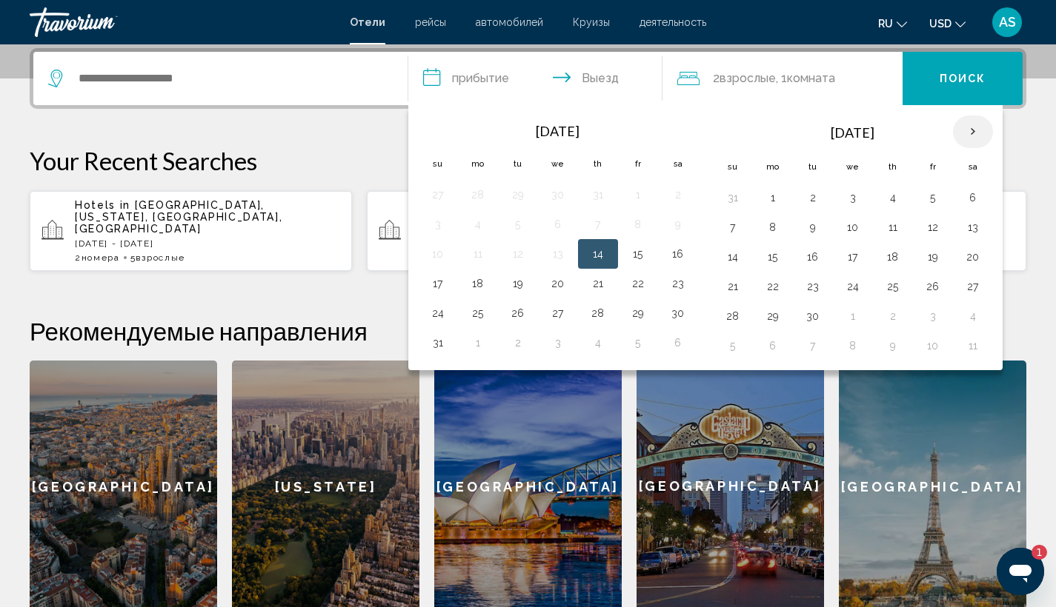
click at [964, 143] on th "Next month" at bounding box center [973, 132] width 40 height 33
click at [776, 224] on button "6" at bounding box center [773, 227] width 24 height 21
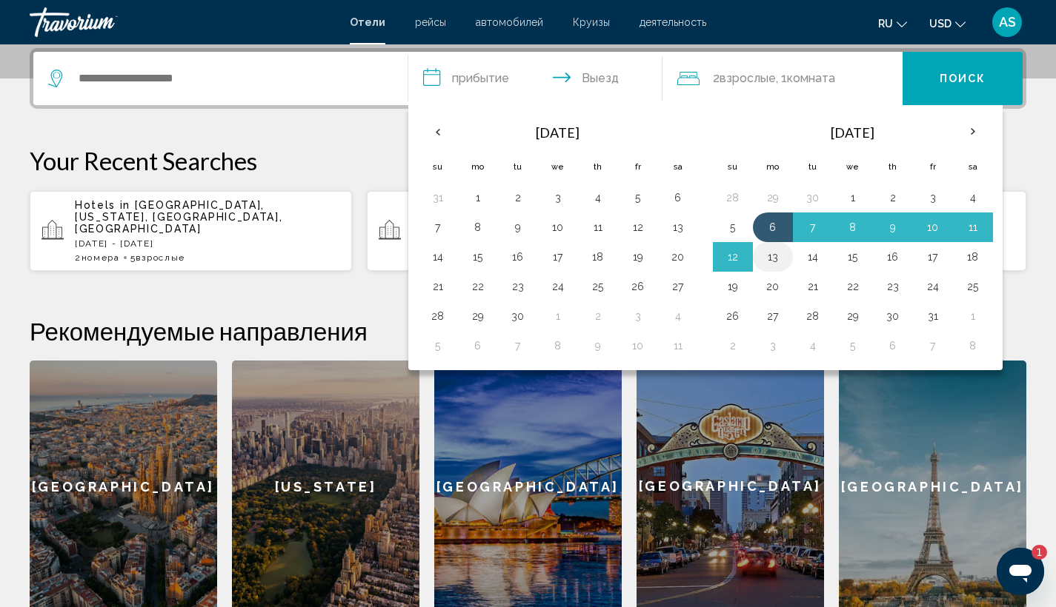
click at [765, 259] on button "13" at bounding box center [773, 257] width 24 height 21
type input "**********"
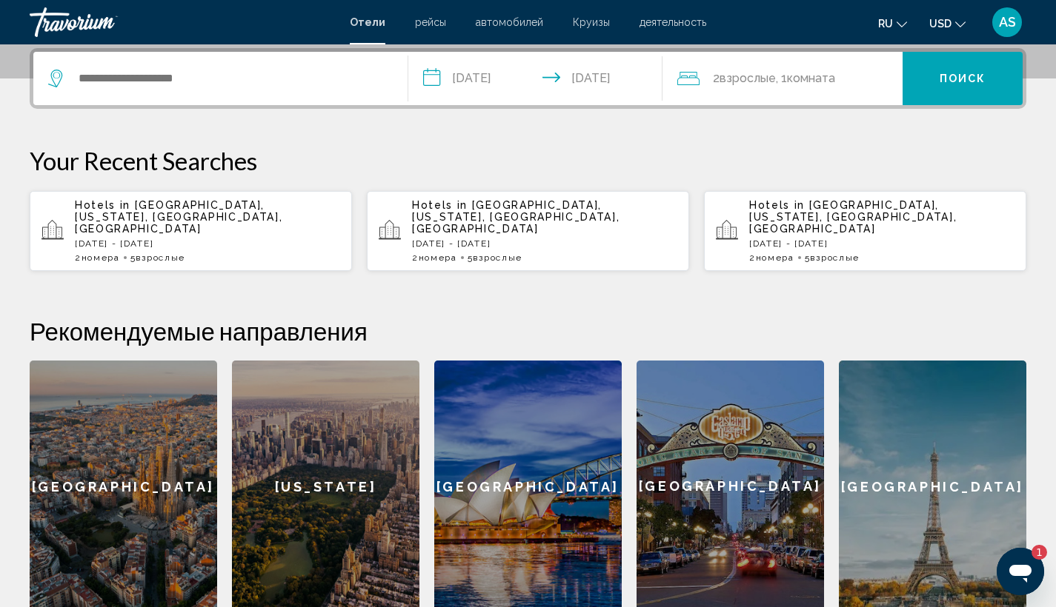
click at [721, 144] on div "**********" at bounding box center [528, 330] width 1056 height 564
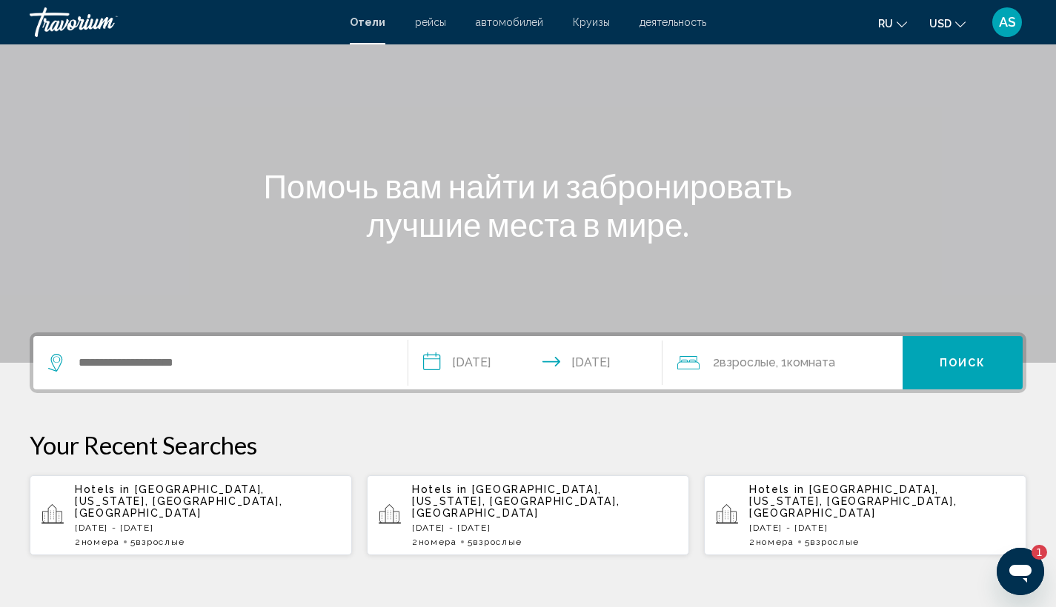
click at [763, 381] on div "2 Взрослый Взрослые , 1 Комната номера" at bounding box center [789, 362] width 225 height 53
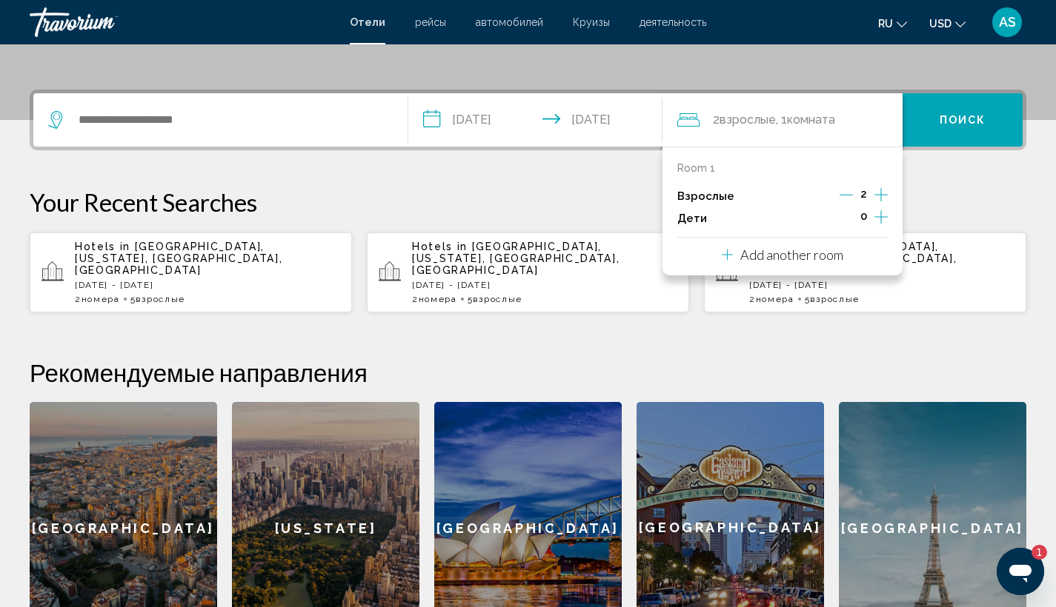
scroll to position [366, 0]
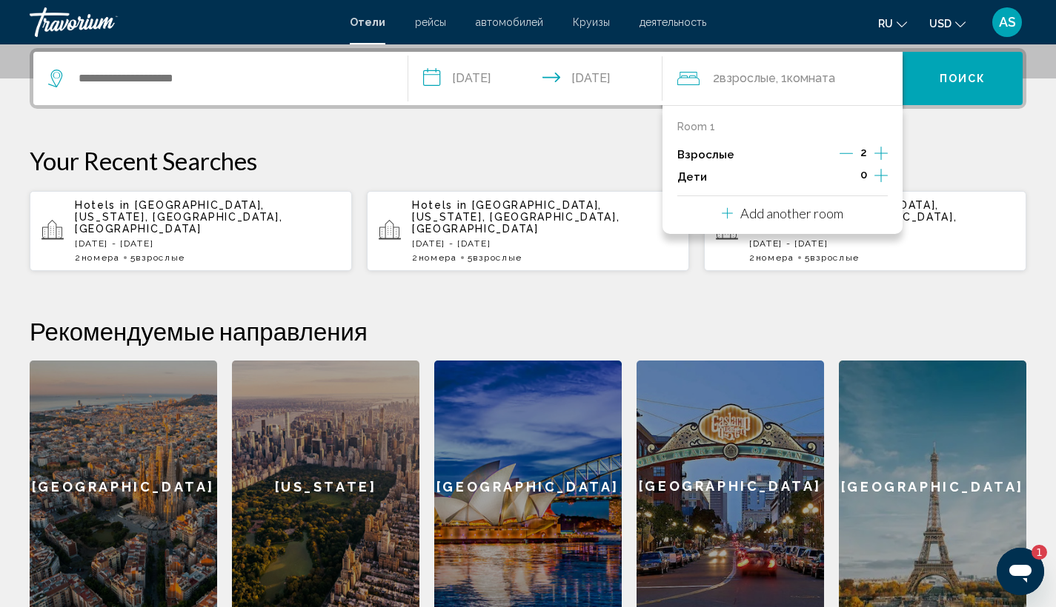
click at [770, 216] on p "Add another room" at bounding box center [791, 213] width 103 height 16
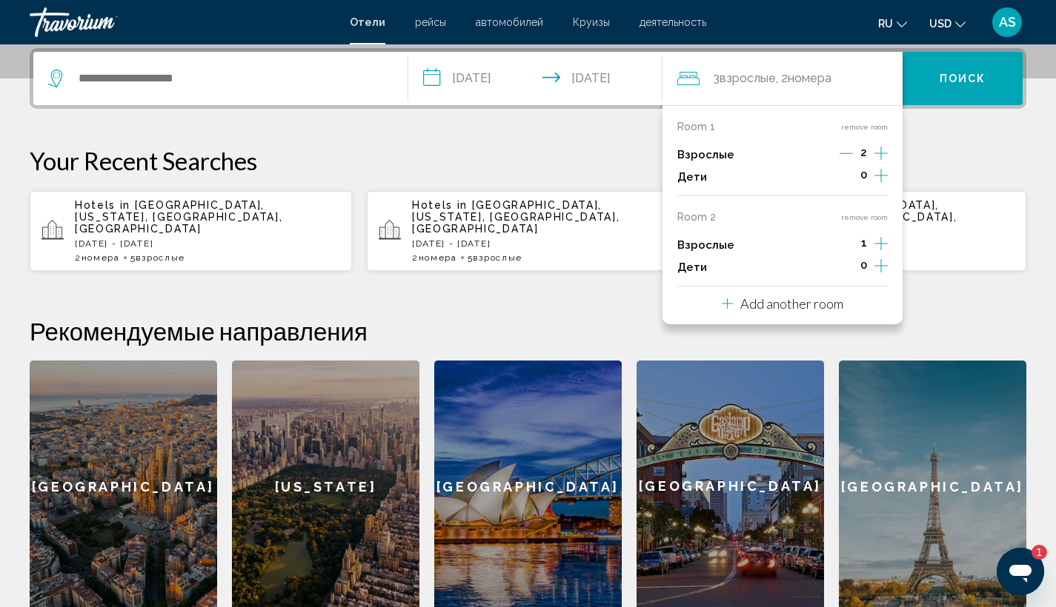
click at [881, 160] on icon "Increment adults" at bounding box center [880, 153] width 13 height 13
click at [842, 248] on icon "Decrement adults" at bounding box center [845, 243] width 13 height 13
click at [554, 160] on p "Your Recent Searches" at bounding box center [528, 161] width 996 height 30
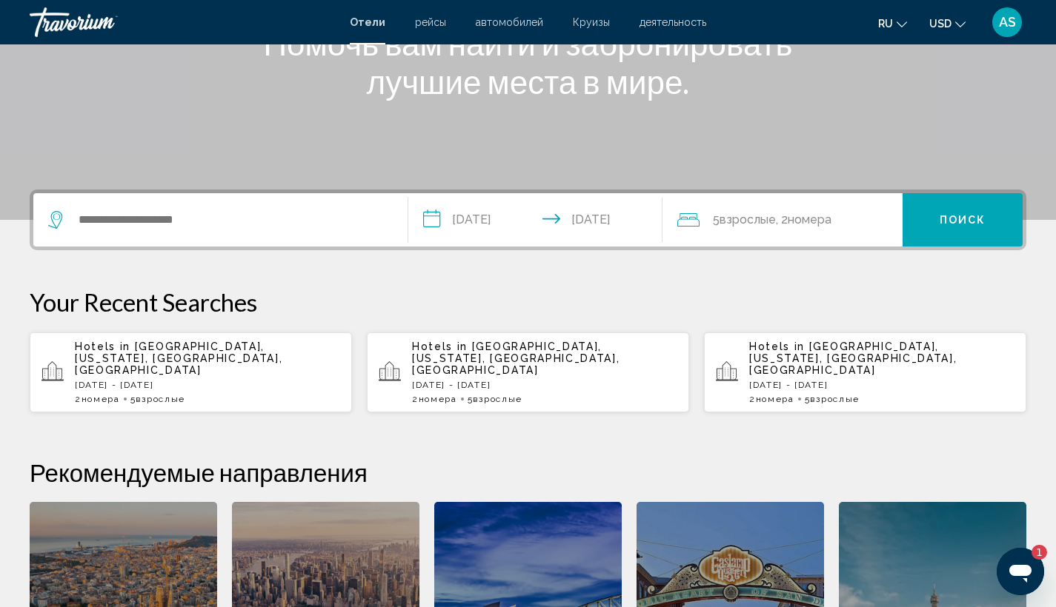
scroll to position [90, 0]
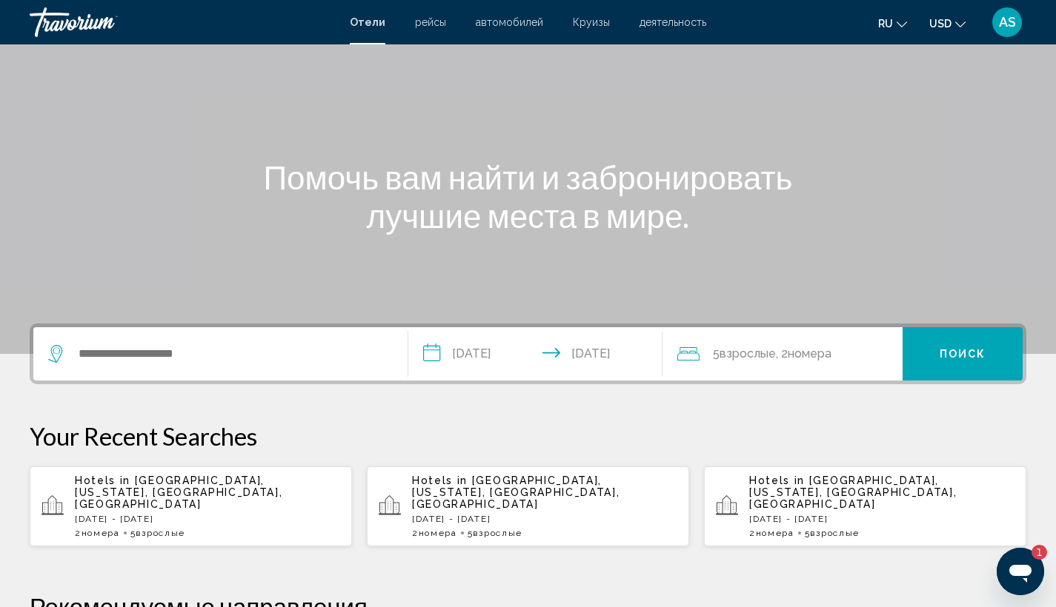
click at [158, 516] on div "Hotels in Coney Island, New York, NY, United States Mon, 06 Oct - Sun, 12 Oct 2…" at bounding box center [207, 507] width 265 height 64
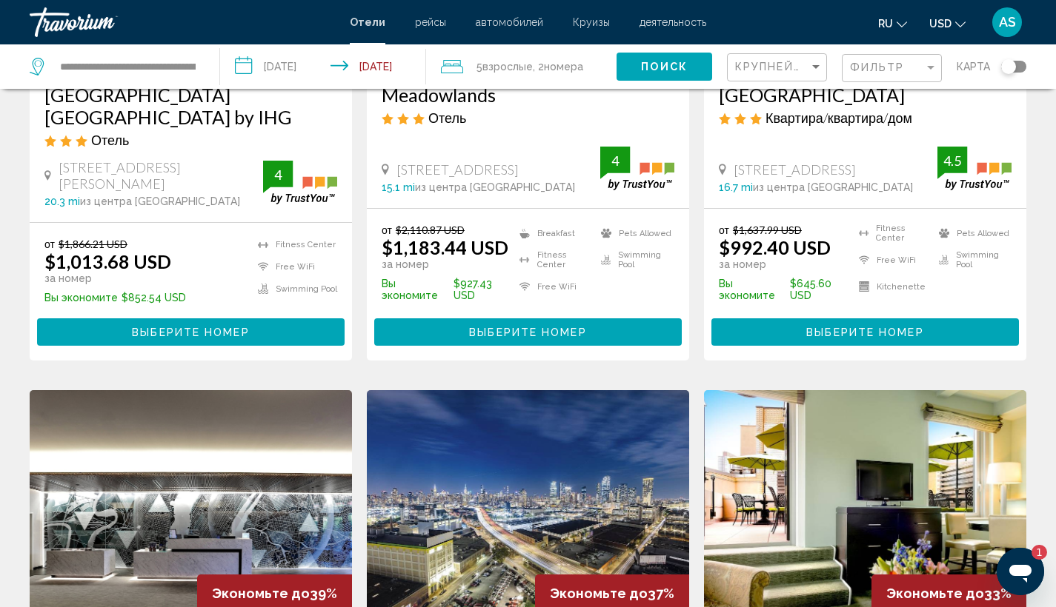
scroll to position [207, 0]
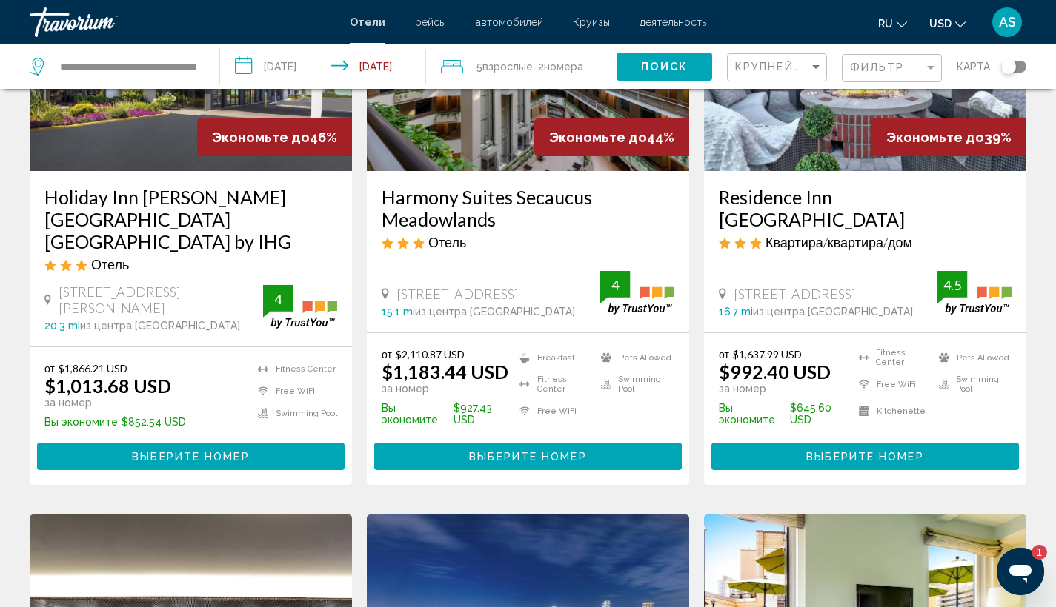
click at [853, 451] on span "Выберите номер" at bounding box center [864, 457] width 117 height 12
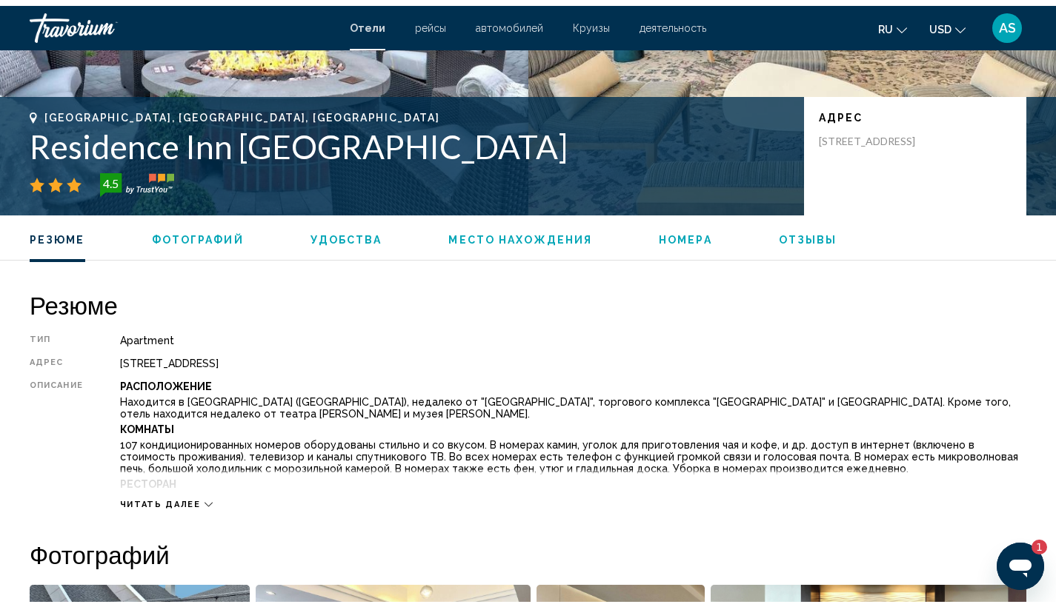
scroll to position [456, 0]
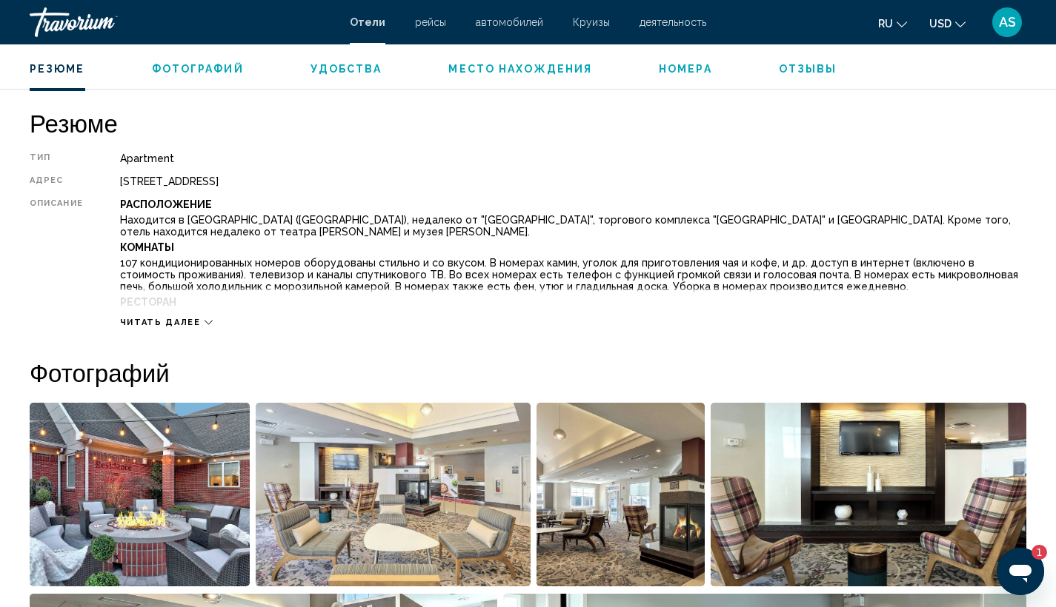
click at [507, 227] on p "Находится в [GEOGRAPHIC_DATA] ([GEOGRAPHIC_DATA]), недалеко от "[GEOGRAPHIC_DAT…" at bounding box center [573, 226] width 906 height 24
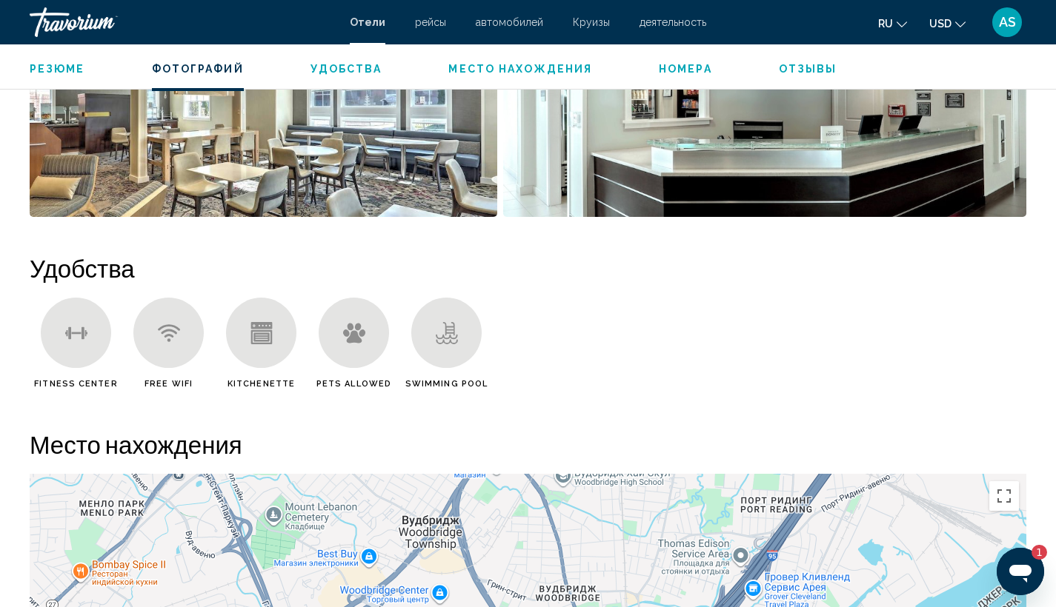
scroll to position [1704, 0]
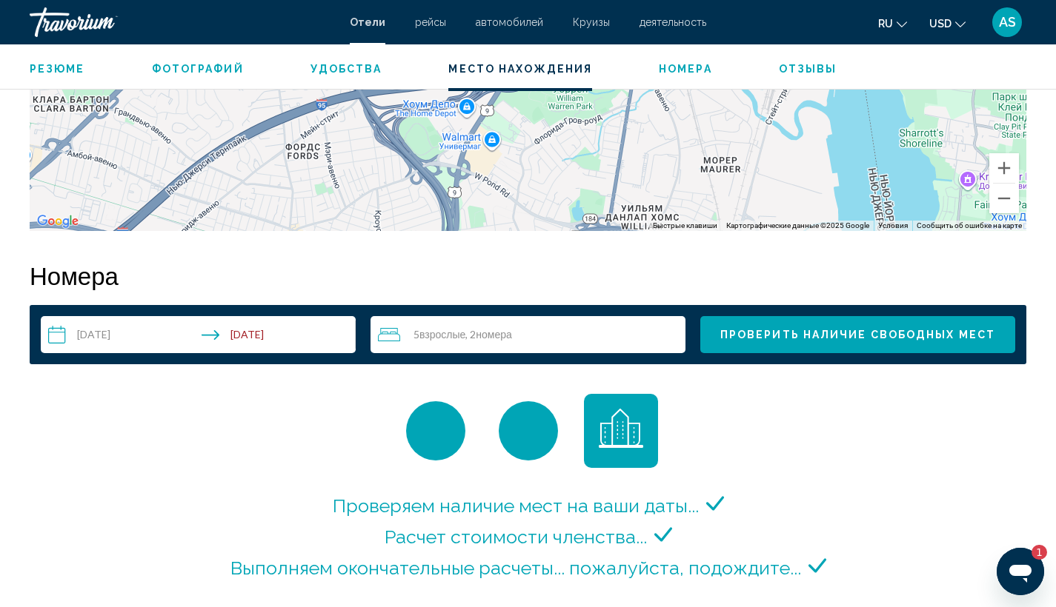
click at [275, 347] on input "**********" at bounding box center [201, 336] width 321 height 41
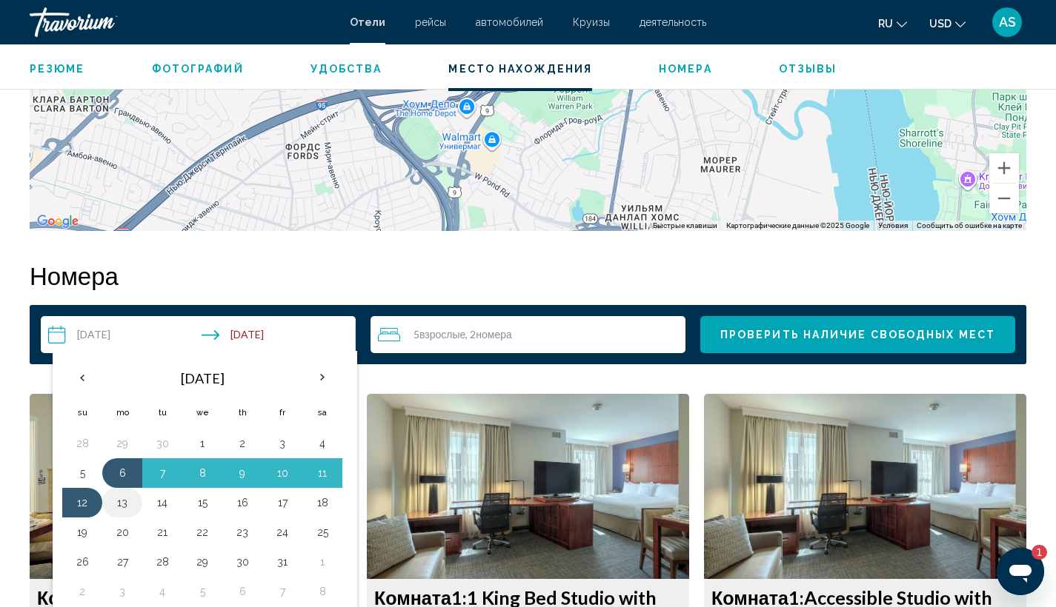
click at [127, 508] on button "13" at bounding box center [122, 503] width 24 height 21
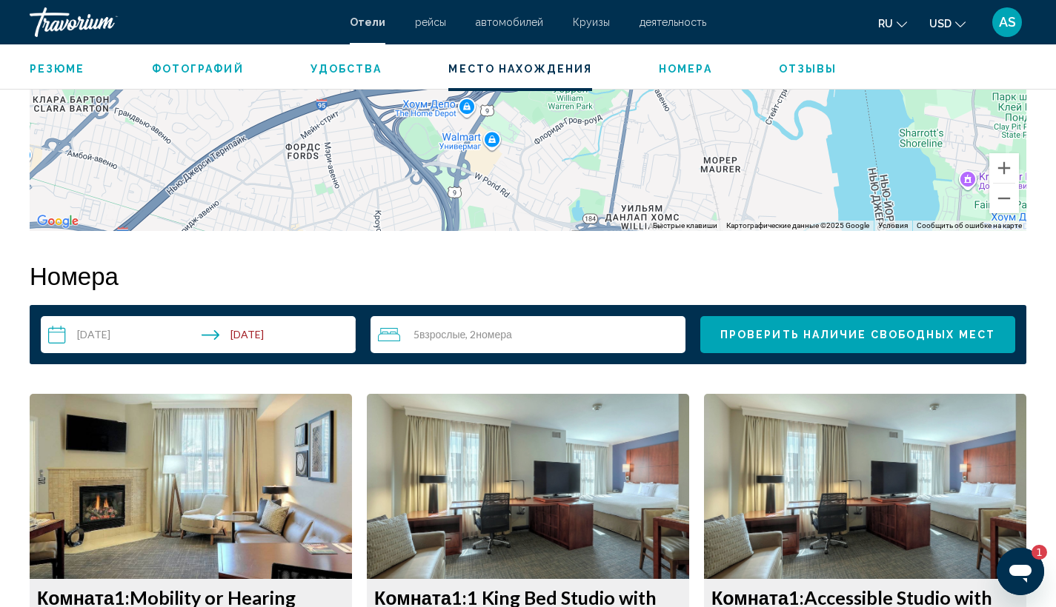
click at [263, 337] on input "**********" at bounding box center [201, 336] width 321 height 41
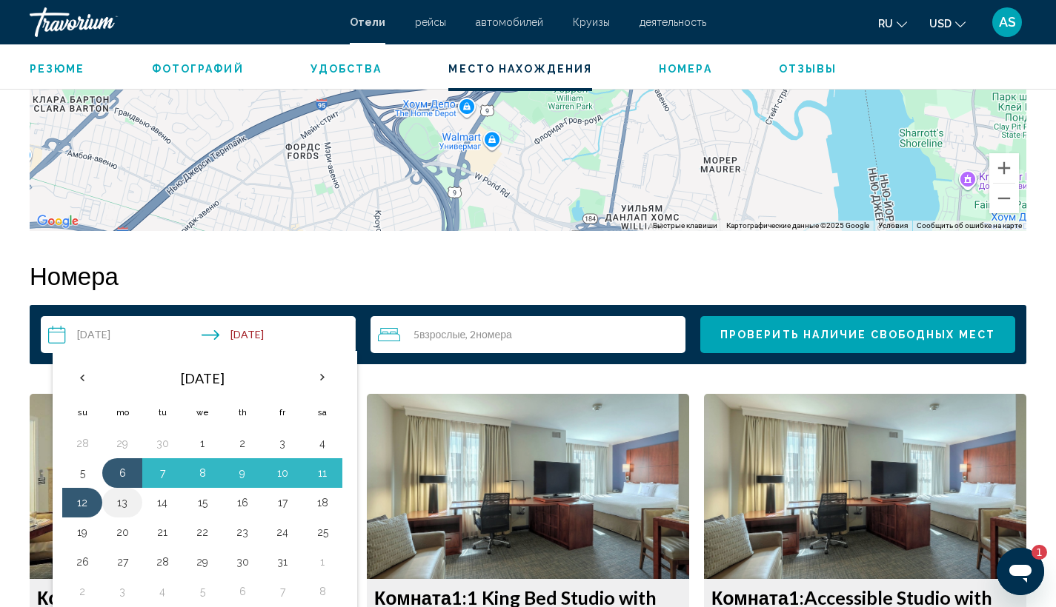
click at [122, 509] on button "13" at bounding box center [122, 503] width 24 height 21
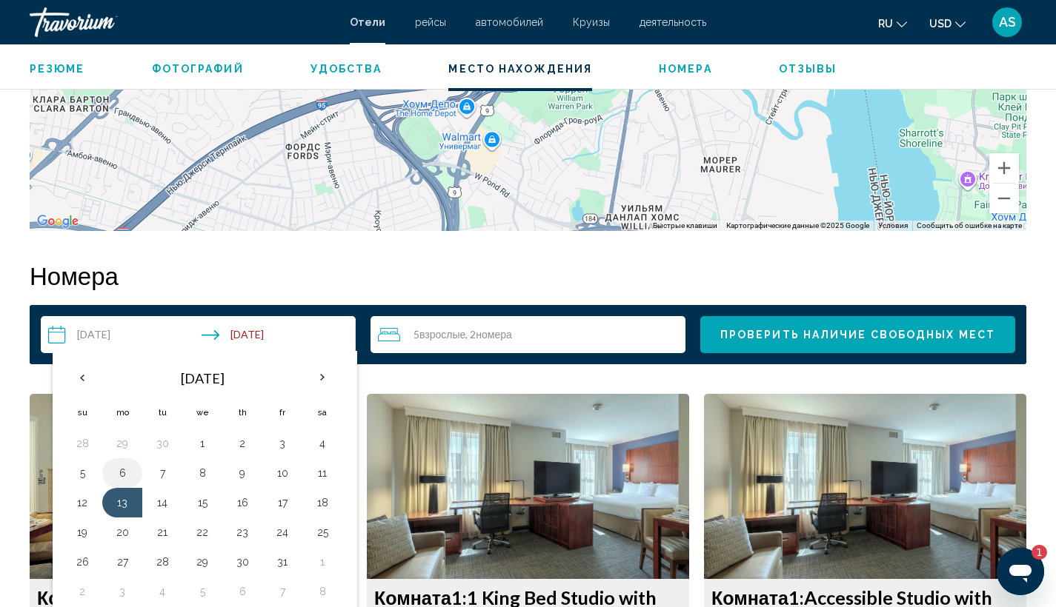
click at [122, 479] on button "6" at bounding box center [122, 473] width 24 height 21
type input "**********"
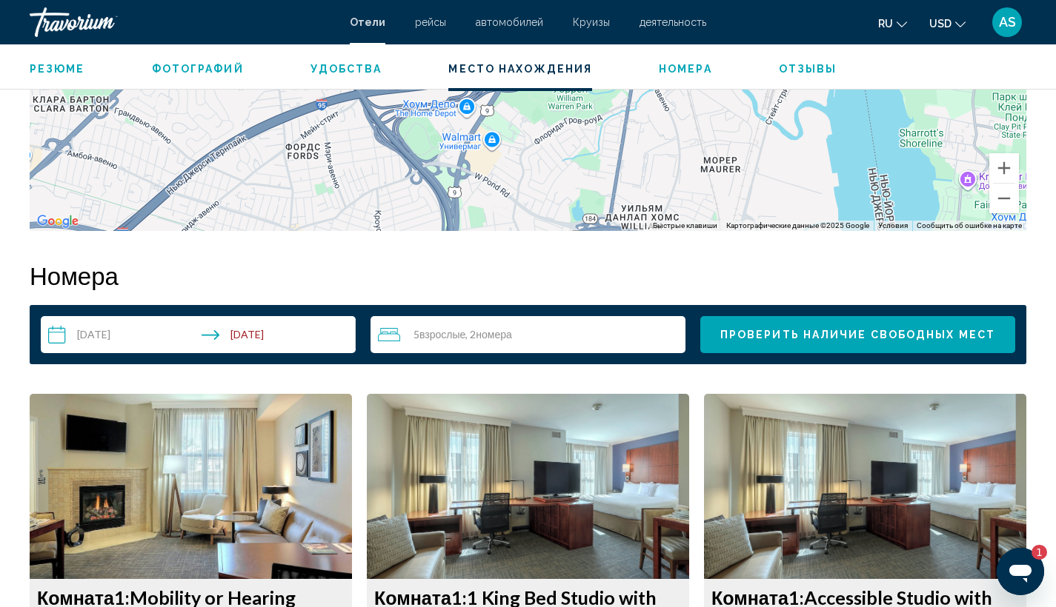
click at [919, 336] on span "Проверить наличие свободных мест" at bounding box center [857, 336] width 275 height 12
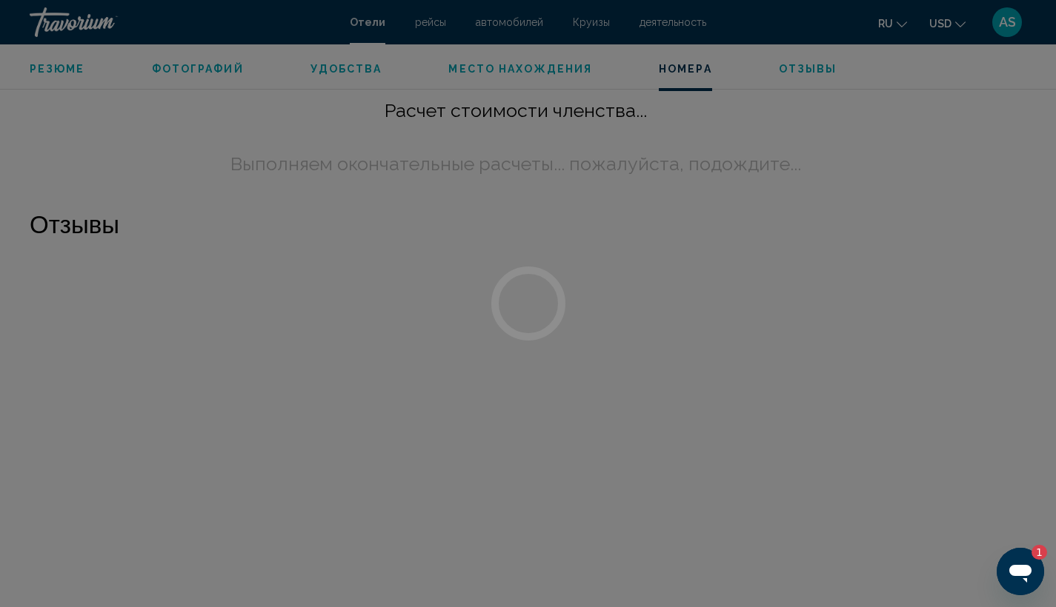
scroll to position [2256, 0]
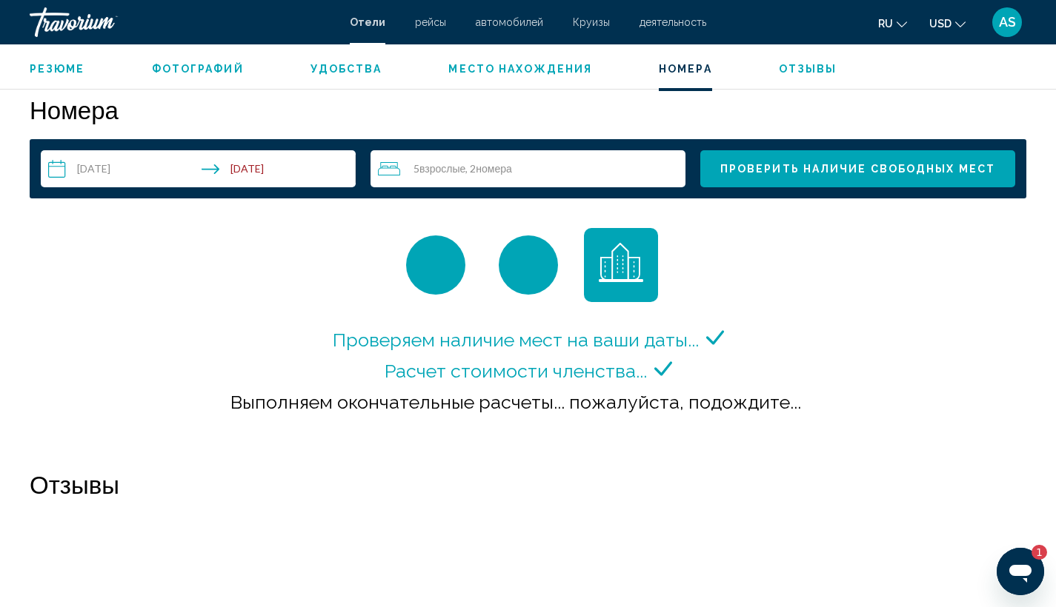
scroll to position [1824, 0]
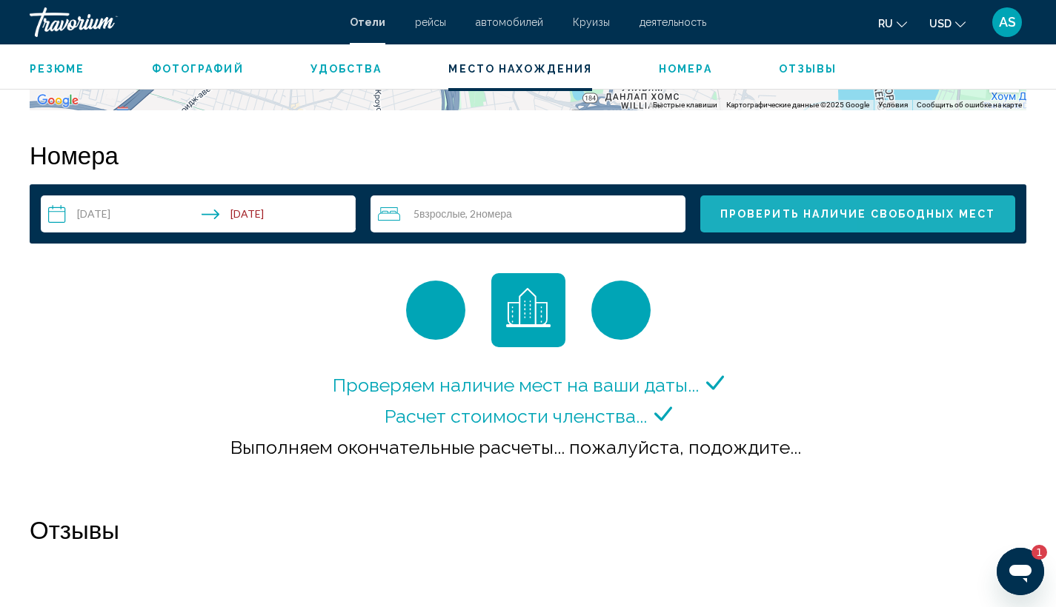
click at [748, 227] on button "Проверить наличие свободных мест" at bounding box center [857, 214] width 315 height 37
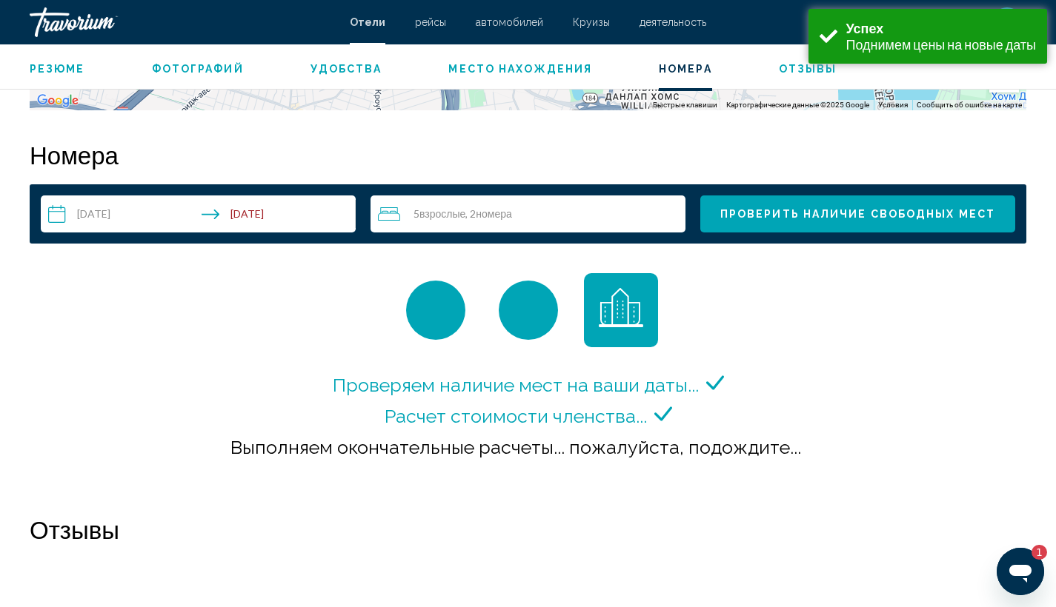
scroll to position [1875, 0]
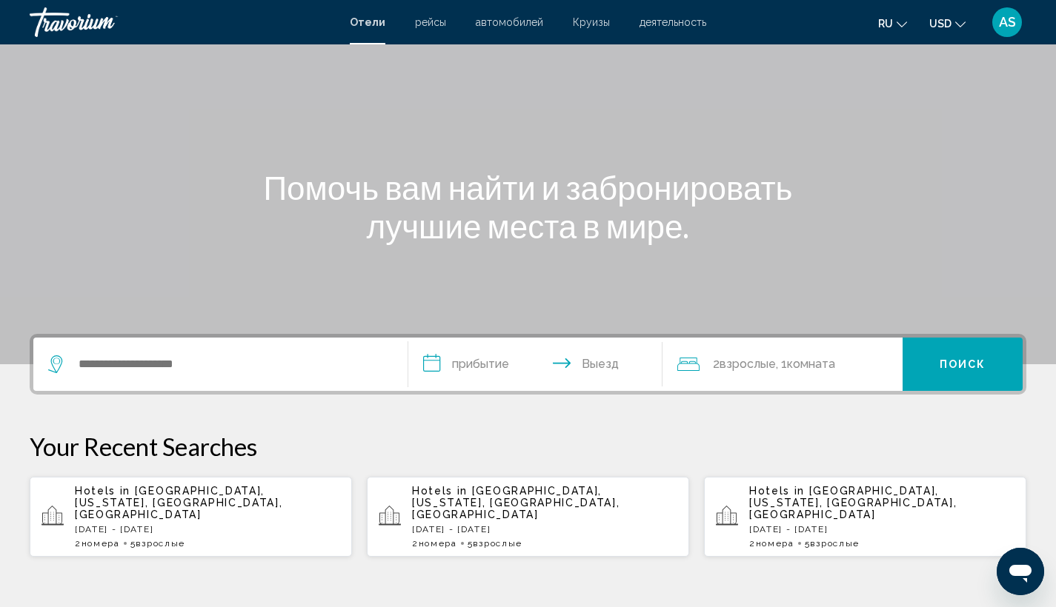
scroll to position [167, 0]
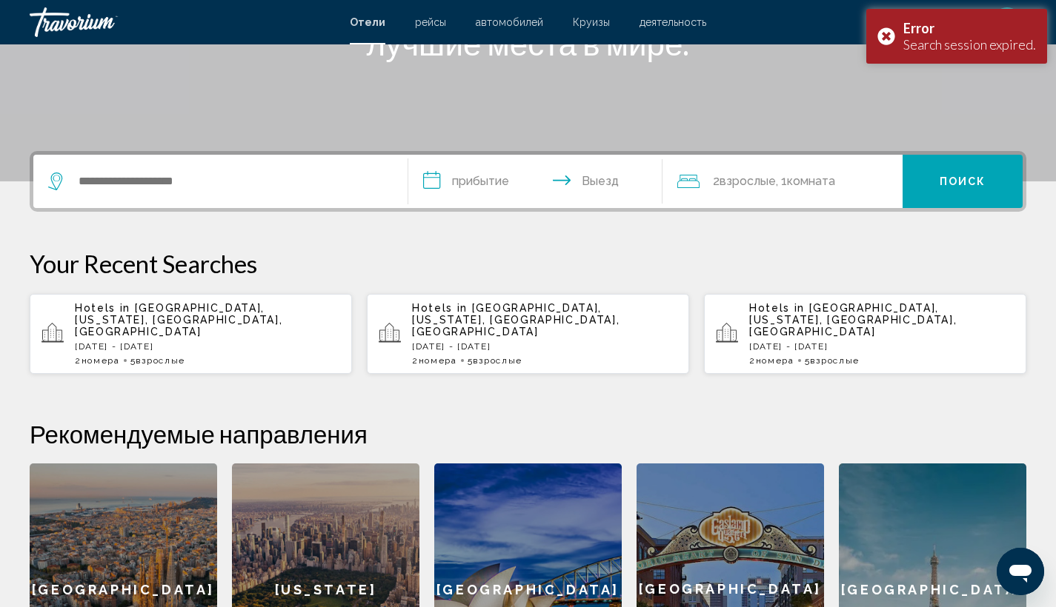
scroll to position [367, 0]
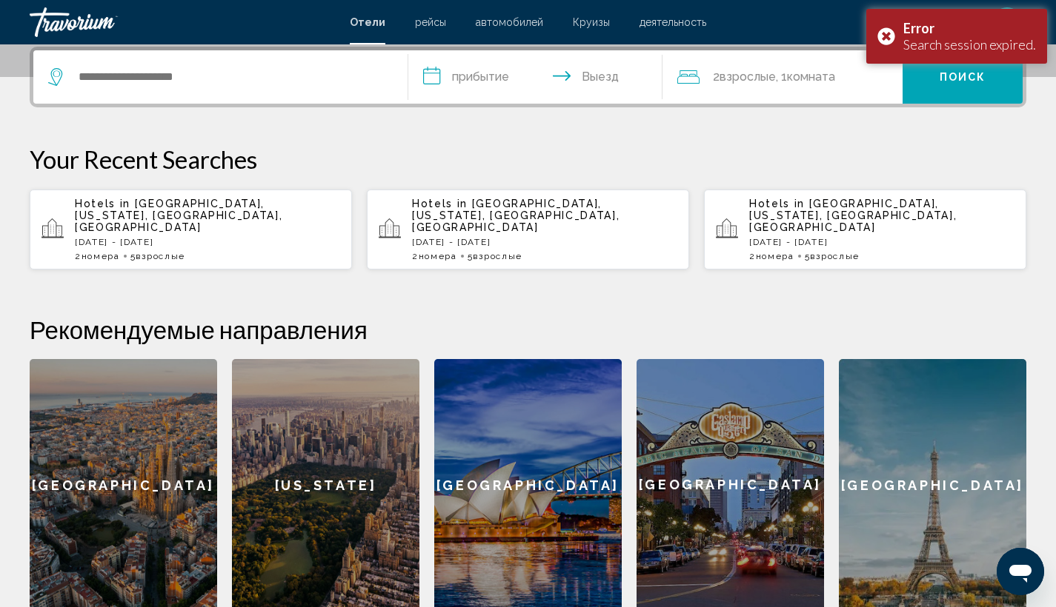
click at [282, 204] on span "[GEOGRAPHIC_DATA], [US_STATE], [GEOGRAPHIC_DATA], [GEOGRAPHIC_DATA]" at bounding box center [178, 216] width 207 height 36
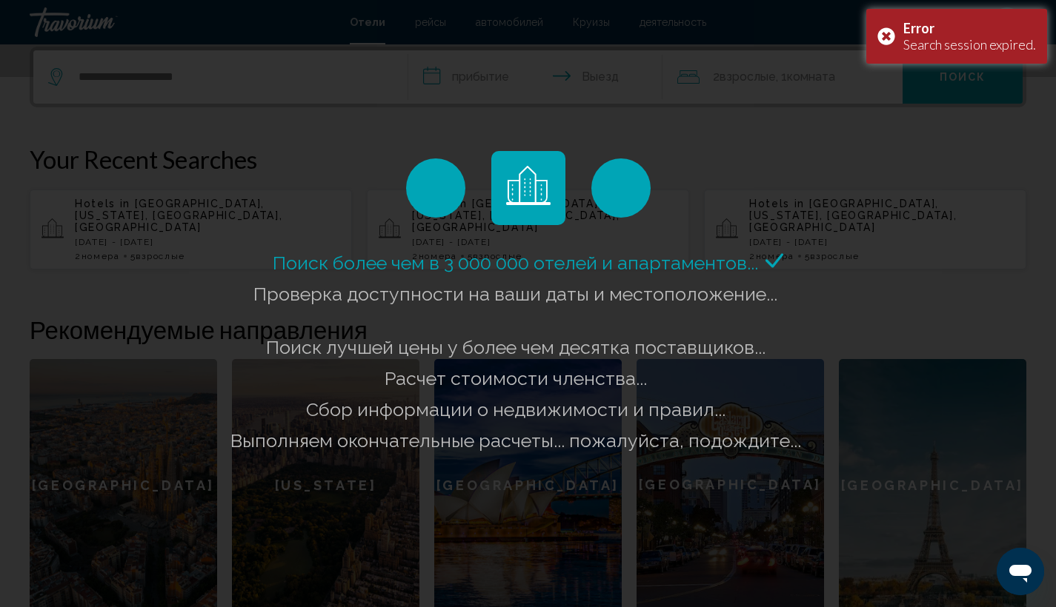
scroll to position [266, 0]
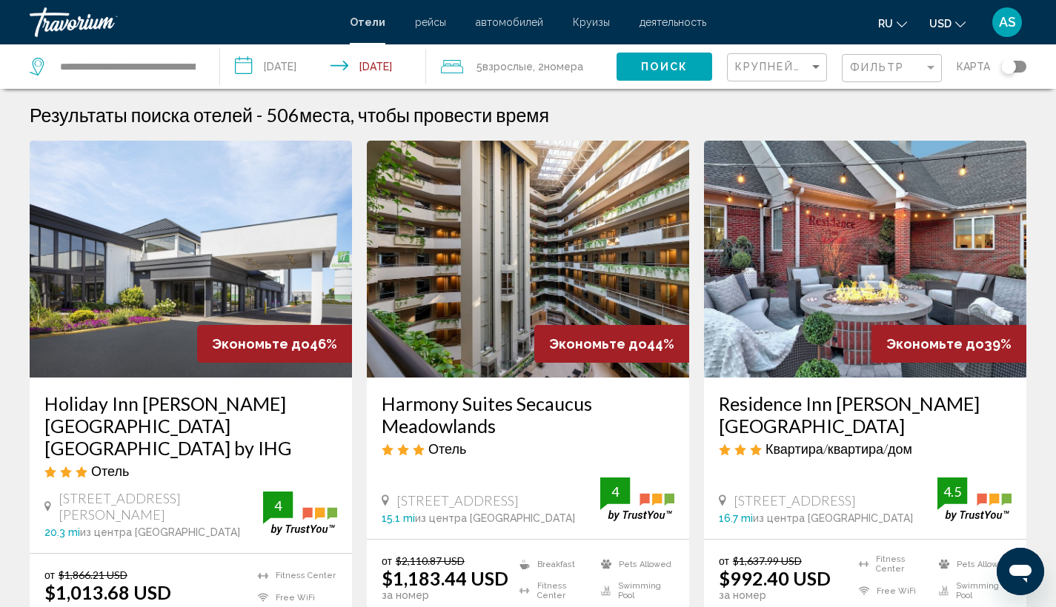
scroll to position [17, 0]
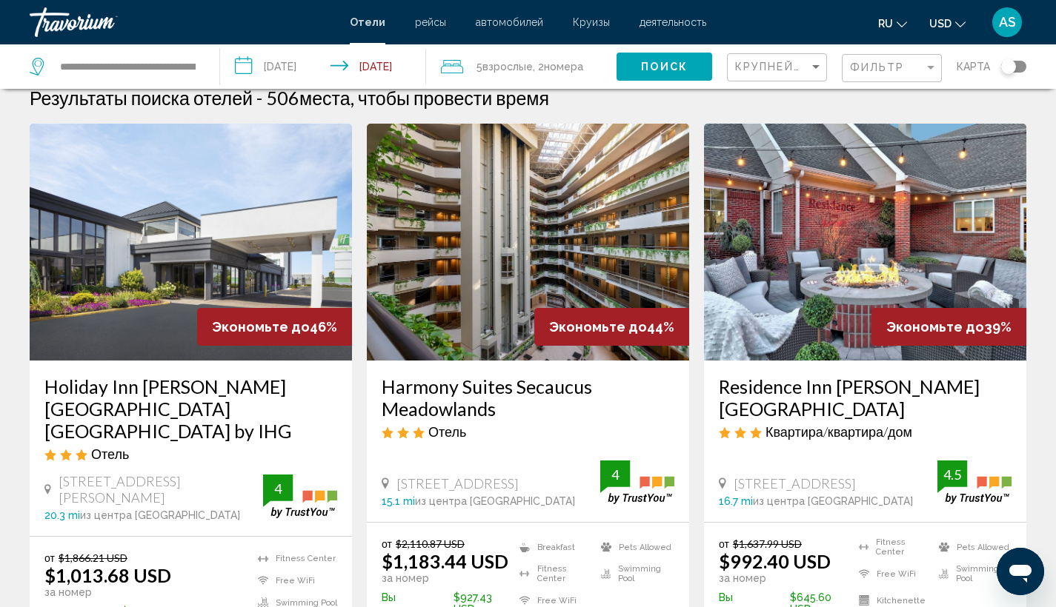
drag, startPoint x: 707, startPoint y: 377, endPoint x: 844, endPoint y: 412, distance: 141.4
click at [844, 412] on div "Residence Inn Woodbridge Edison Raritan Center Квартира/квартира/дом 2 Regency …" at bounding box center [865, 441] width 322 height 161
copy h3 "Residence Inn [PERSON_NAME][GEOGRAPHIC_DATA]"
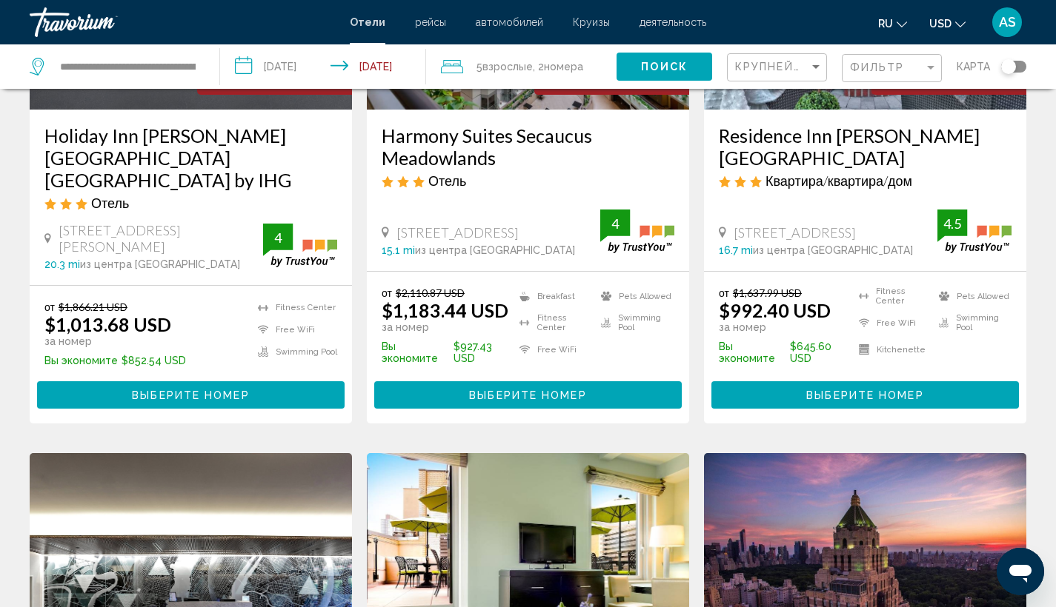
scroll to position [0, 0]
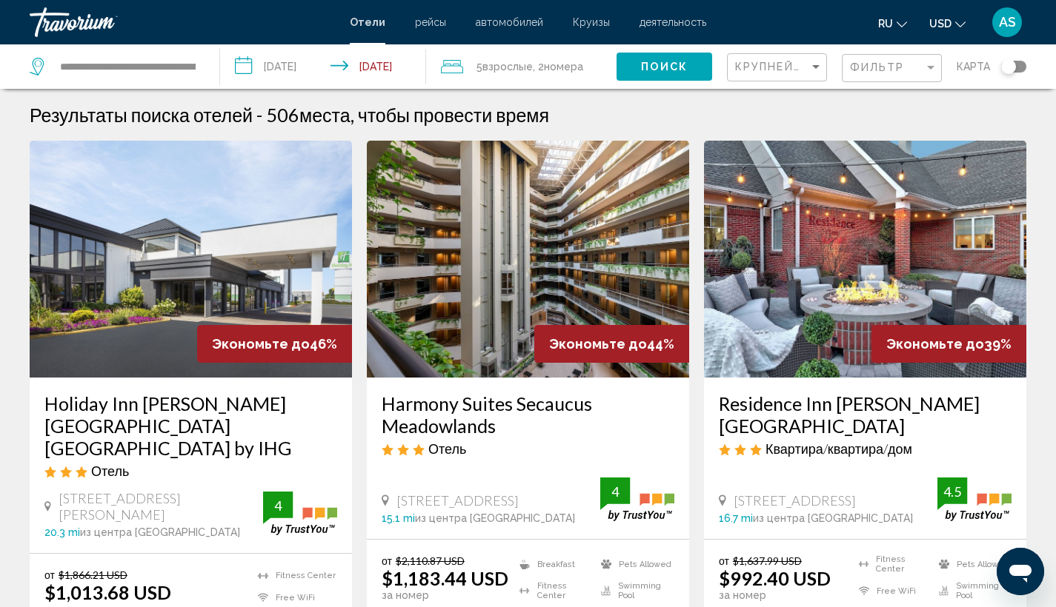
click at [798, 58] on div "Крупнейшие сбережения" at bounding box center [778, 67] width 87 height 27
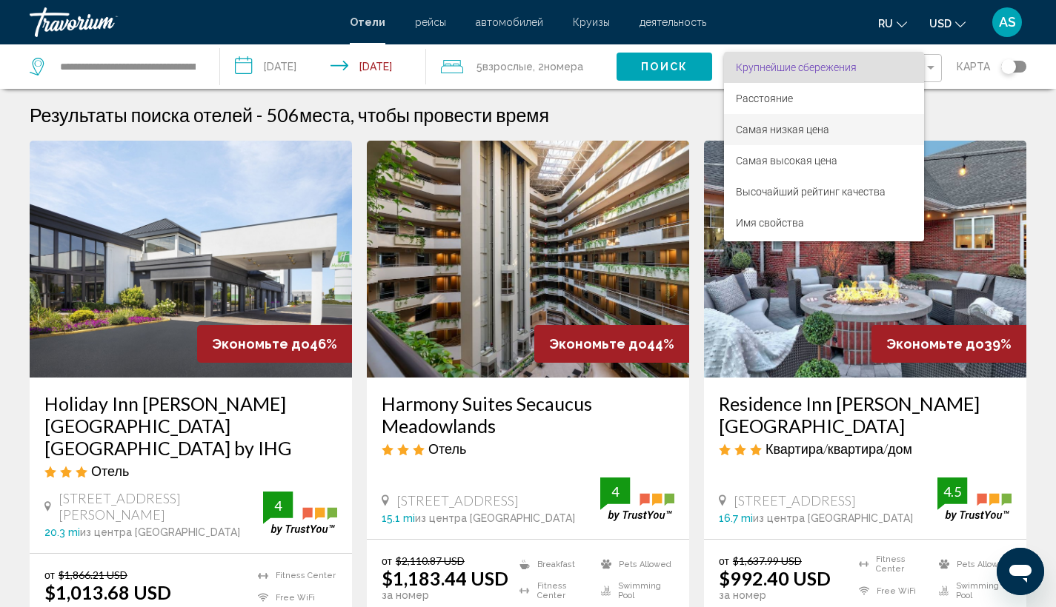
click at [806, 131] on span "Самая низкая цена" at bounding box center [782, 130] width 93 height 12
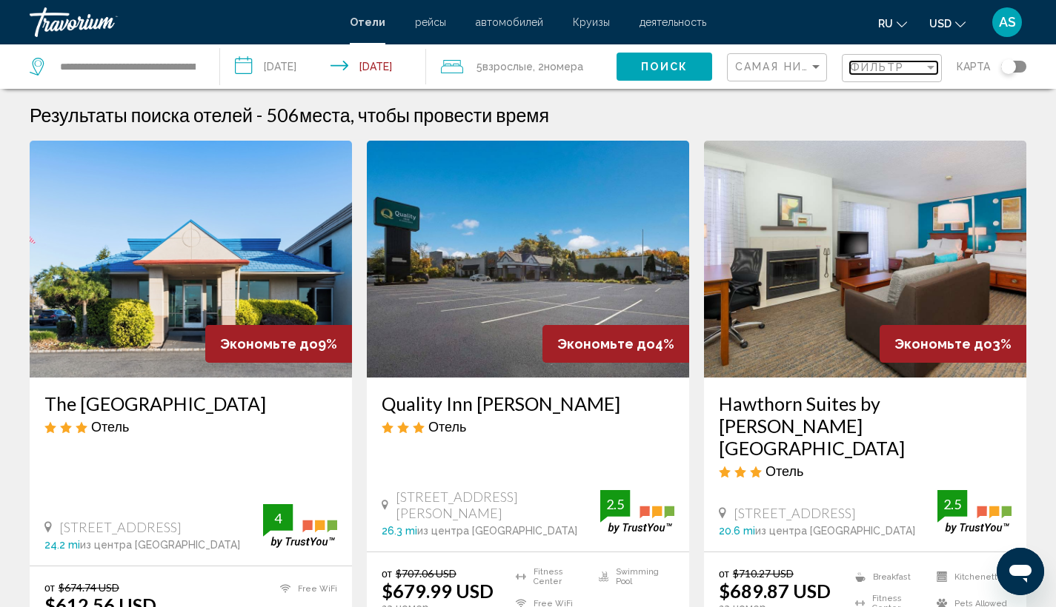
click at [887, 67] on span "Фильтр" at bounding box center [877, 67] width 55 height 12
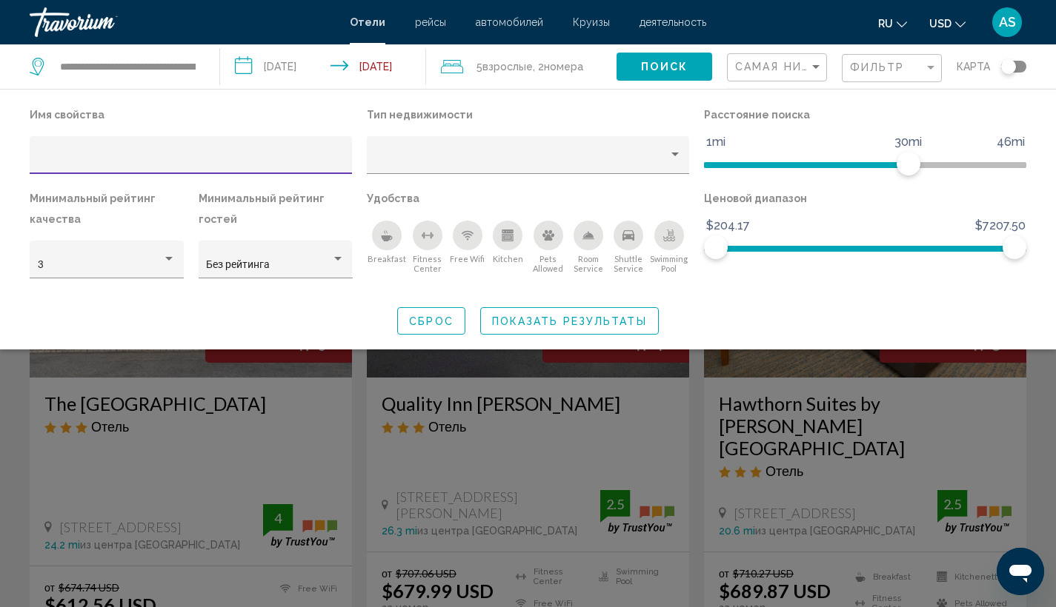
click at [668, 235] on icon "Swimming Pool" at bounding box center [670, 233] width 6 height 7
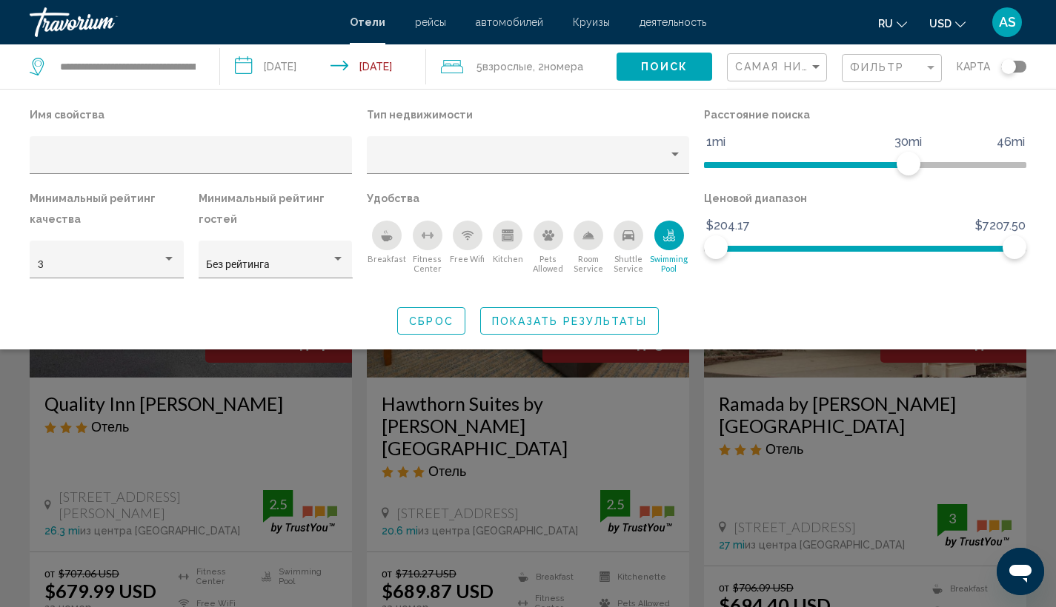
click at [401, 239] on div "Breakfast" at bounding box center [387, 236] width 30 height 30
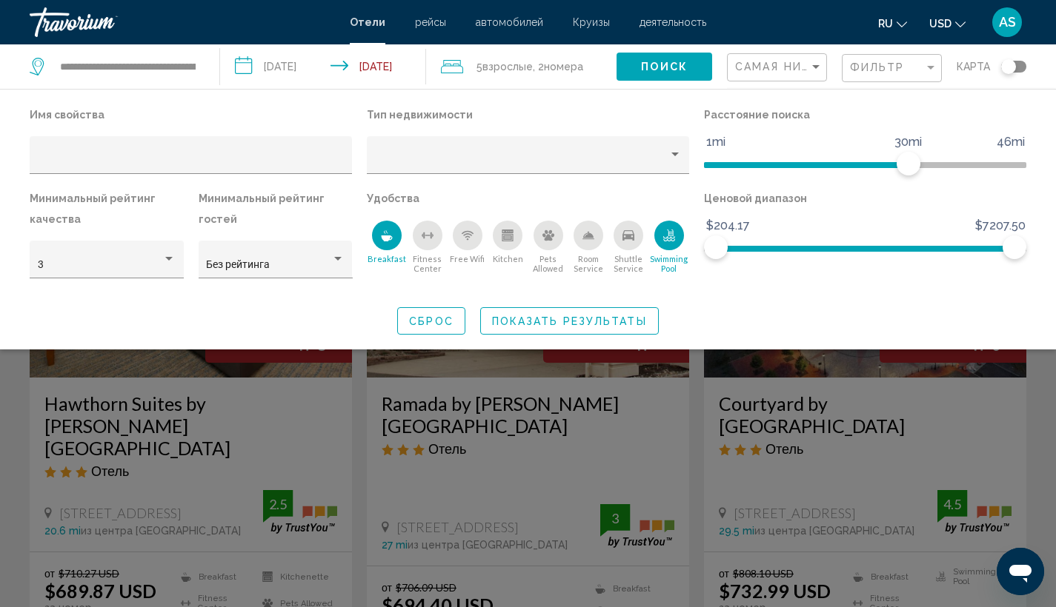
click at [536, 459] on div "Search widget" at bounding box center [528, 414] width 1056 height 385
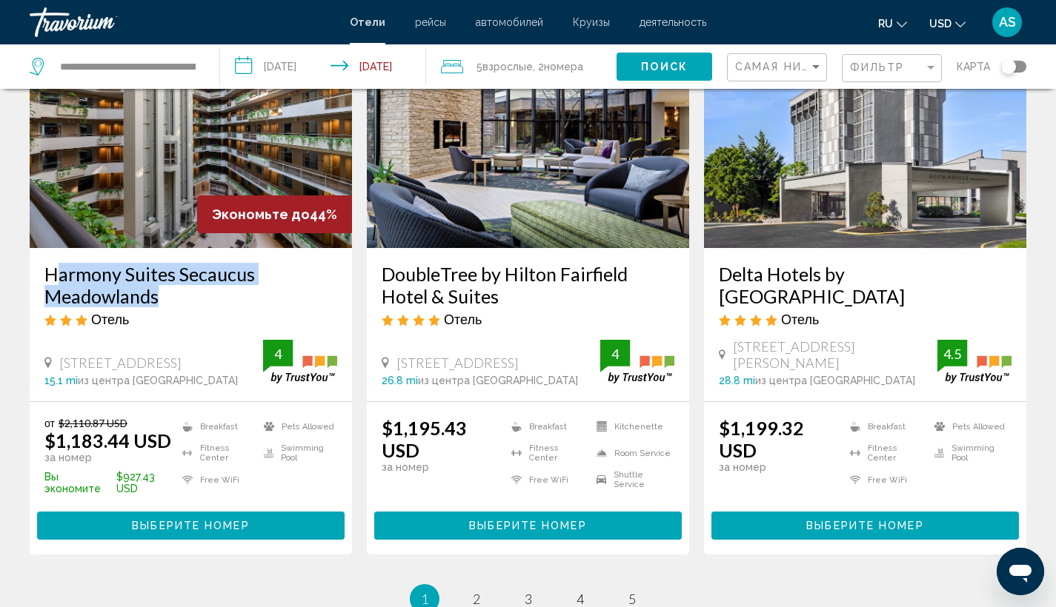
scroll to position [1716, 0]
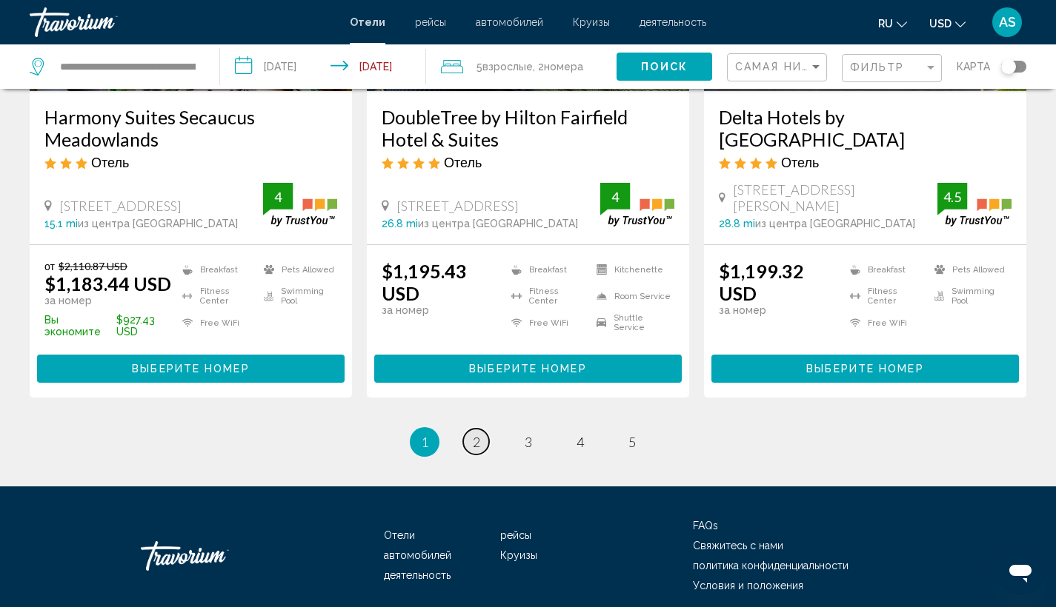
click at [480, 429] on link "page 2" at bounding box center [476, 442] width 26 height 26
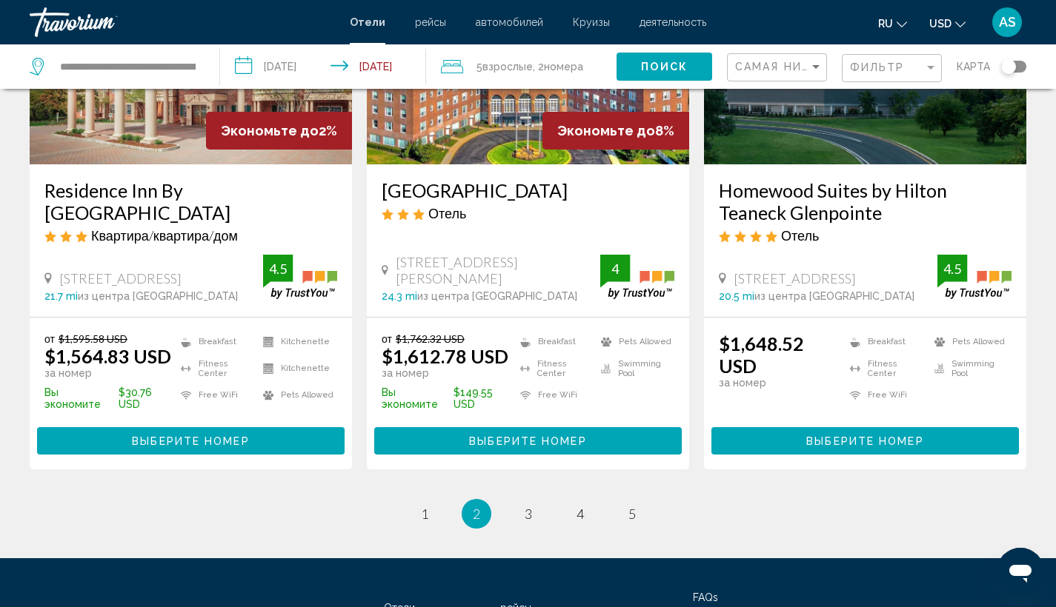
scroll to position [2038, 0]
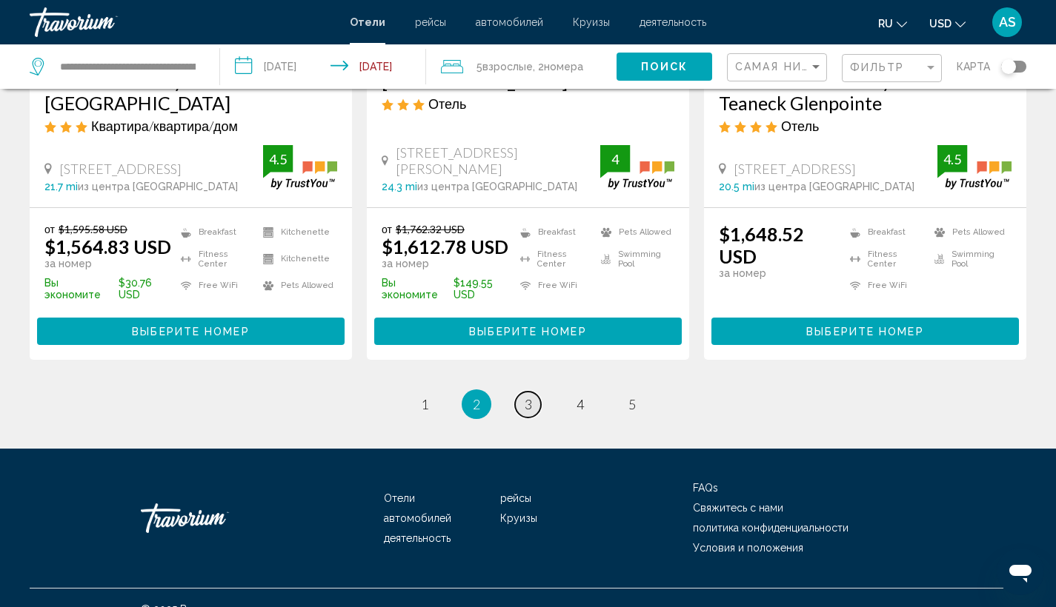
click at [537, 392] on link "page 3" at bounding box center [528, 405] width 26 height 26
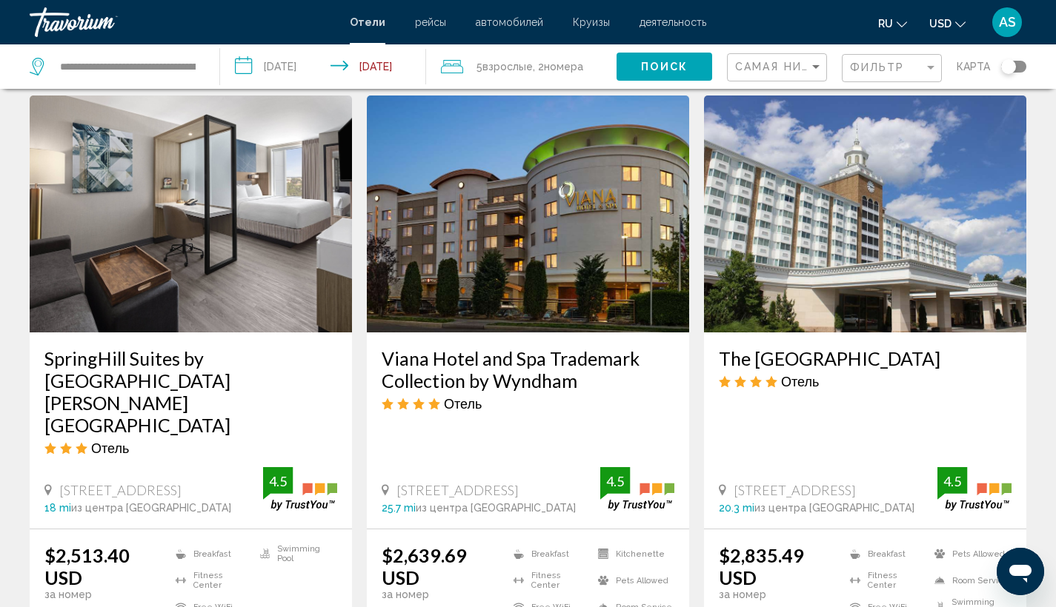
scroll to position [2042, 0]
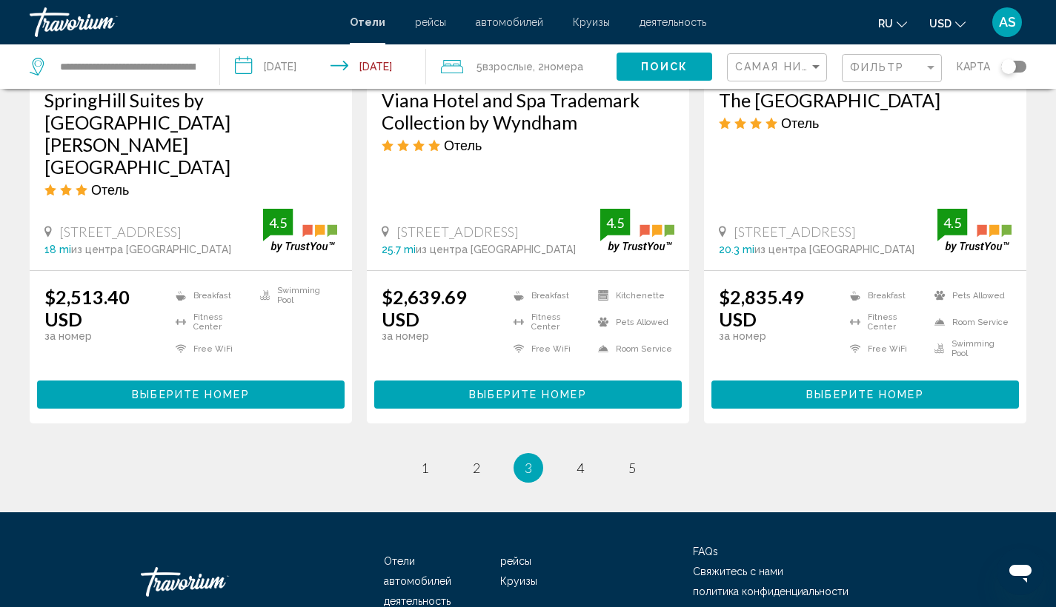
click at [565, 453] on ul "3 / 5 page 1 page 2 You're on page 3 page 4 page 5" at bounding box center [528, 468] width 996 height 30
click at [566, 453] on li "page 4" at bounding box center [580, 468] width 30 height 30
click at [578, 460] on span "4" at bounding box center [579, 468] width 7 height 16
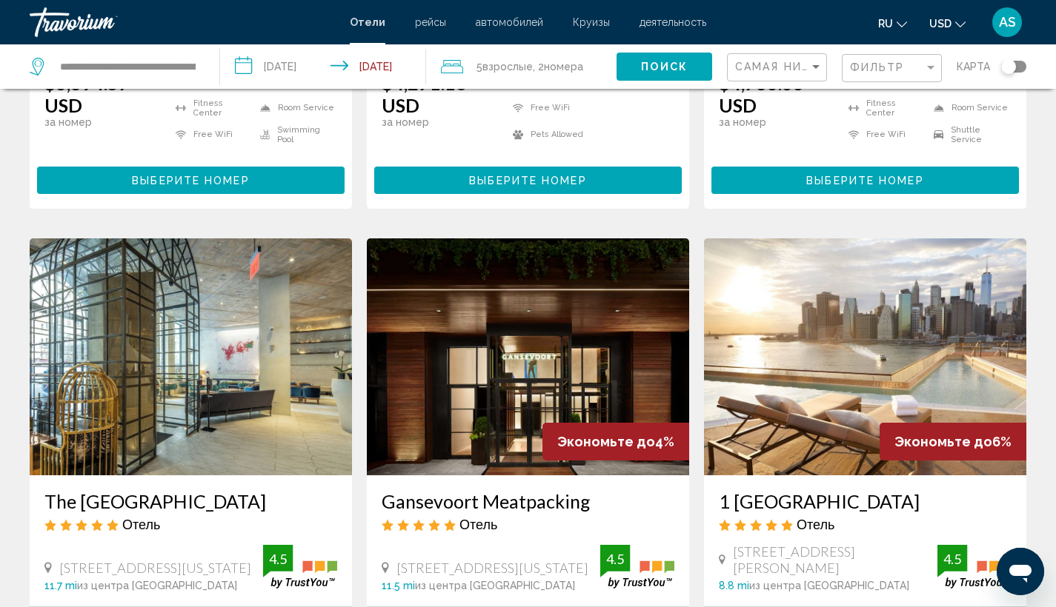
scroll to position [1976, 0]
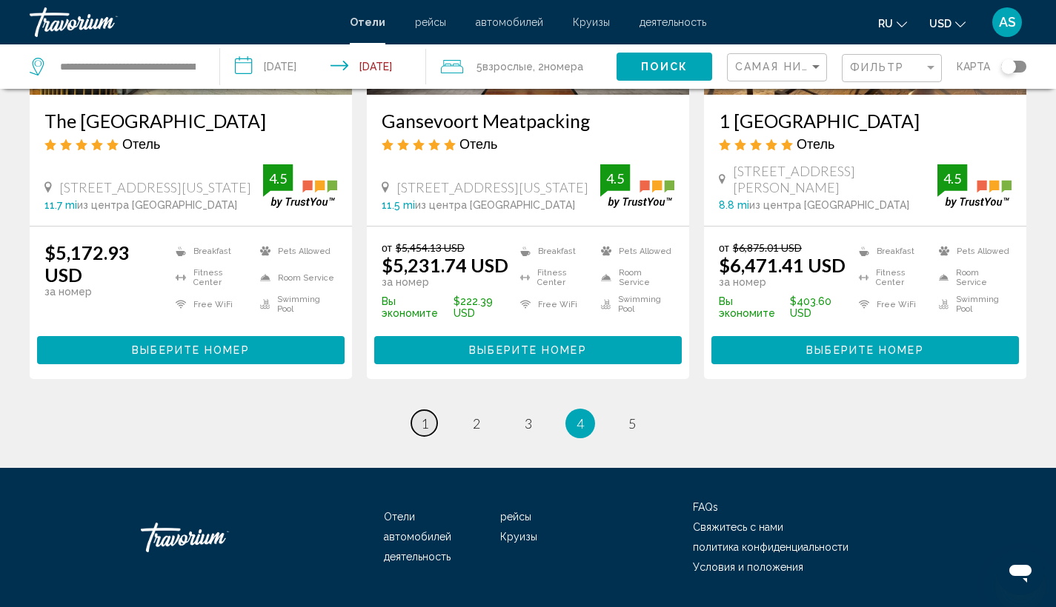
click at [415, 410] on link "page 1" at bounding box center [424, 423] width 26 height 26
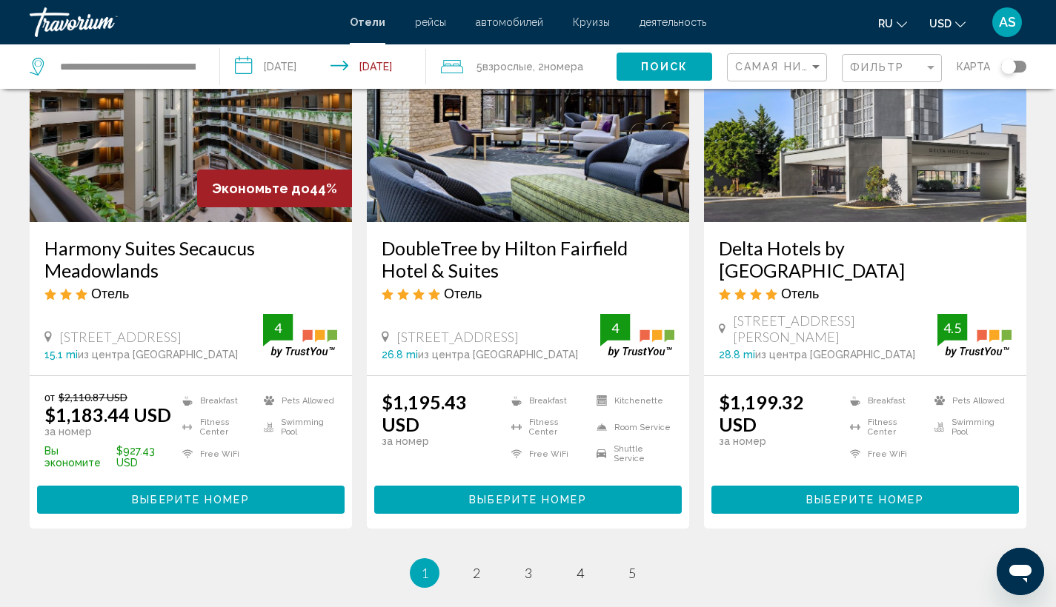
scroll to position [1777, 0]
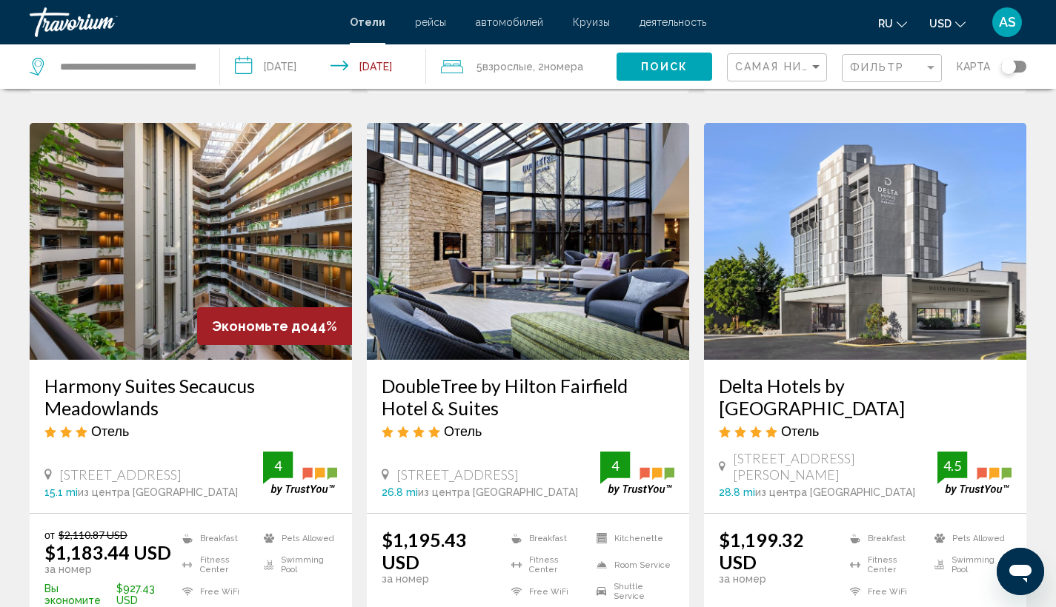
click at [211, 375] on h3 "Harmony Suites Secaucus Meadowlands" at bounding box center [190, 397] width 293 height 44
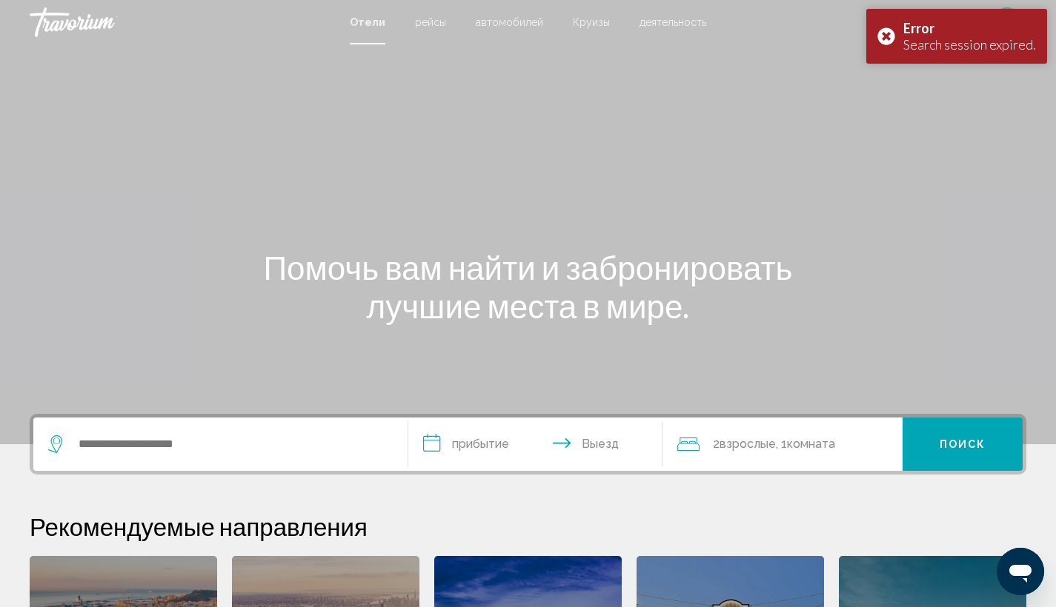
scroll to position [126, 0]
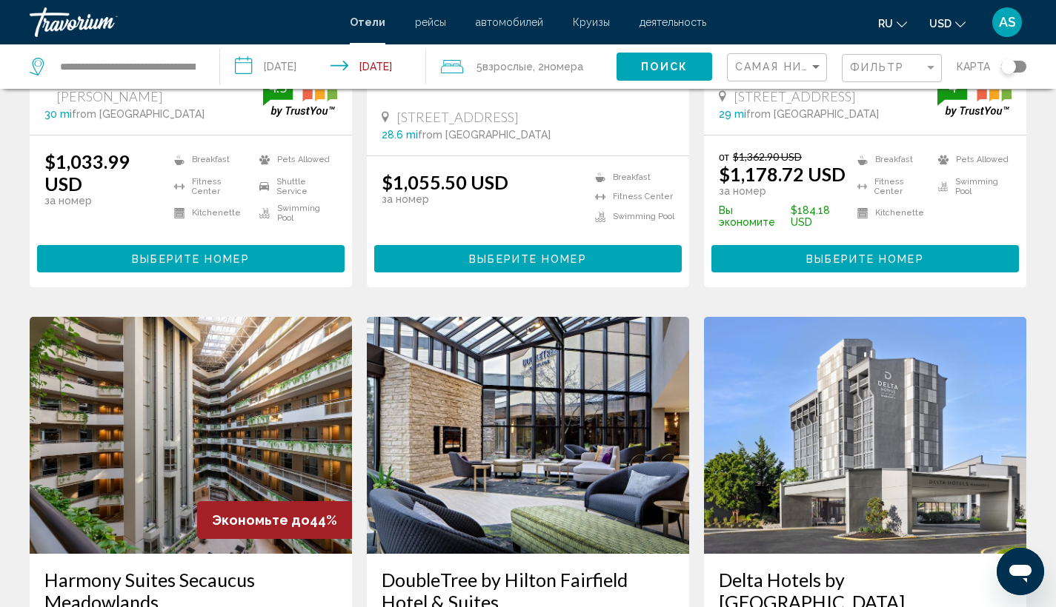
scroll to position [2046, 0]
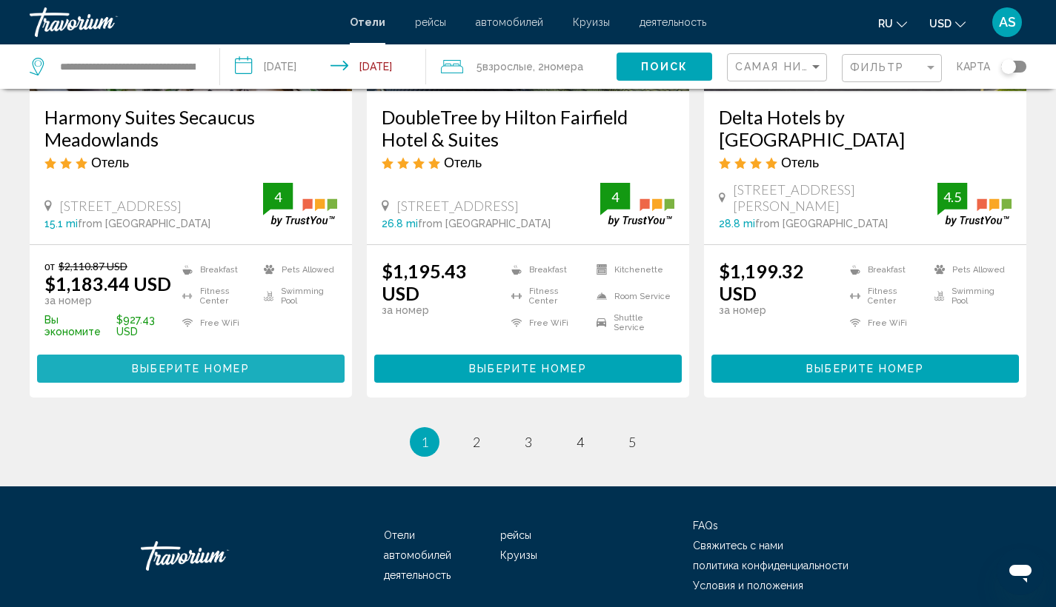
click at [209, 364] on span "Выберите номер" at bounding box center [190, 370] width 117 height 12
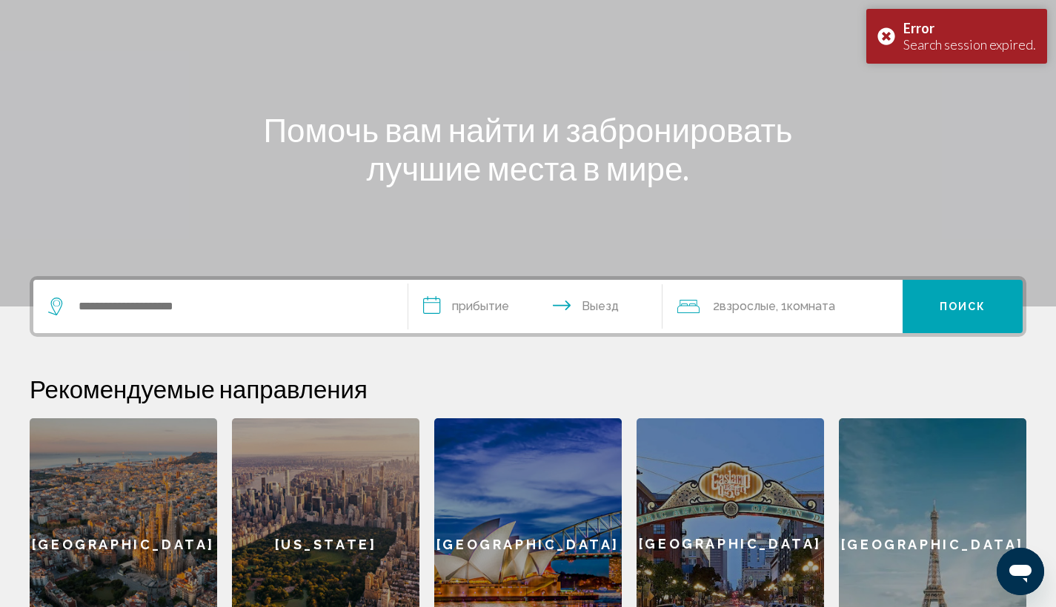
scroll to position [419, 0]
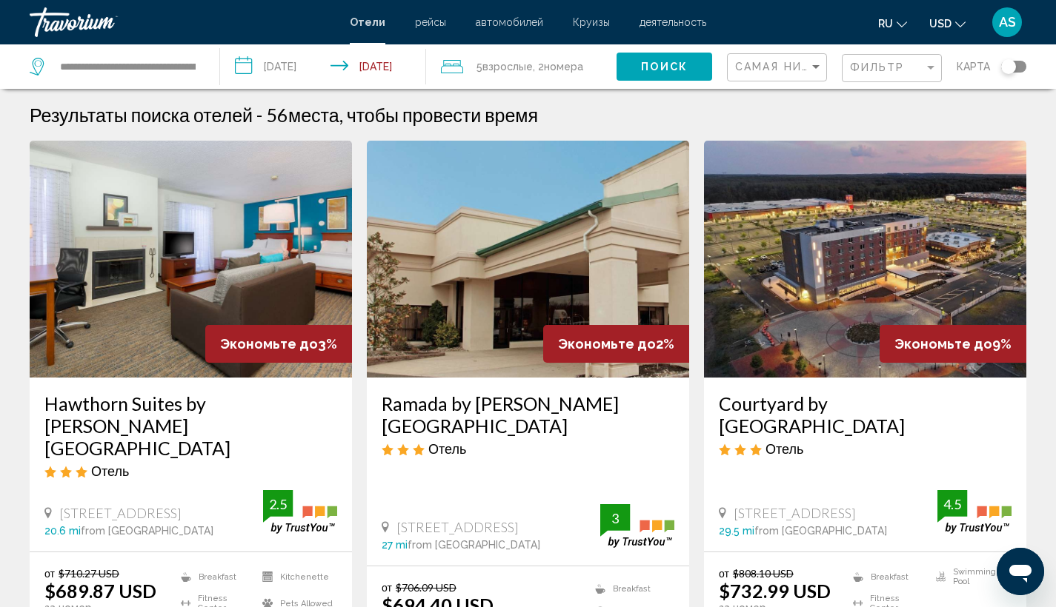
click at [493, 72] on span "Взрослые" at bounding box center [507, 67] width 50 height 12
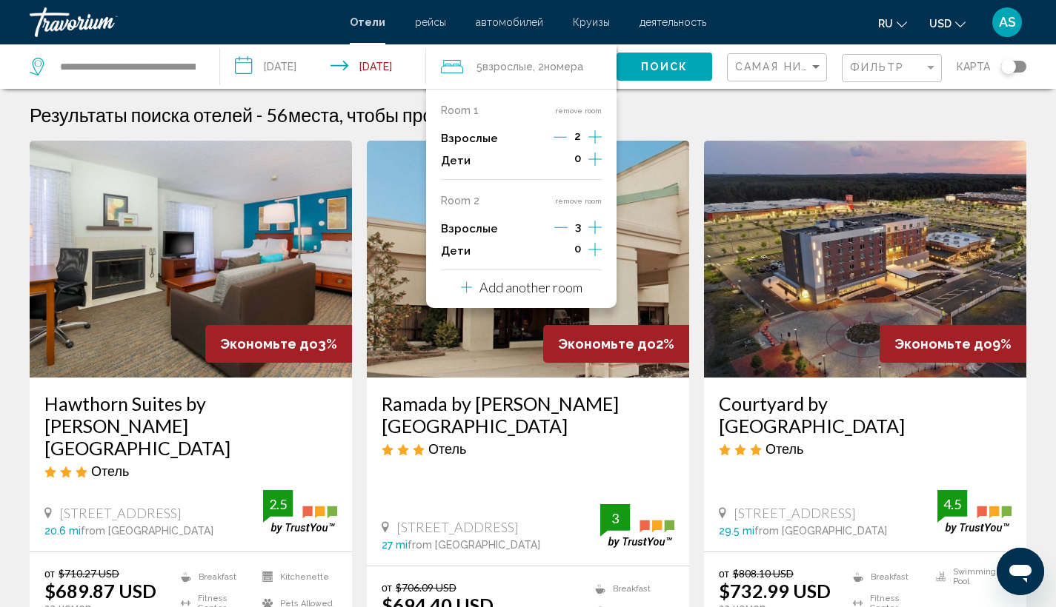
click at [387, 90] on input "**********" at bounding box center [325, 68] width 211 height 49
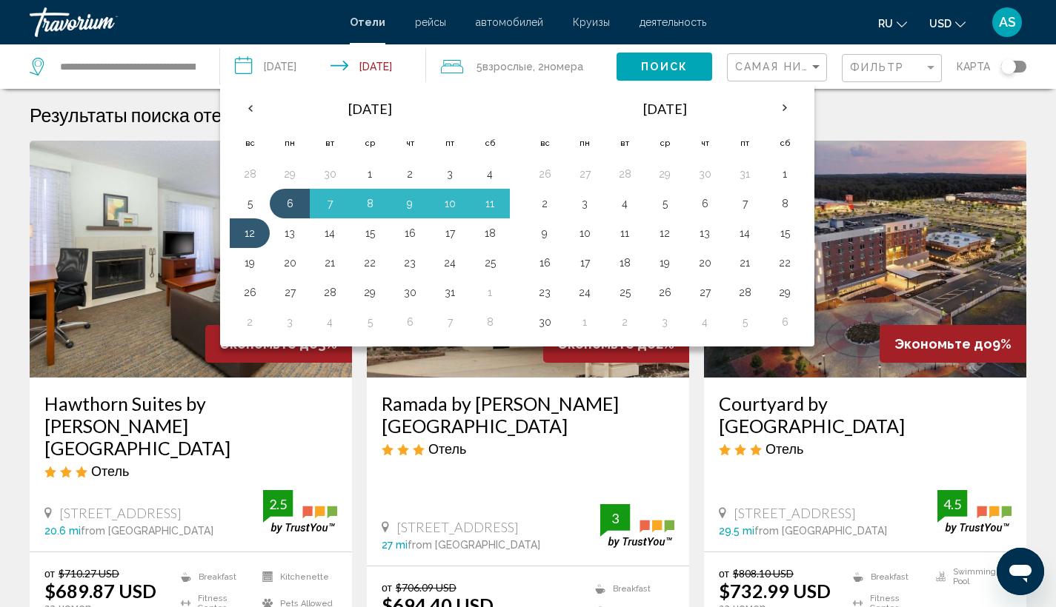
click at [561, 71] on span "номера" at bounding box center [563, 67] width 39 height 12
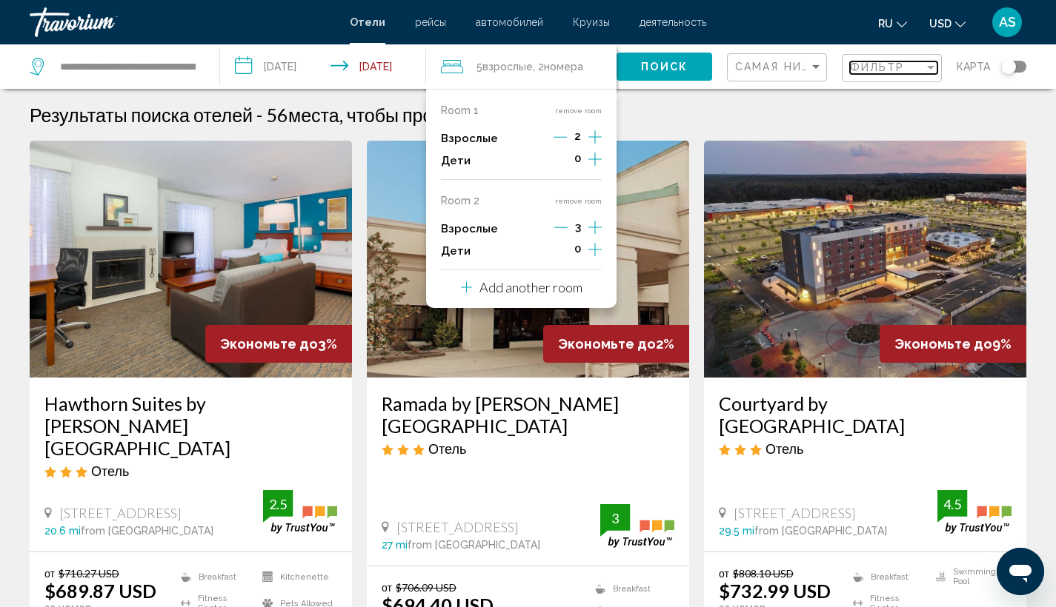
click at [856, 66] on span "Фильтр" at bounding box center [877, 67] width 55 height 12
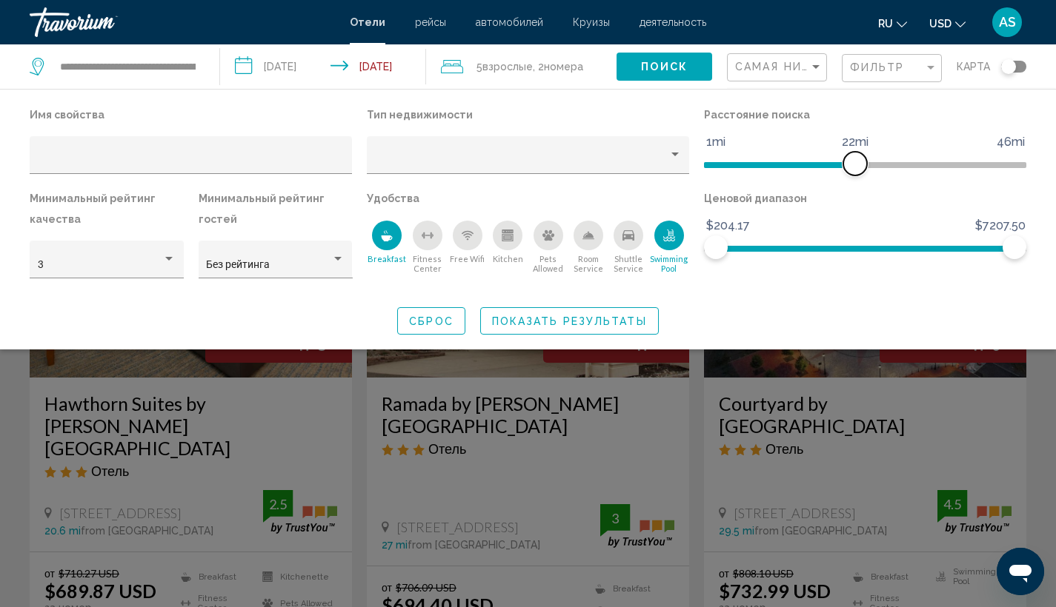
drag, startPoint x: 917, startPoint y: 158, endPoint x: 853, endPoint y: 164, distance: 64.8
click at [853, 164] on span "Hotel Filters" at bounding box center [855, 164] width 24 height 24
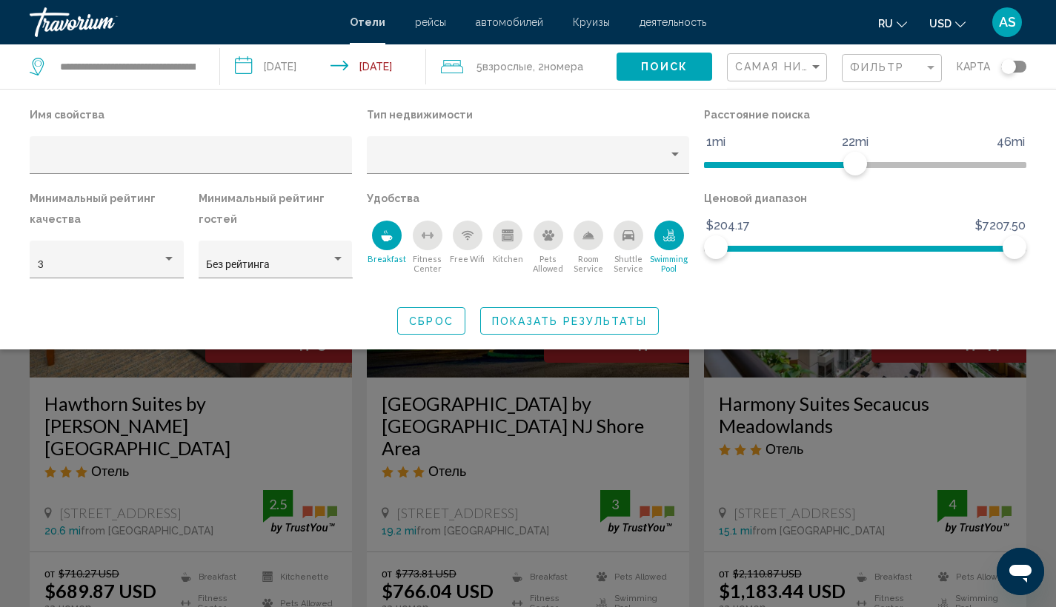
click at [433, 311] on button "Сброс" at bounding box center [431, 320] width 68 height 27
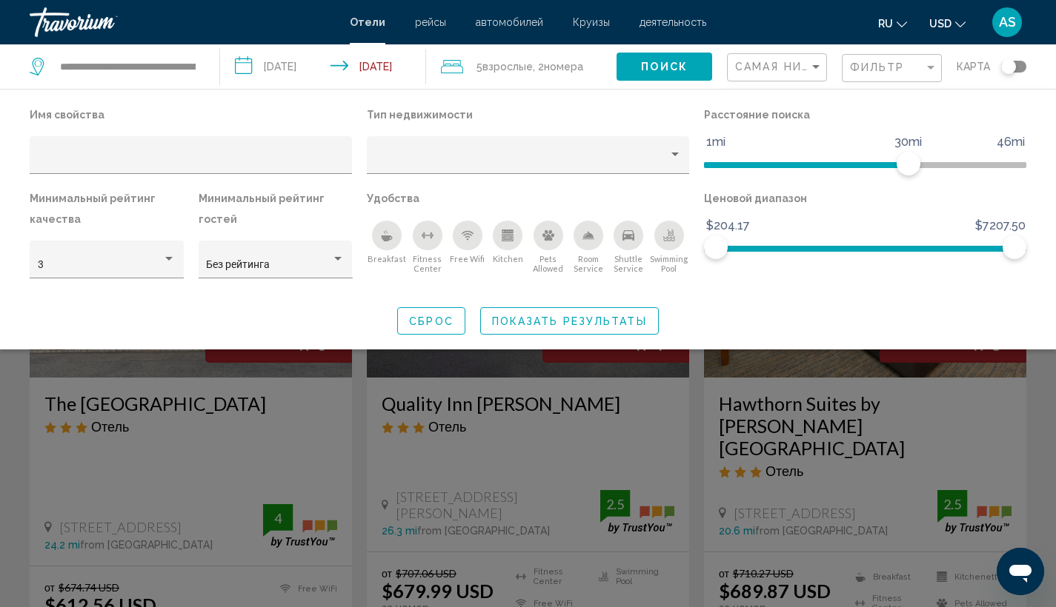
click at [463, 553] on div "Search widget" at bounding box center [528, 414] width 1056 height 385
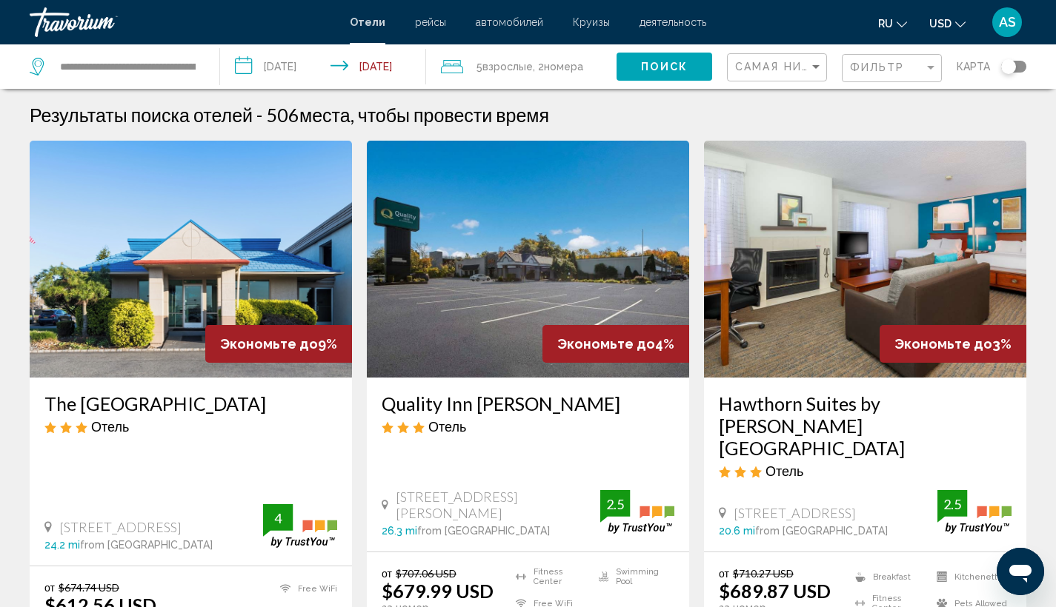
scroll to position [607, 0]
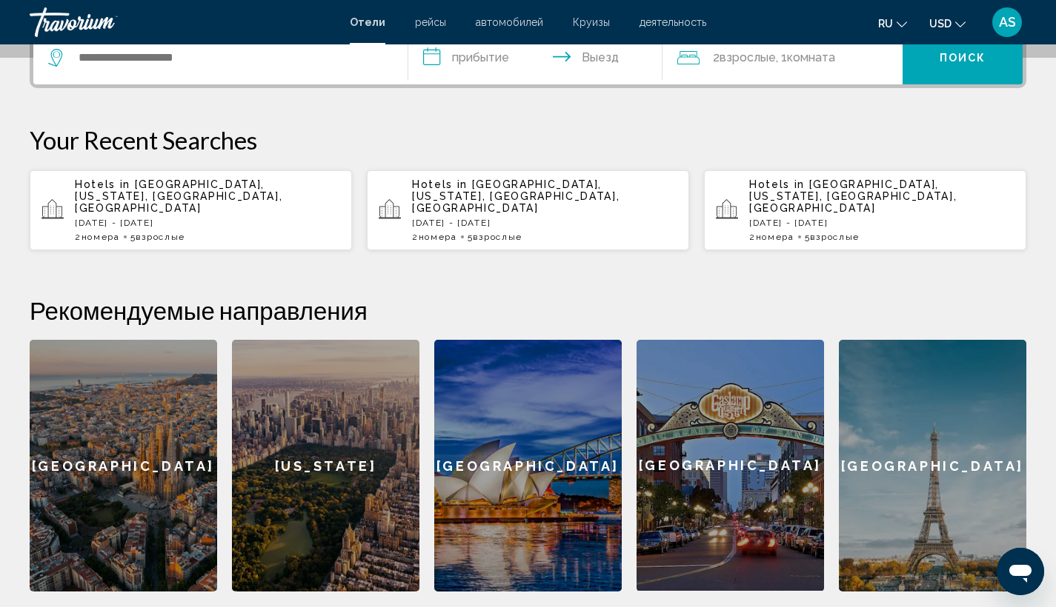
scroll to position [284, 0]
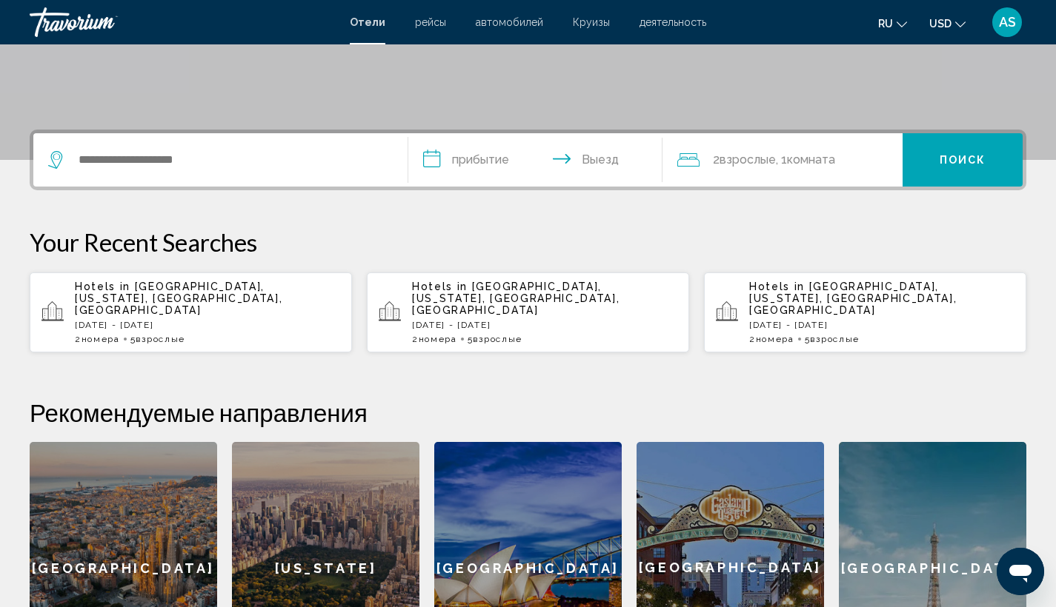
click at [314, 292] on p "Hotels in [GEOGRAPHIC_DATA], [US_STATE], [GEOGRAPHIC_DATA], [GEOGRAPHIC_DATA]" at bounding box center [207, 299] width 265 height 36
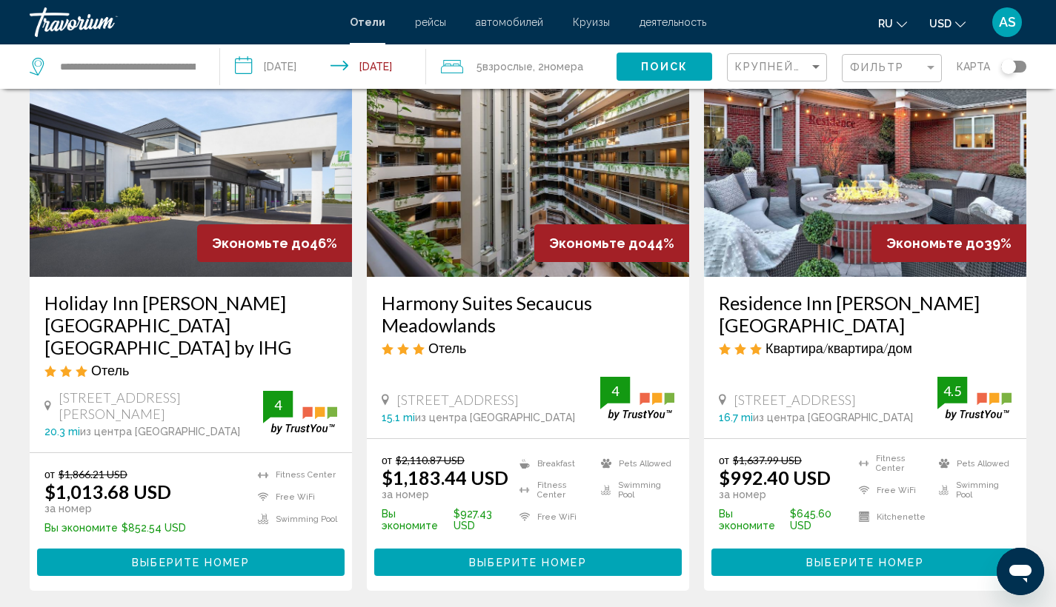
scroll to position [87, 0]
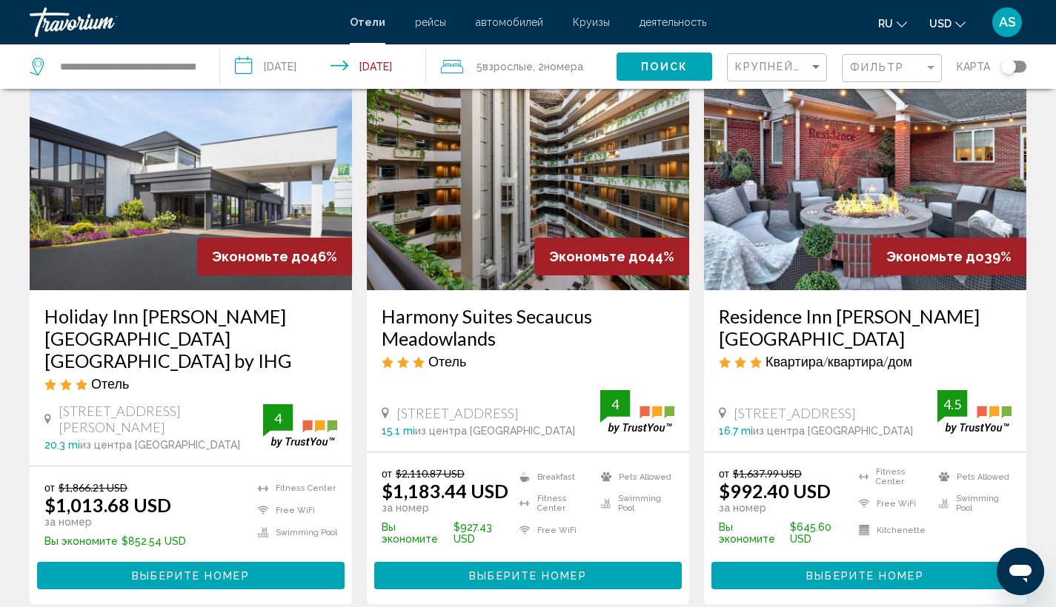
click at [760, 342] on h3 "Residence Inn [PERSON_NAME][GEOGRAPHIC_DATA]" at bounding box center [865, 327] width 293 height 44
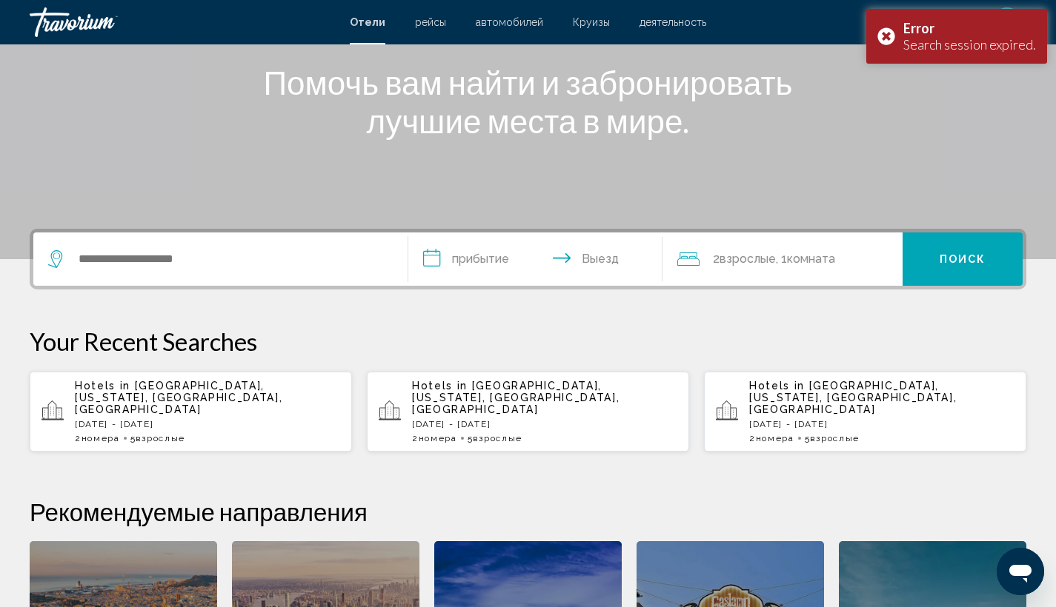
scroll to position [312, 0]
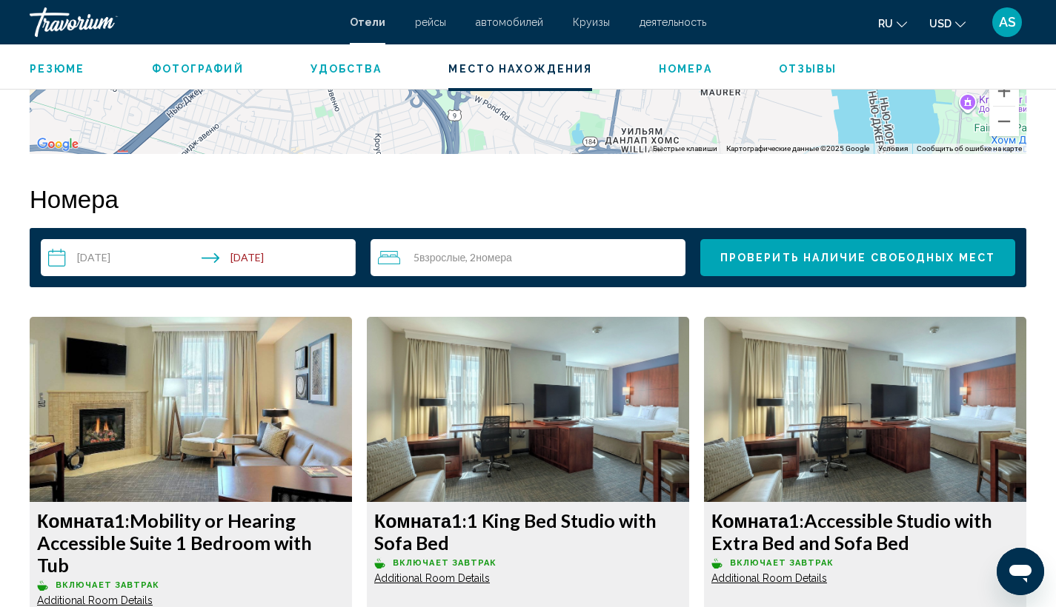
scroll to position [2278, 0]
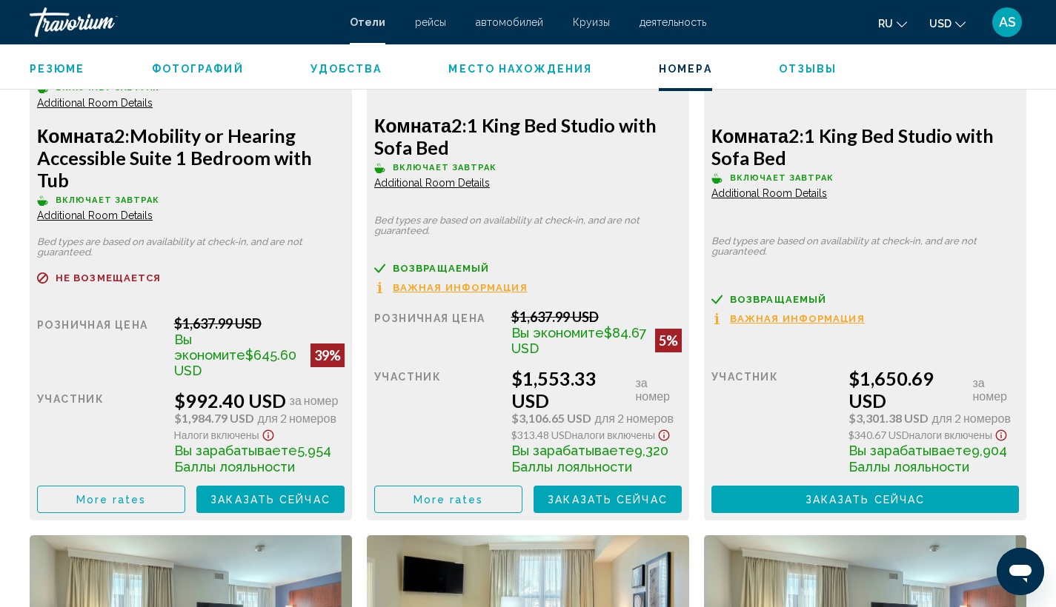
click at [265, 494] on span "Заказать сейчас" at bounding box center [270, 500] width 120 height 12
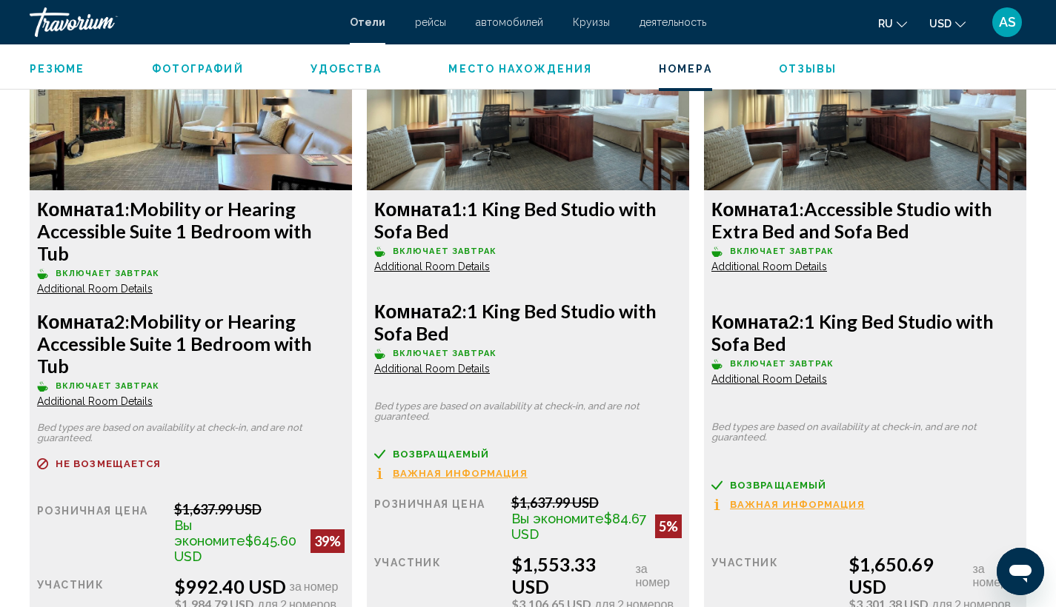
scroll to position [2361, 0]
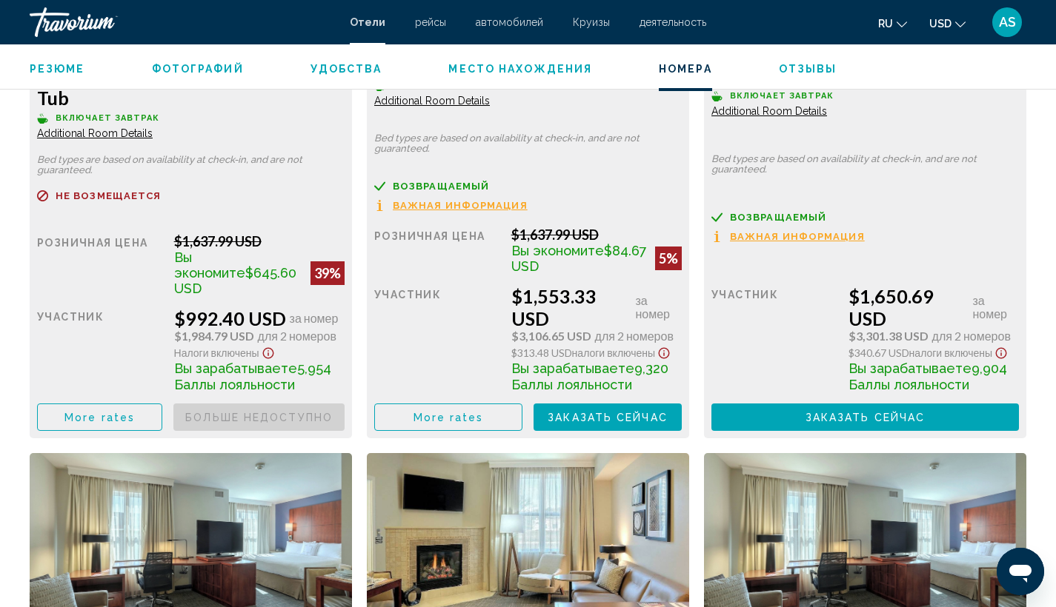
click at [136, 404] on button "More rates" at bounding box center [99, 417] width 125 height 27
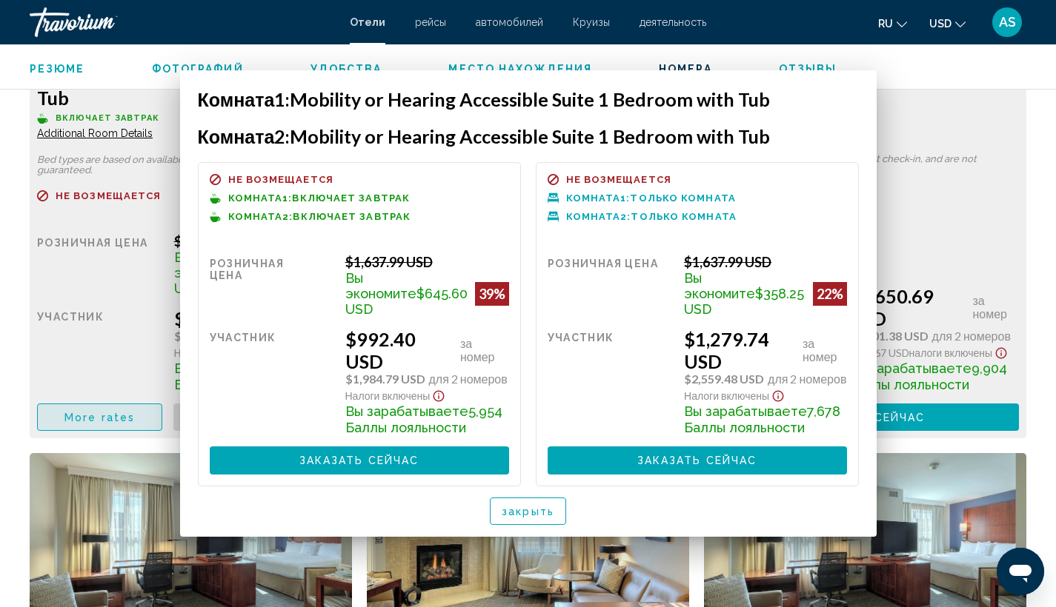
scroll to position [0, 0]
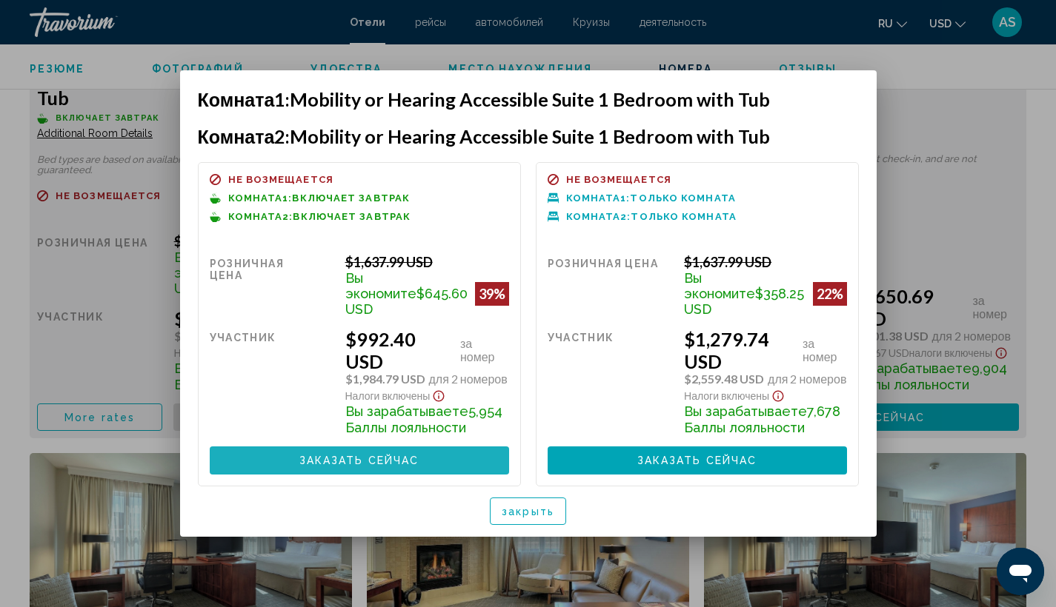
click at [382, 456] on span "Заказать сейчас" at bounding box center [359, 462] width 120 height 12
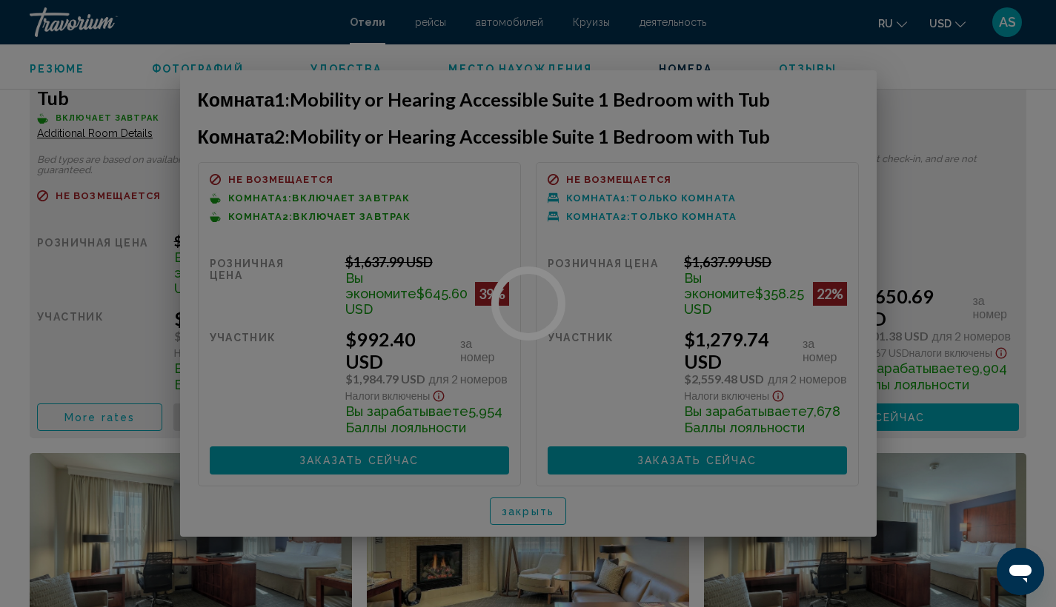
scroll to position [2361, 0]
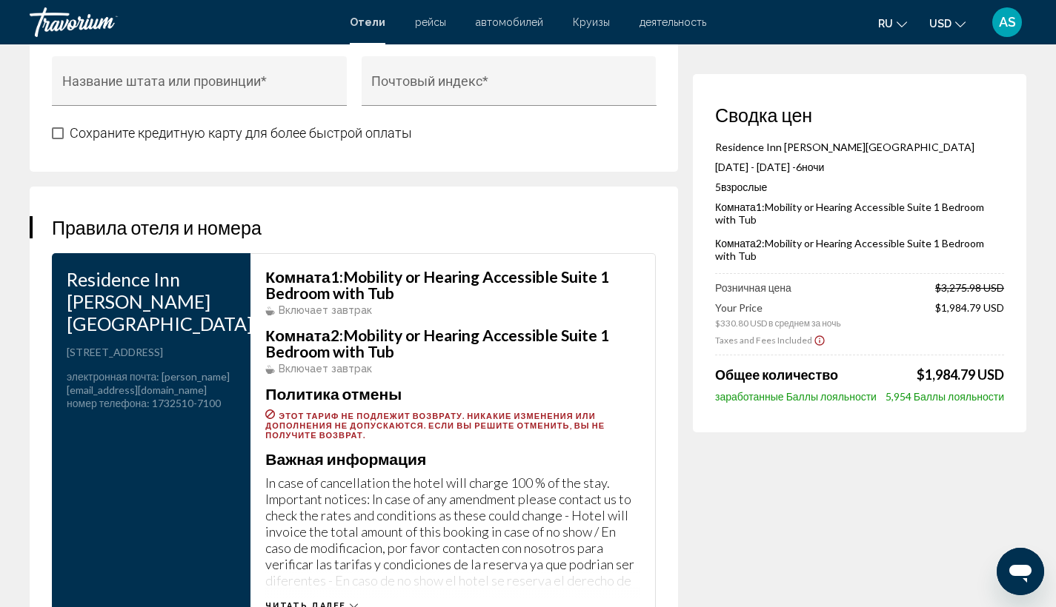
scroll to position [2267, 0]
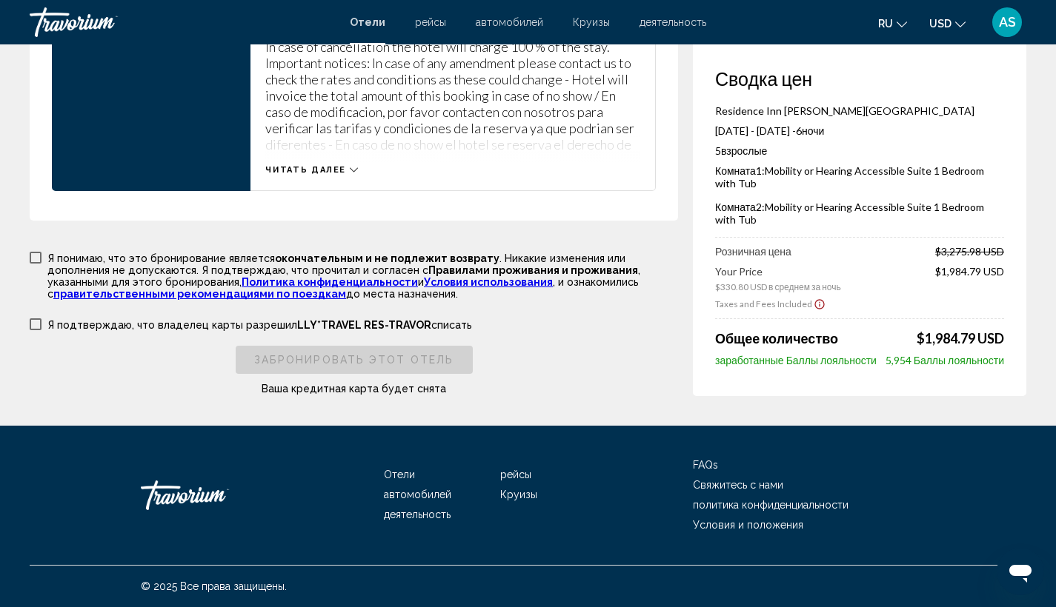
click at [164, 314] on div "Я понимаю, что это бронирование является окончательным и не подлежит возврату .…" at bounding box center [354, 322] width 648 height 145
click at [59, 327] on p "Я подтверждаю, что владелец карты разрешил LLY*TRAVEL RES-TRAVOR списать" at bounding box center [259, 325] width 424 height 12
click at [67, 264] on p "Я понимаю, что это бронирование является окончательным и не подлежит возврату .…" at bounding box center [362, 276] width 630 height 47
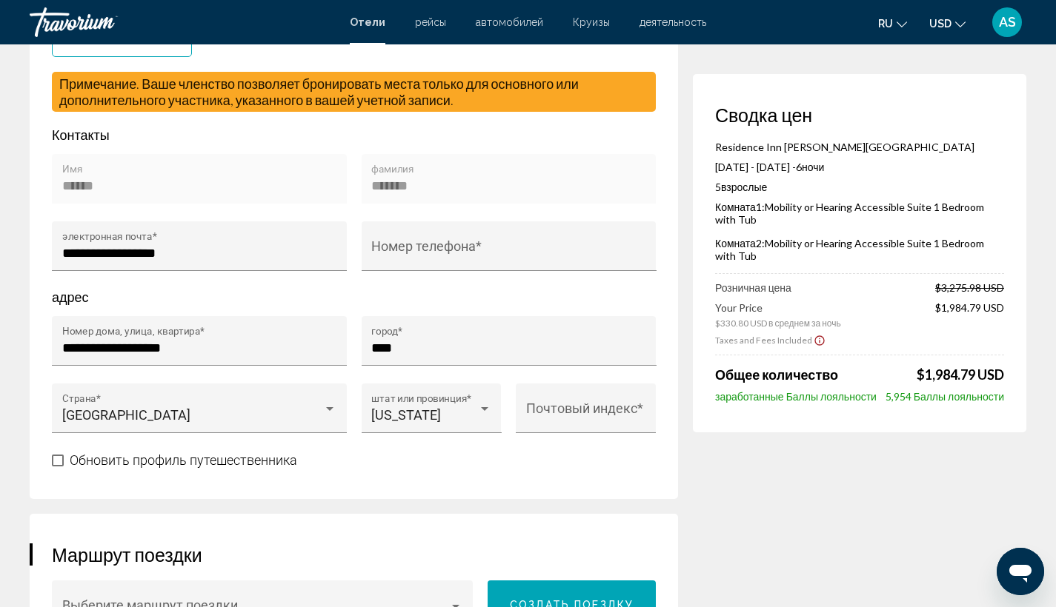
scroll to position [607, 0]
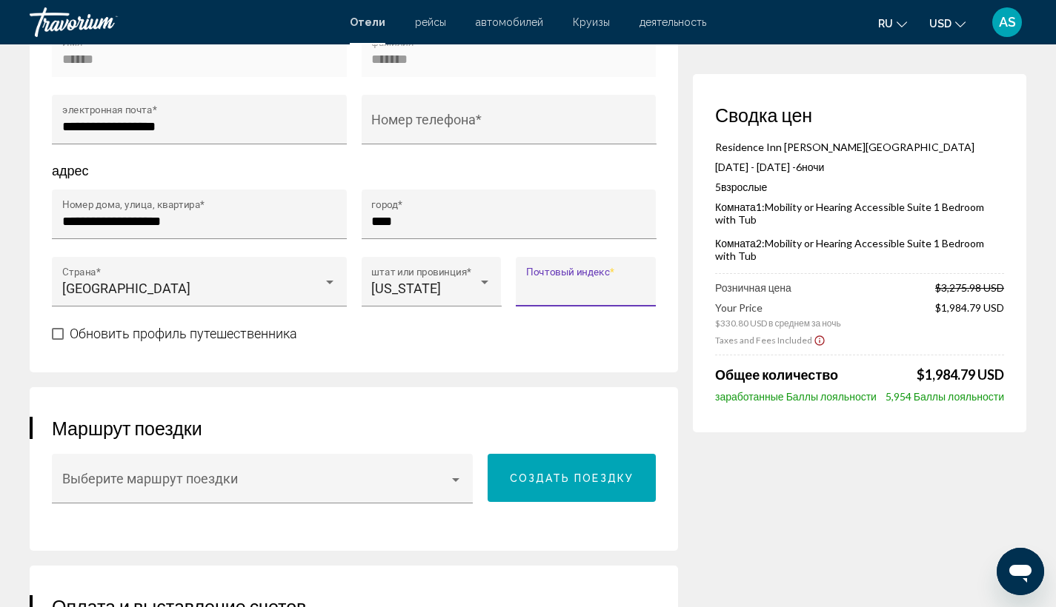
click at [603, 283] on input "Почтовый индекс *" at bounding box center [586, 288] width 120 height 15
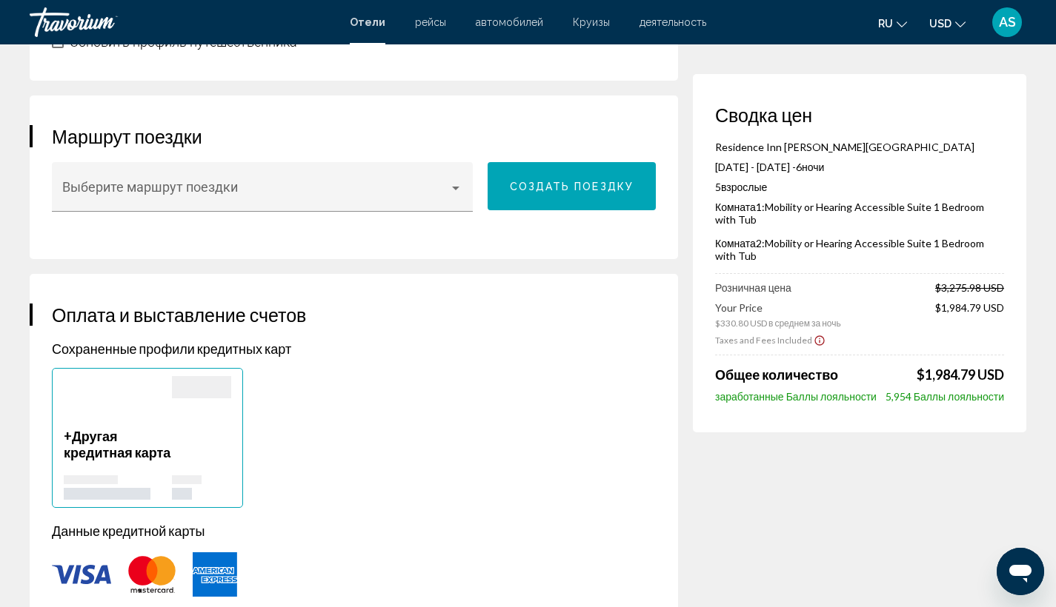
scroll to position [1192, 0]
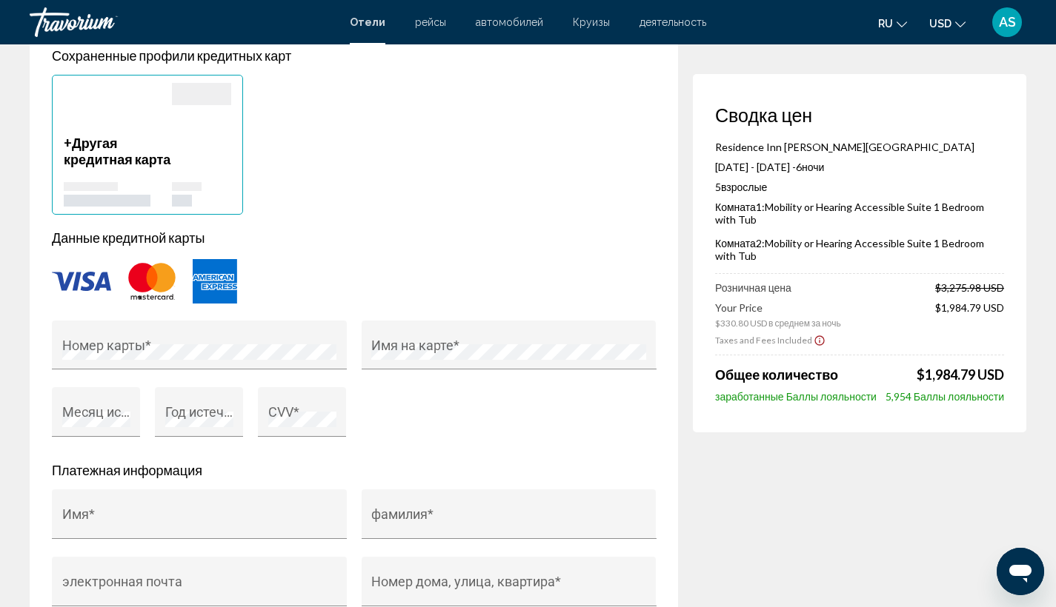
type input "*****"
click at [110, 374] on div "Номер карты *" at bounding box center [199, 354] width 295 height 67
click at [133, 346] on div "Номер карты *" at bounding box center [199, 349] width 275 height 39
click at [429, 366] on div "Имя на карте *" at bounding box center [508, 349] width 275 height 39
click at [56, 428] on div "Месяц истечения *" at bounding box center [96, 412] width 88 height 50
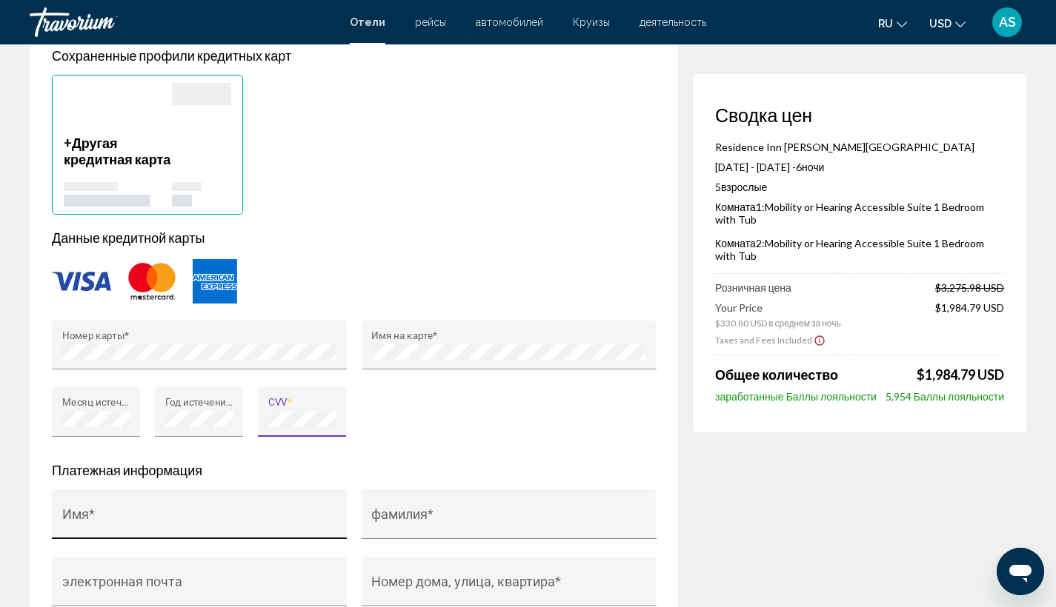
click at [233, 513] on div "Имя *" at bounding box center [199, 519] width 275 height 39
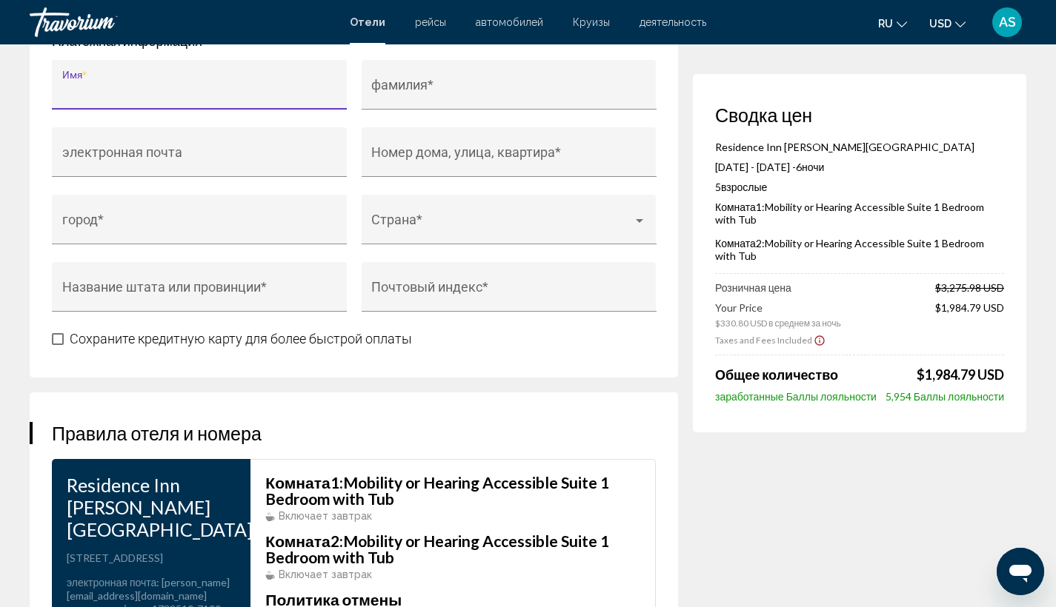
scroll to position [1506, 0]
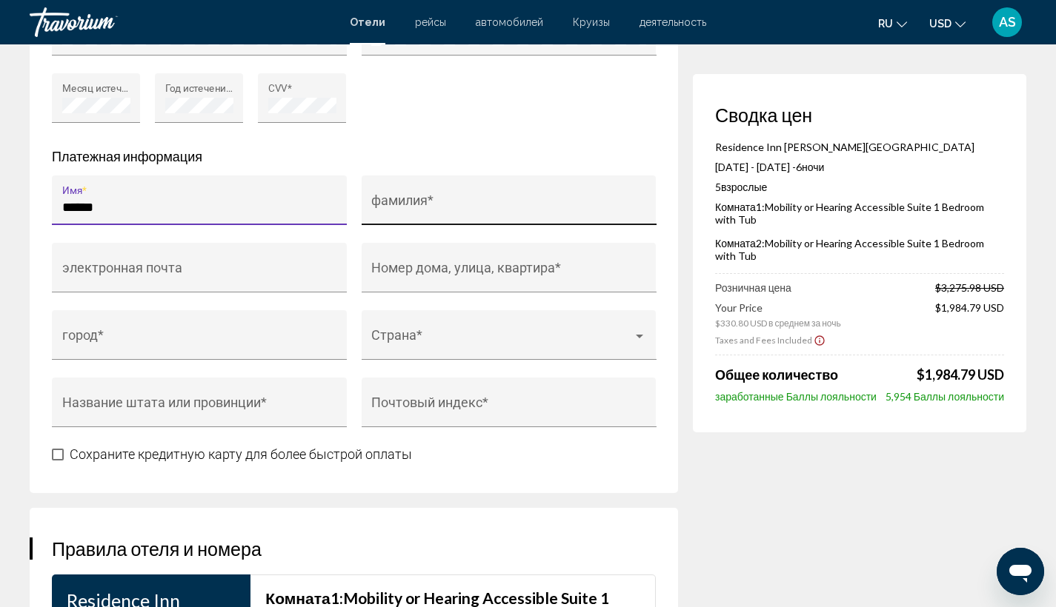
type input "******"
click at [491, 204] on input "фамилия *" at bounding box center [508, 207] width 275 height 15
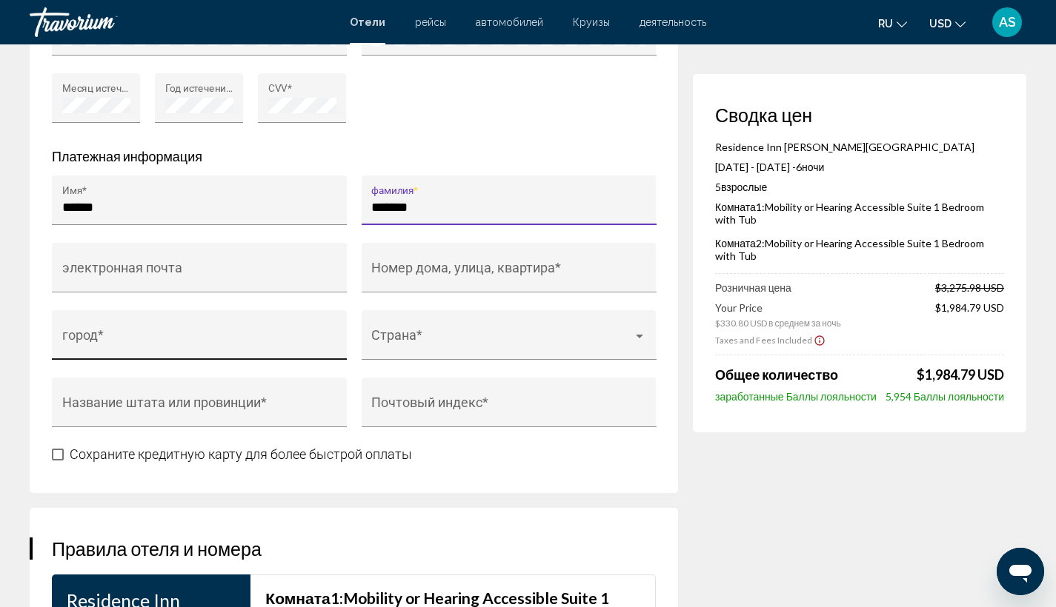
type input "*******"
click at [166, 332] on div "город *" at bounding box center [199, 340] width 275 height 39
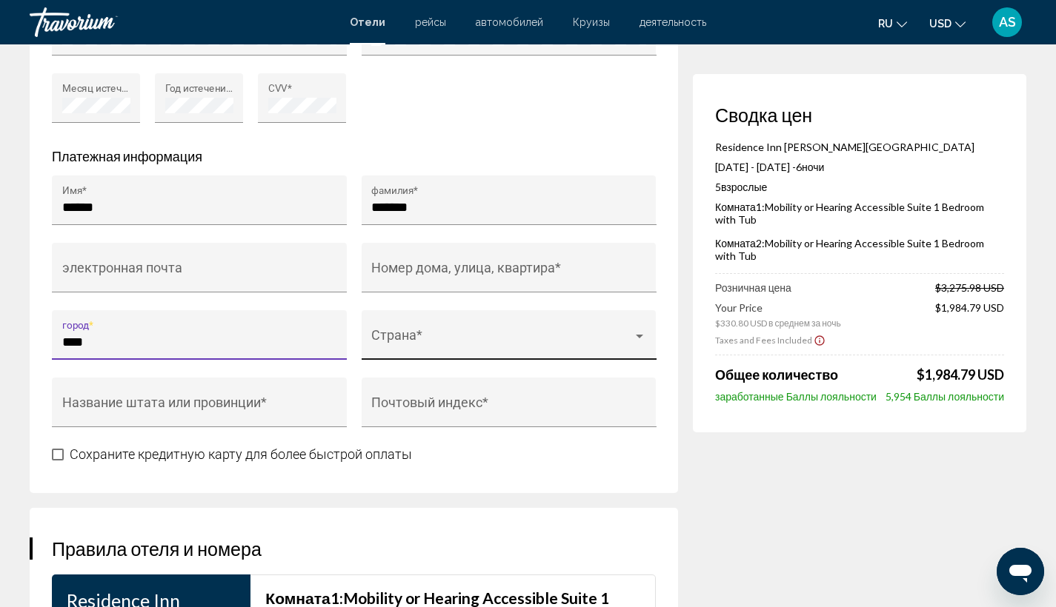
type input "****"
click at [544, 324] on div "Страна *" at bounding box center [508, 340] width 275 height 39
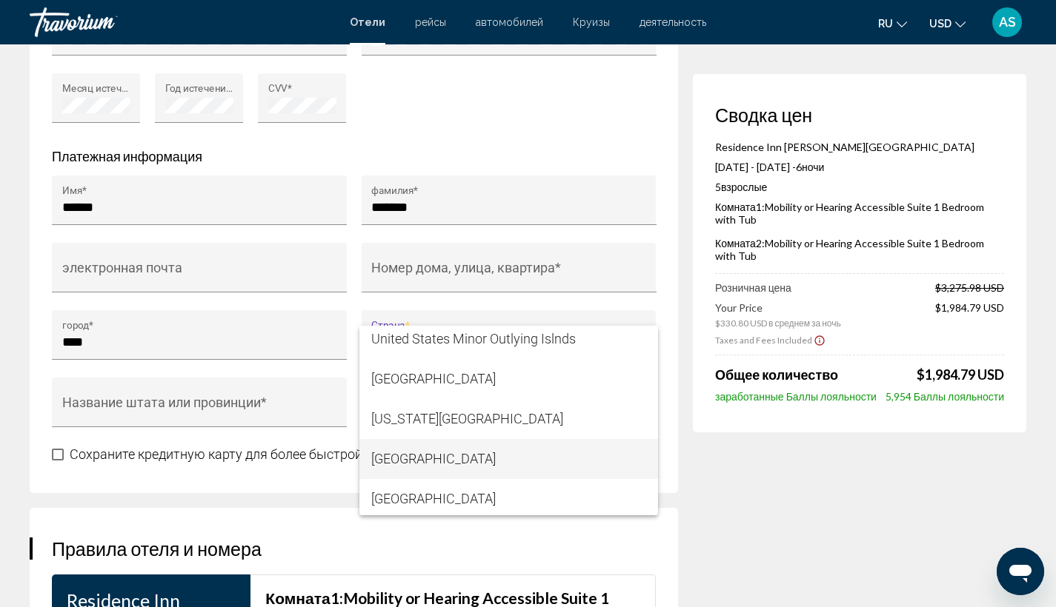
scroll to position [9612, 0]
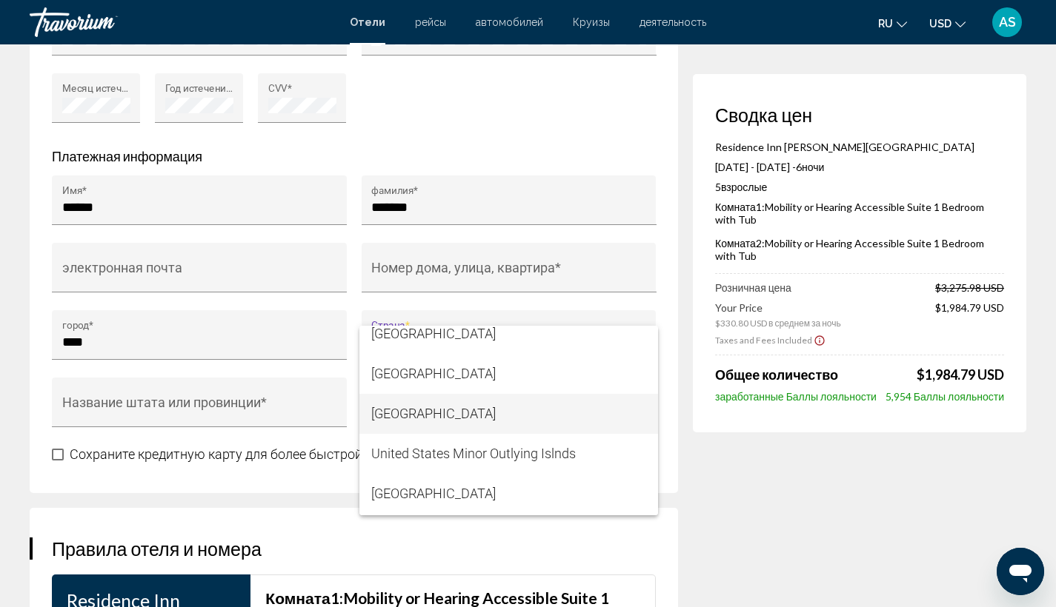
click at [557, 415] on span "[GEOGRAPHIC_DATA]" at bounding box center [508, 414] width 275 height 40
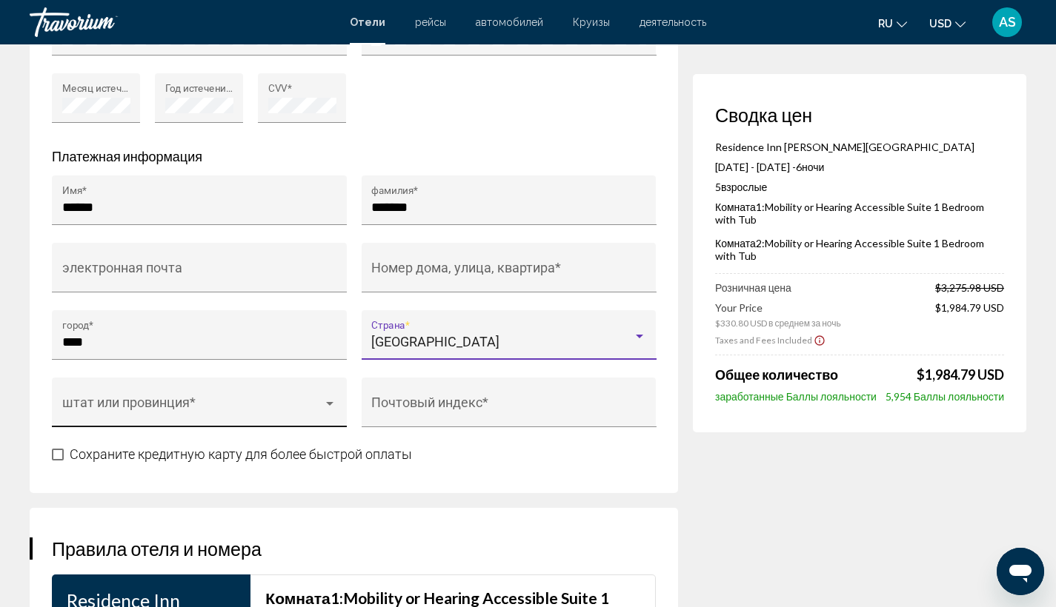
click at [233, 414] on span "Main content" at bounding box center [192, 409] width 261 height 15
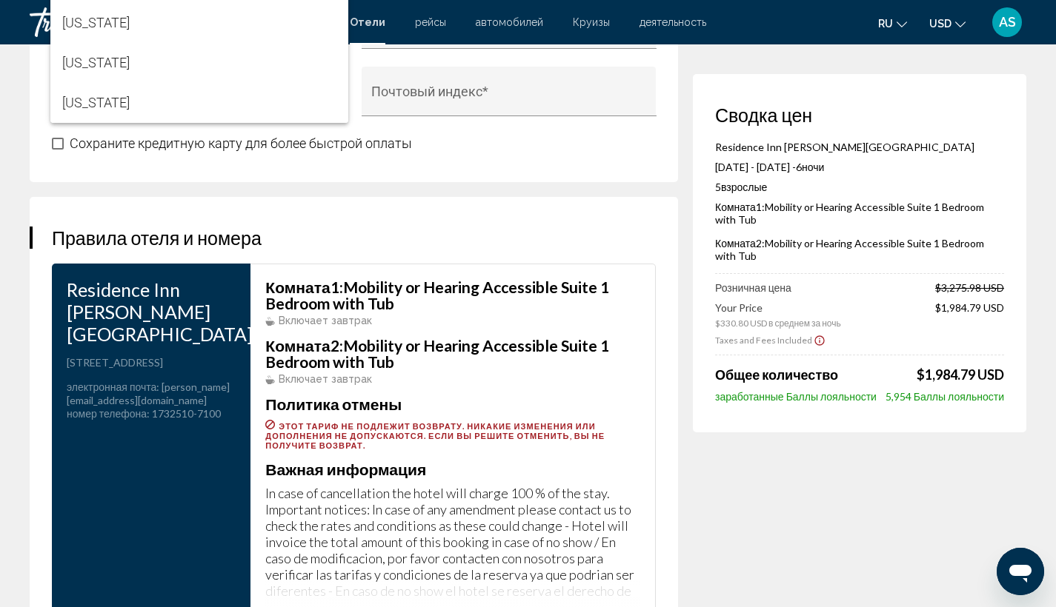
scroll to position [1693, 0]
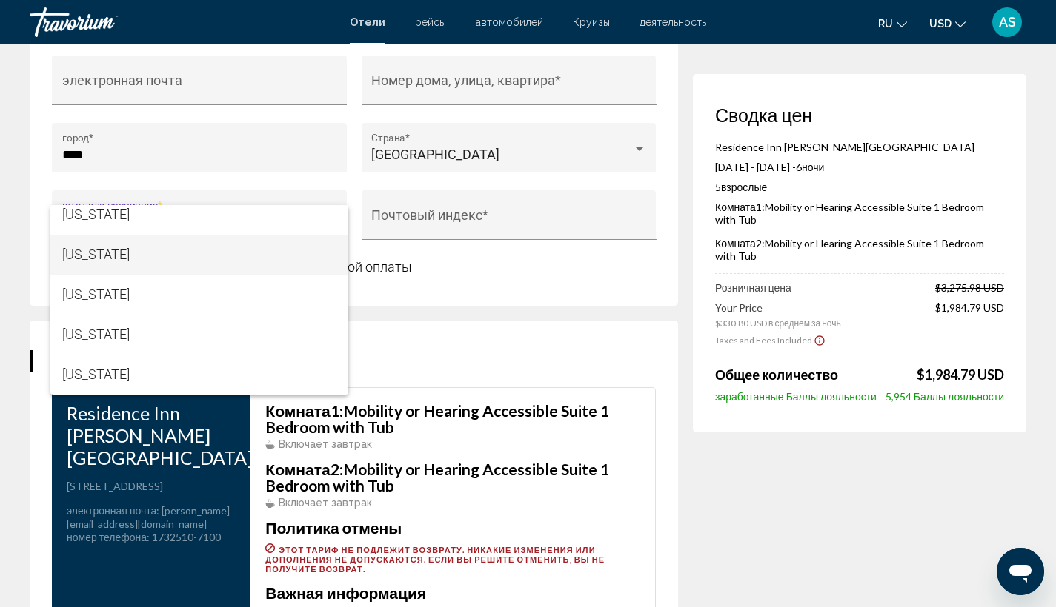
click at [199, 250] on span "[US_STATE]" at bounding box center [199, 255] width 275 height 40
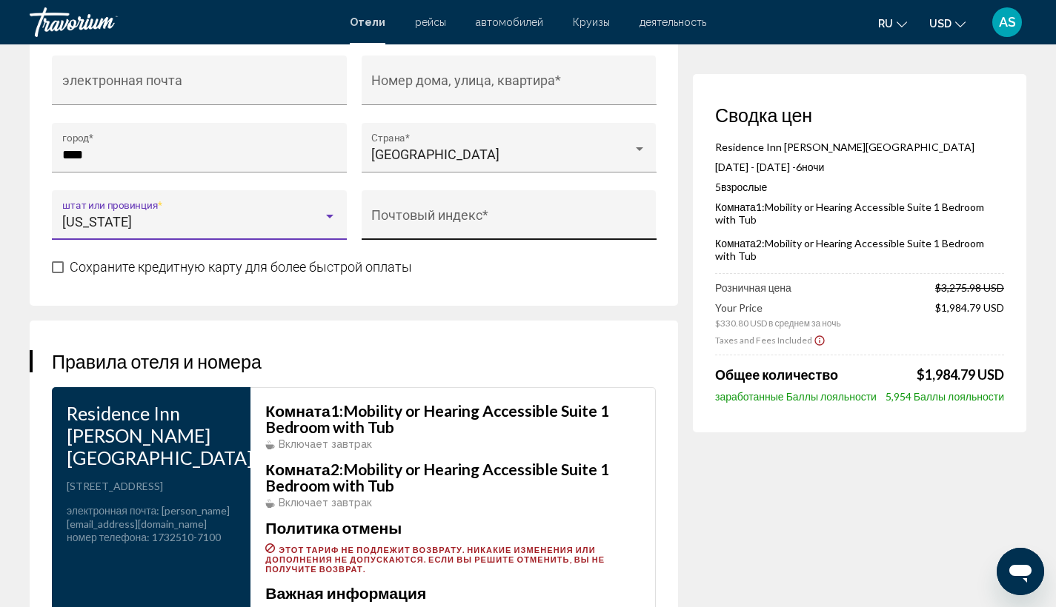
click at [447, 213] on div "Почтовый индекс *" at bounding box center [508, 220] width 275 height 39
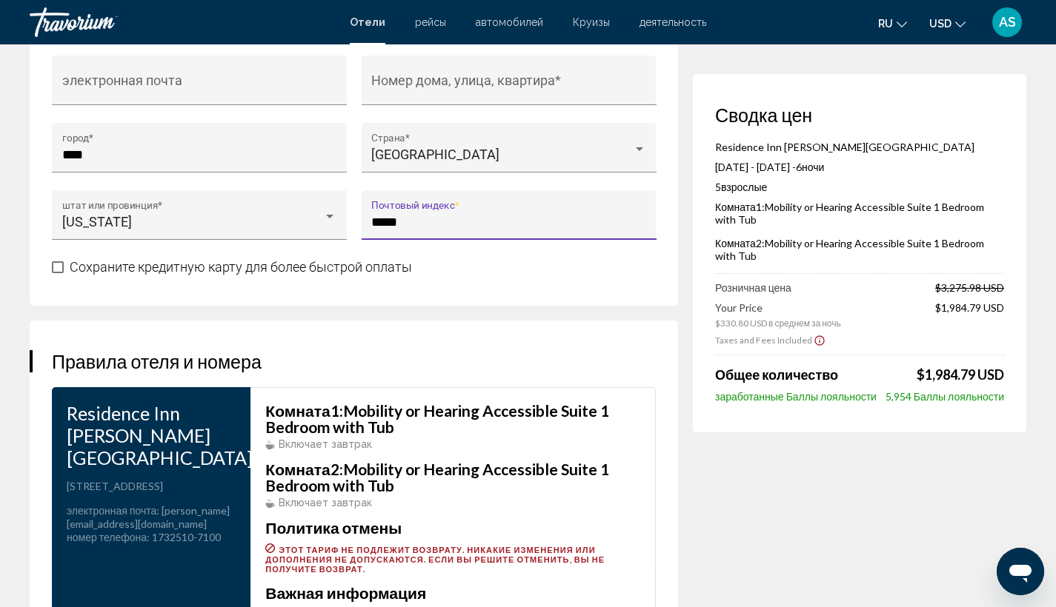
type input "*****"
click at [331, 276] on span "Сохраните кредитную карту для более быстрой оплаты" at bounding box center [241, 268] width 342 height 18
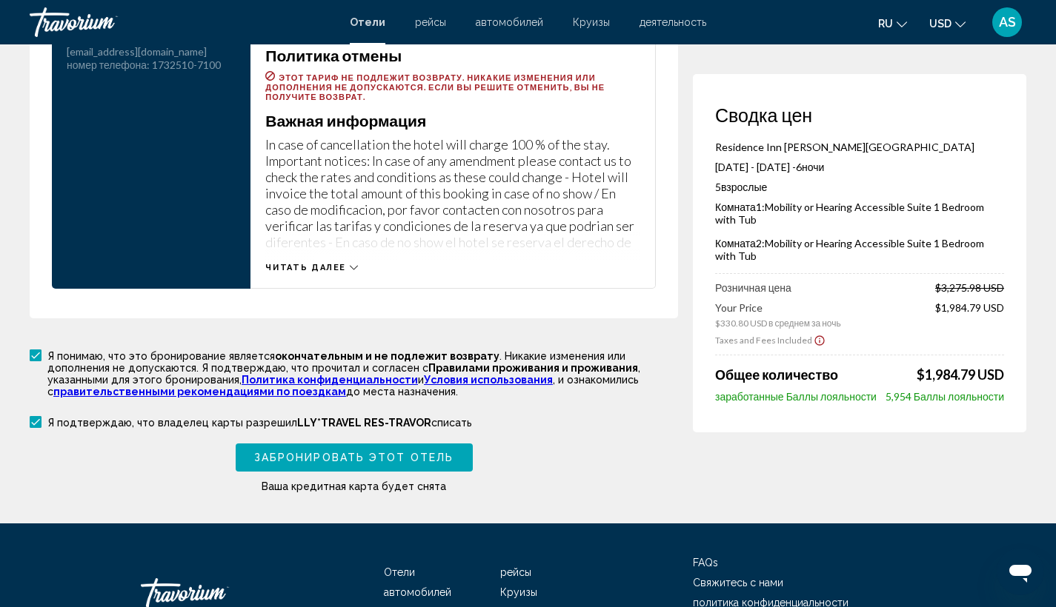
scroll to position [2169, 0]
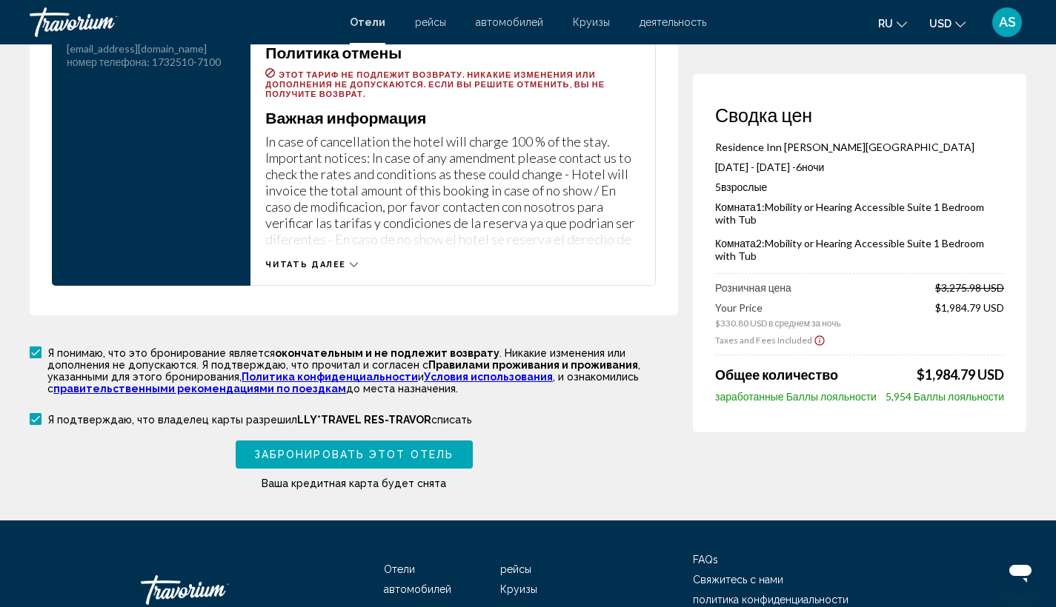
click at [394, 450] on button "Забронировать этот отель" at bounding box center [354, 454] width 237 height 27
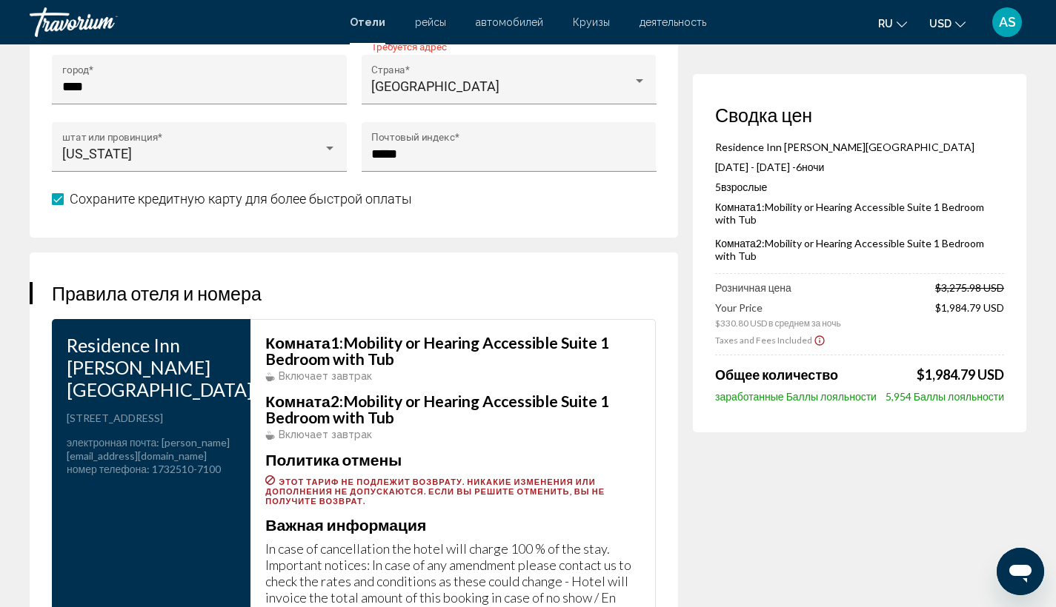
scroll to position [1573, 0]
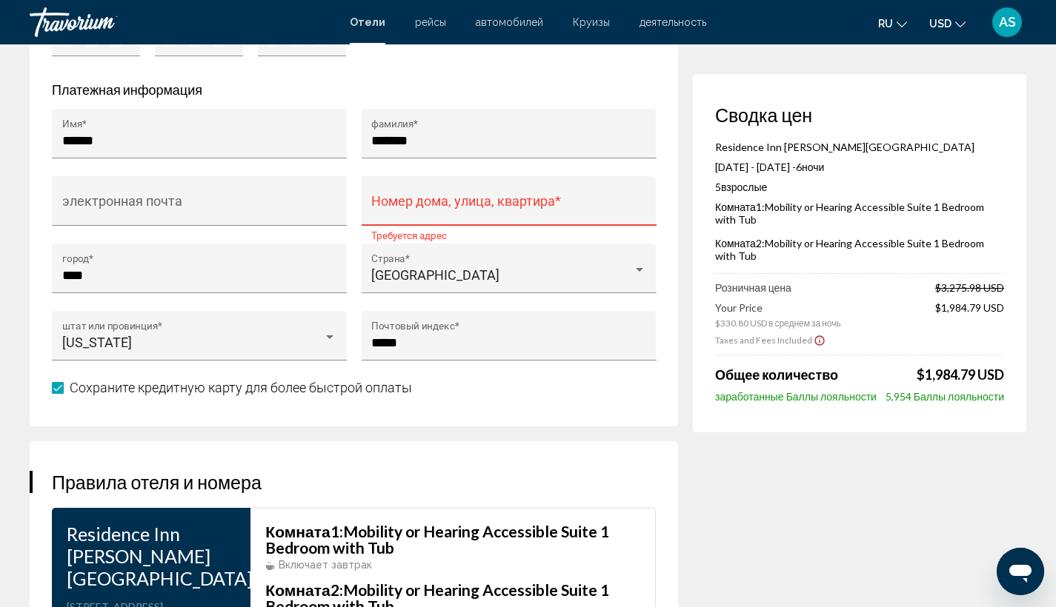
type input "**********"
click at [524, 215] on input "Номер дома, улица, квартира *" at bounding box center [508, 208] width 275 height 15
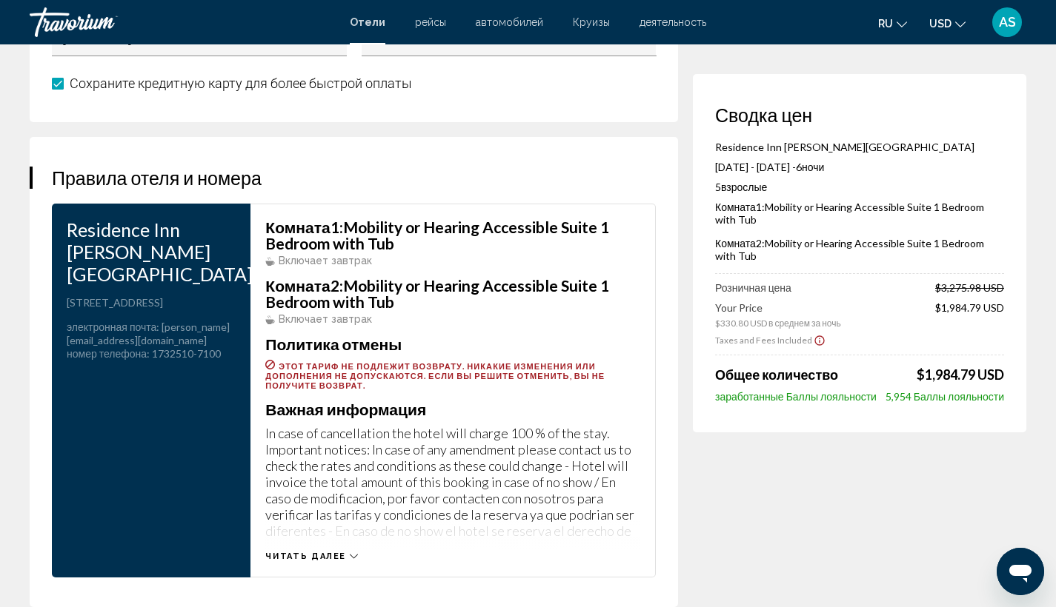
scroll to position [2267, 0]
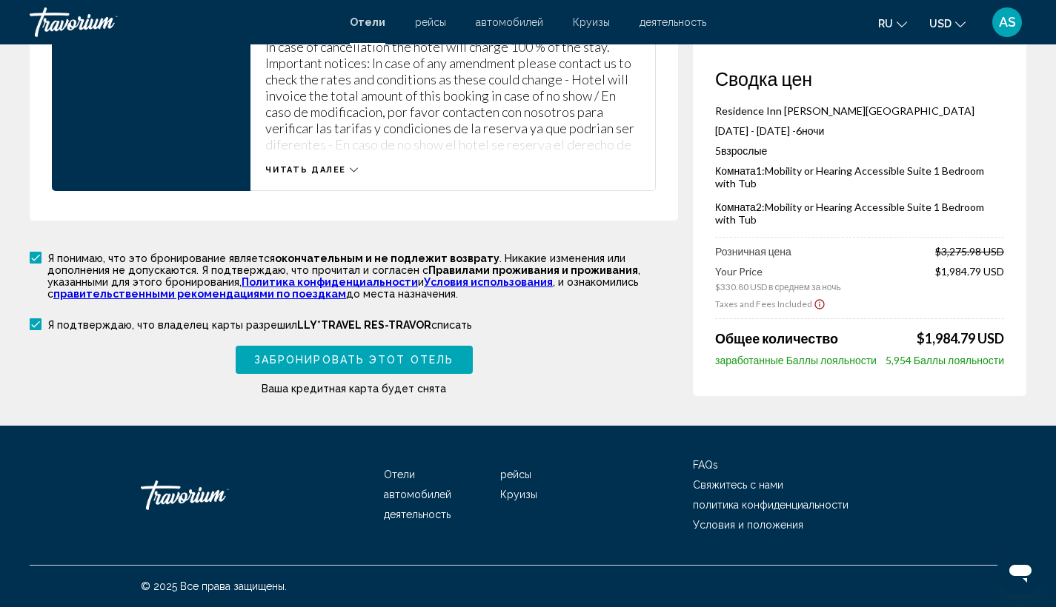
type input "**********"
click at [355, 360] on span "Забронировать этот отель" at bounding box center [353, 361] width 199 height 12
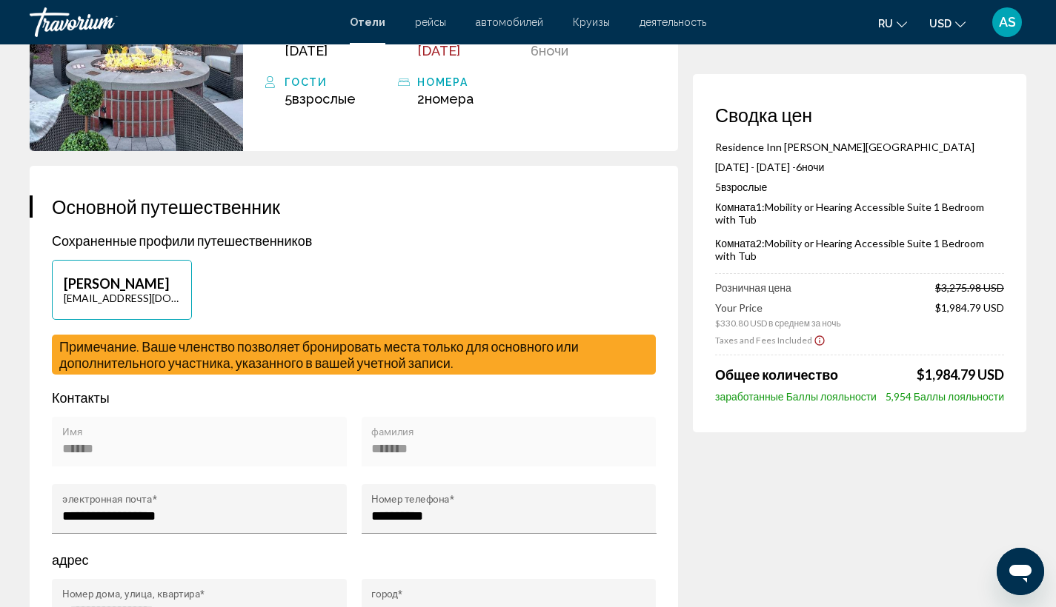
scroll to position [0, 0]
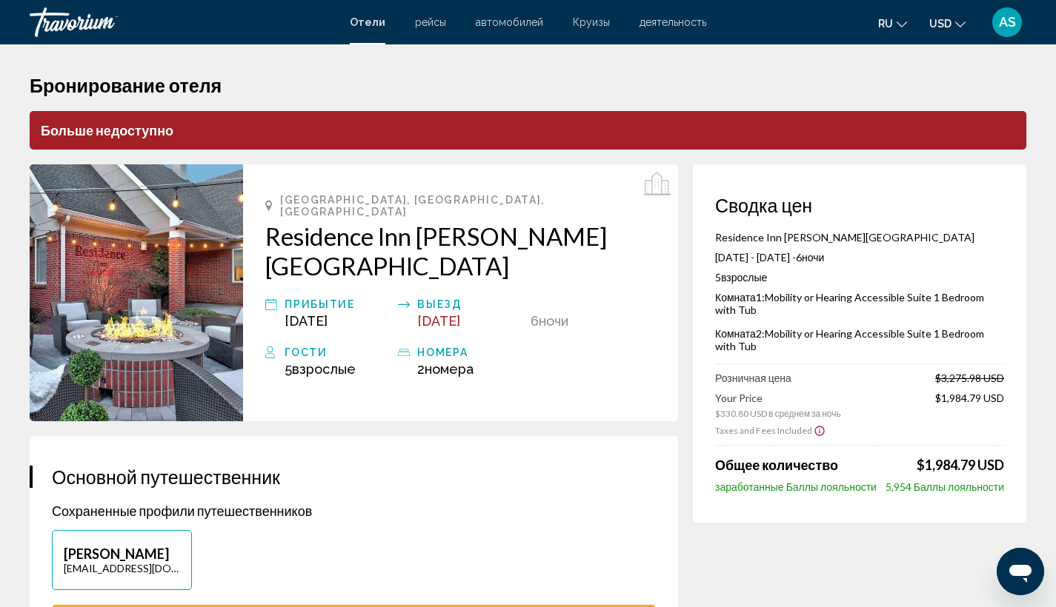
click at [339, 122] on p "Больше недоступно" at bounding box center [528, 130] width 996 height 39
